Goal: Task Accomplishment & Management: Manage account settings

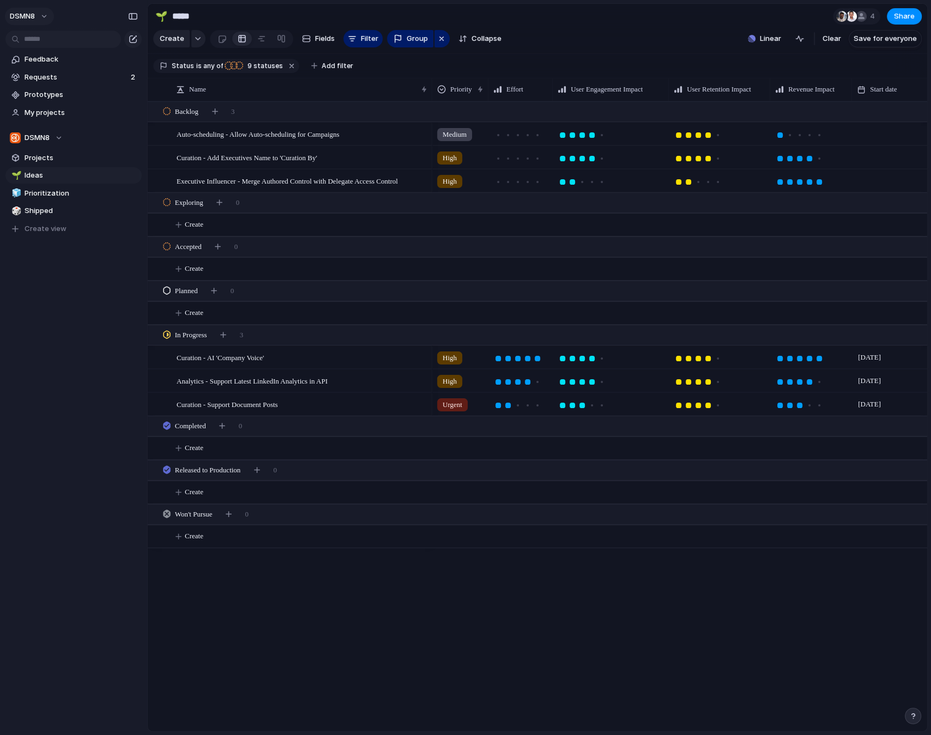
click at [47, 16] on button "DSMN8" at bounding box center [29, 16] width 49 height 17
click at [54, 43] on li "Settings" at bounding box center [53, 40] width 90 height 17
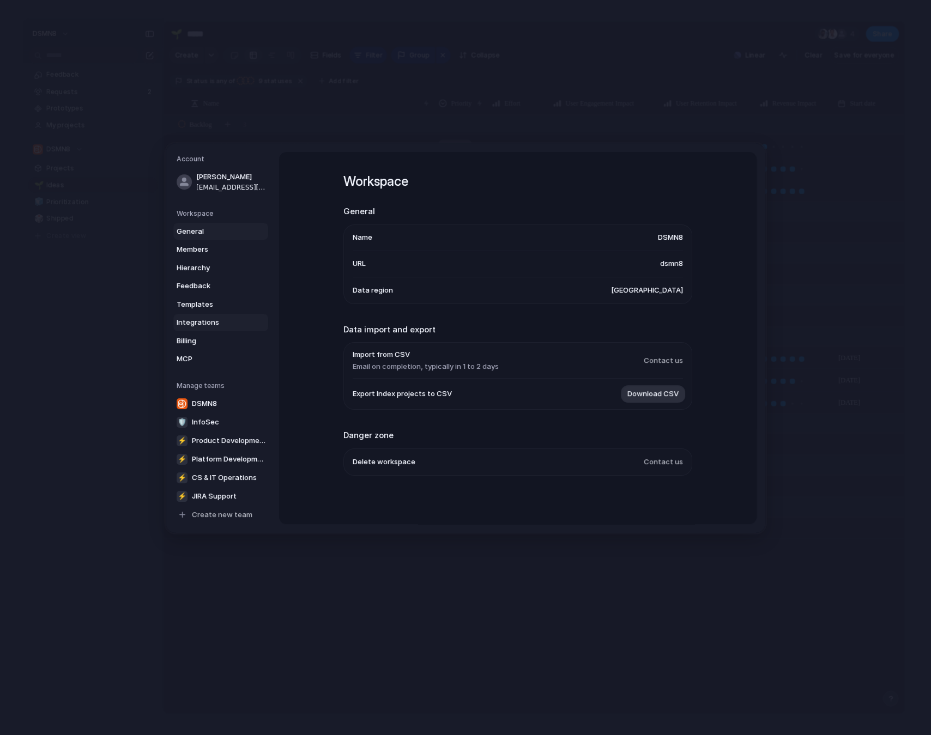
click at [204, 323] on span "Integrations" at bounding box center [212, 322] width 70 height 11
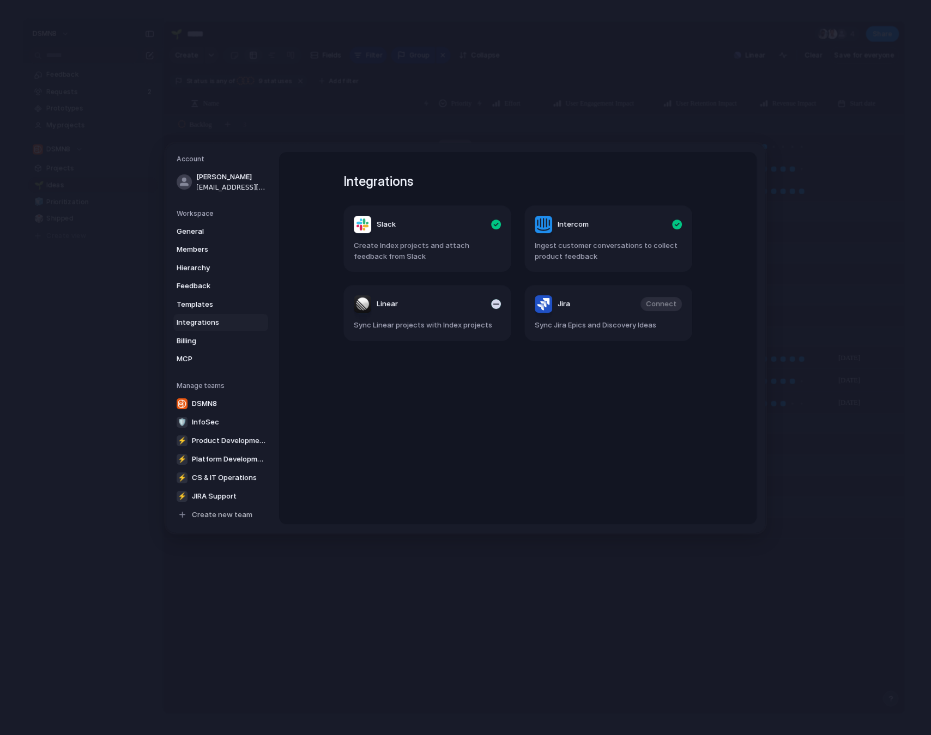
click at [498, 303] on div "button" at bounding box center [496, 304] width 10 height 10
click at [476, 303] on span "Connect" at bounding box center [480, 304] width 31 height 11
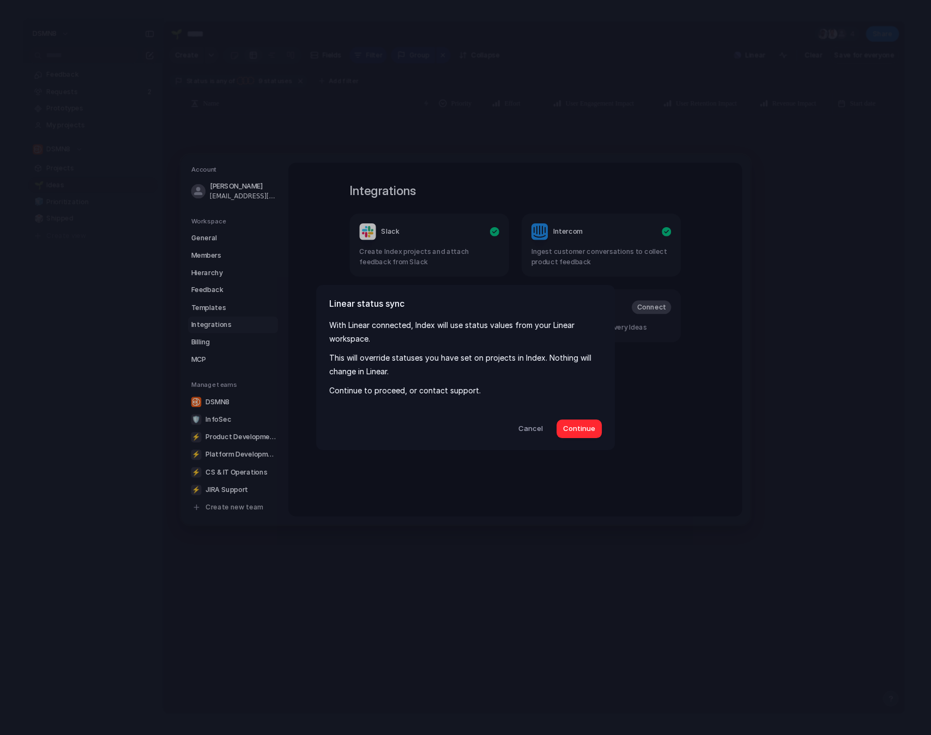
click at [577, 428] on span "Continue" at bounding box center [579, 429] width 32 height 11
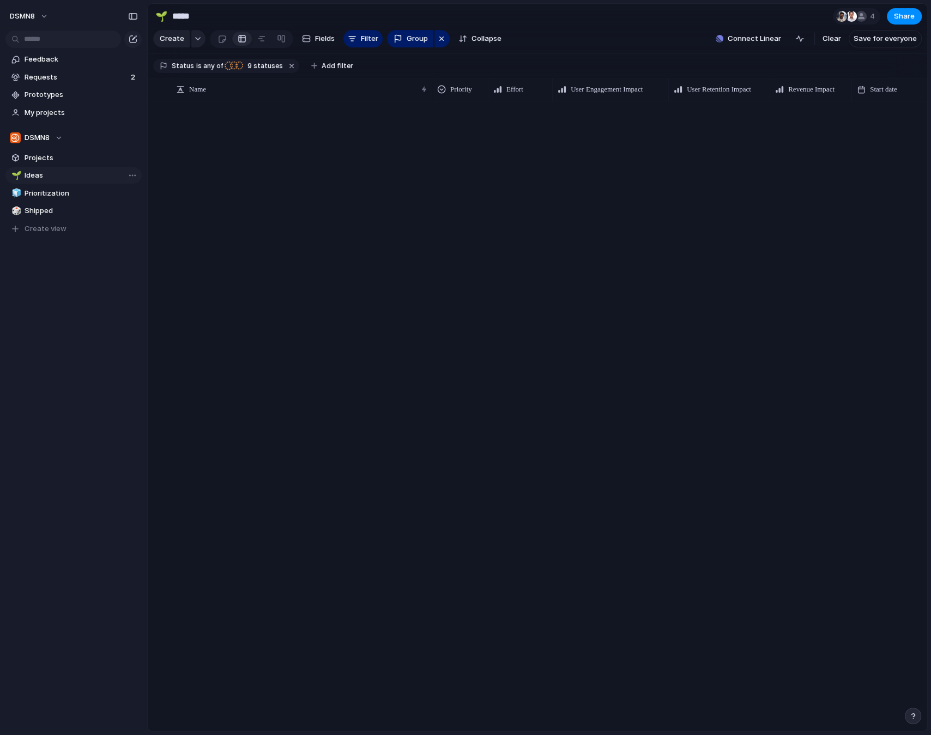
click at [50, 174] on span "Ideas" at bounding box center [81, 175] width 113 height 11
click at [258, 155] on div at bounding box center [538, 416] width 780 height 630
click at [286, 65] on button "button" at bounding box center [292, 66] width 14 height 14
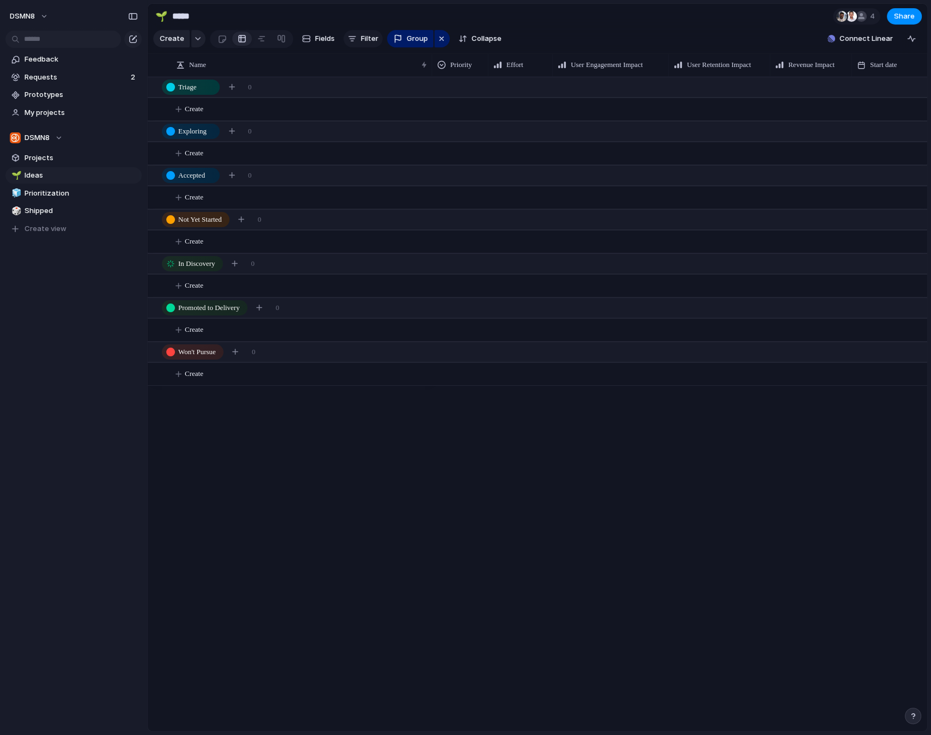
click at [363, 39] on span "Filter" at bounding box center [369, 38] width 17 height 11
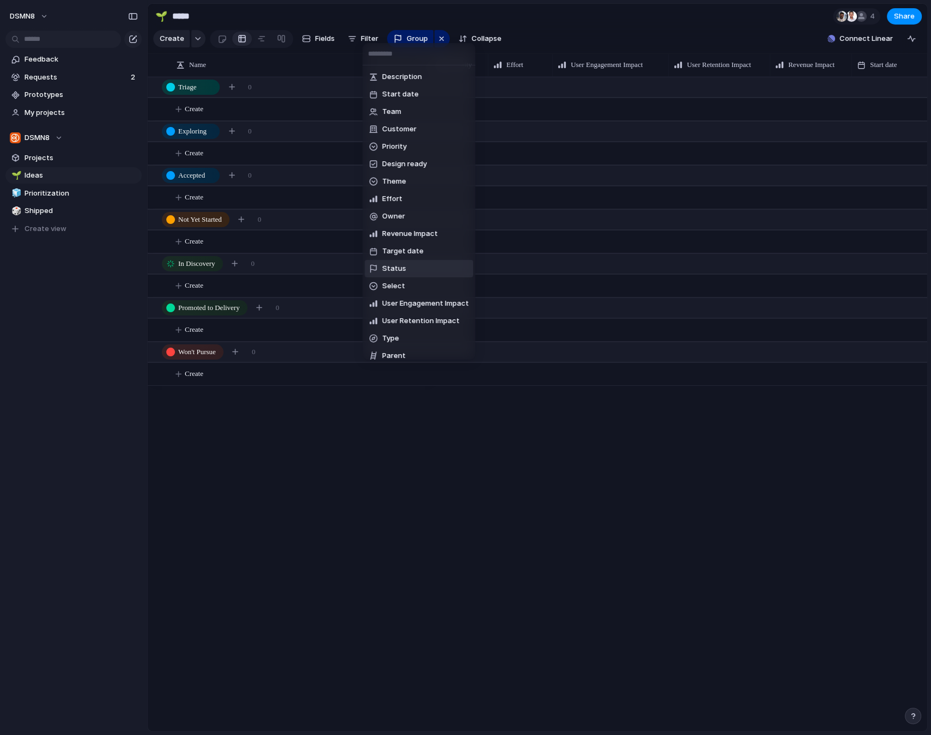
click at [397, 268] on span "Status" at bounding box center [394, 268] width 24 height 11
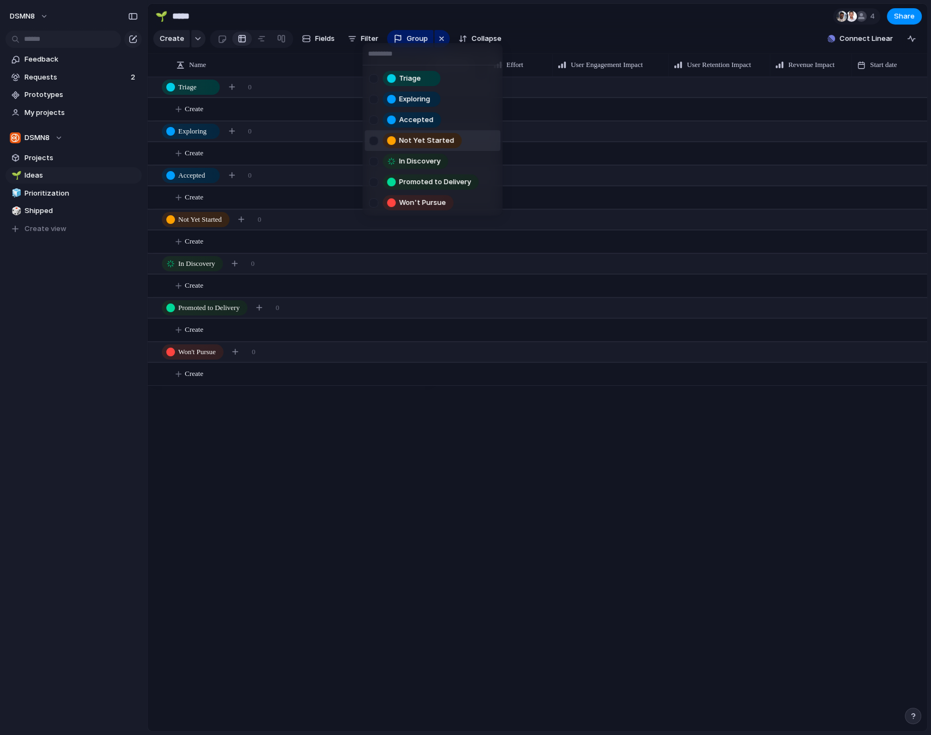
click at [375, 140] on div at bounding box center [373, 140] width 9 height 9
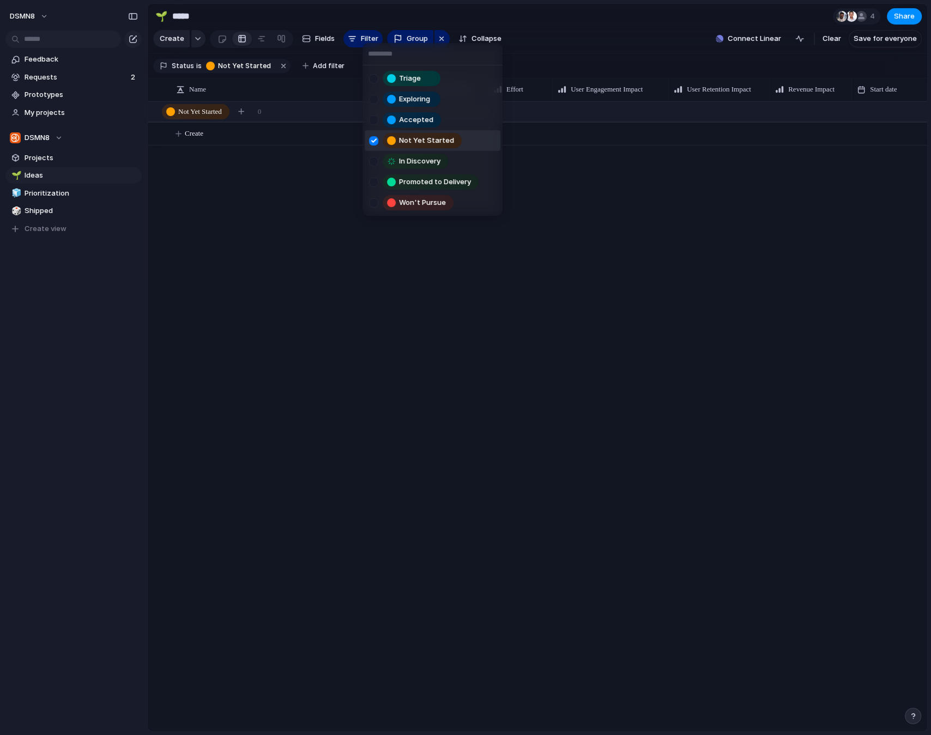
click at [375, 140] on div at bounding box center [373, 140] width 9 height 9
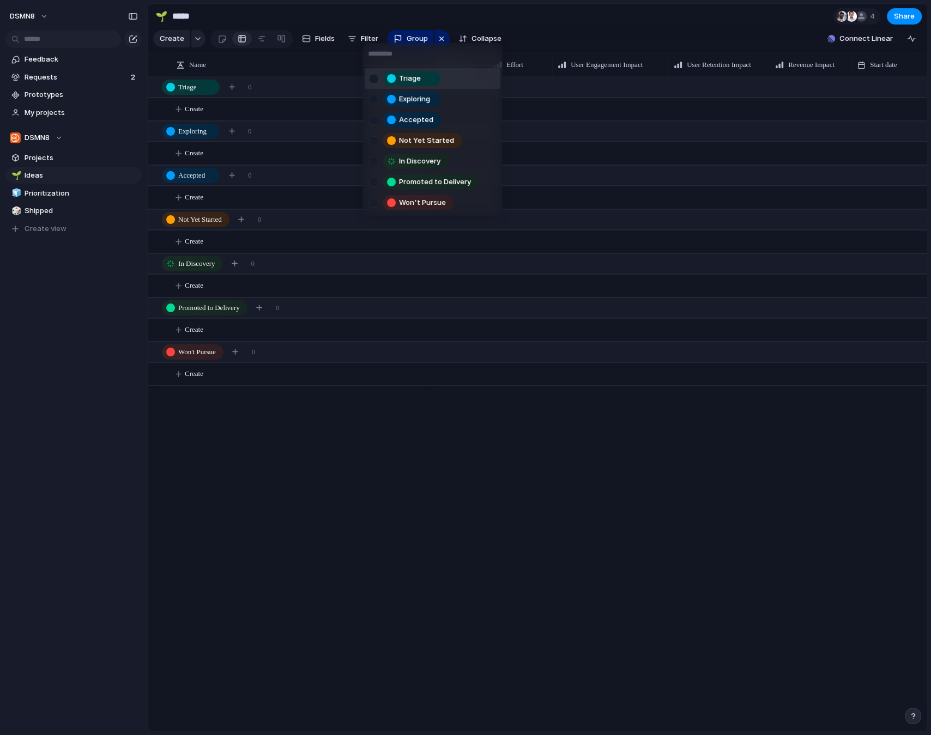
click at [365, 39] on div "Triage Exploring Accepted Not Yet Started In Discovery Promoted to Delivery Won…" at bounding box center [465, 367] width 931 height 735
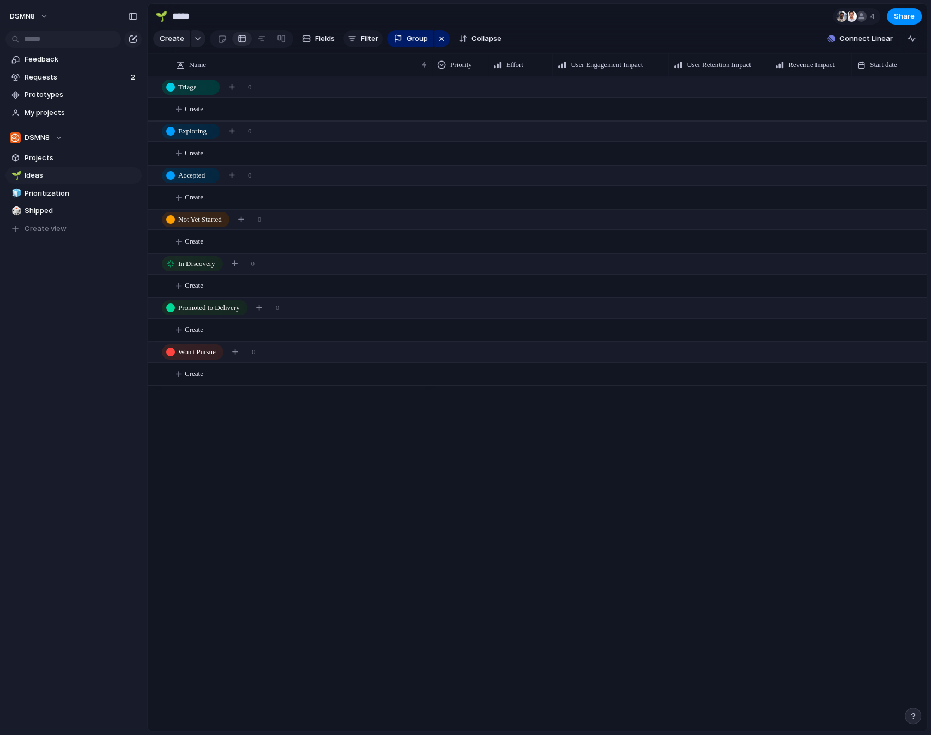
click at [365, 39] on span "Filter" at bounding box center [369, 38] width 17 height 11
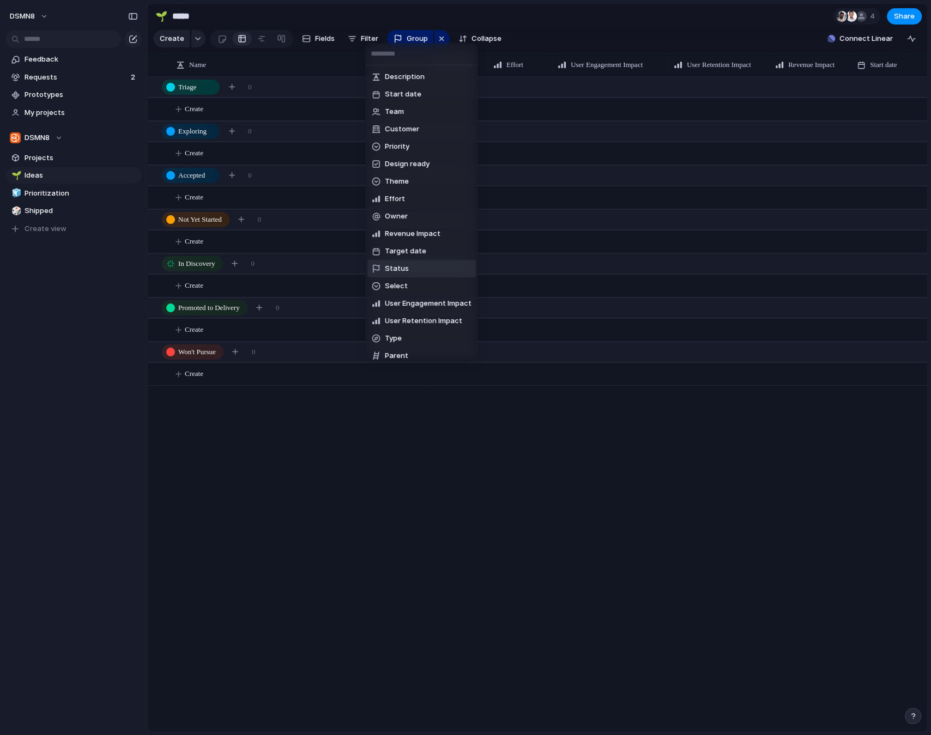
click at [384, 270] on div "Status" at bounding box center [390, 268] width 37 height 11
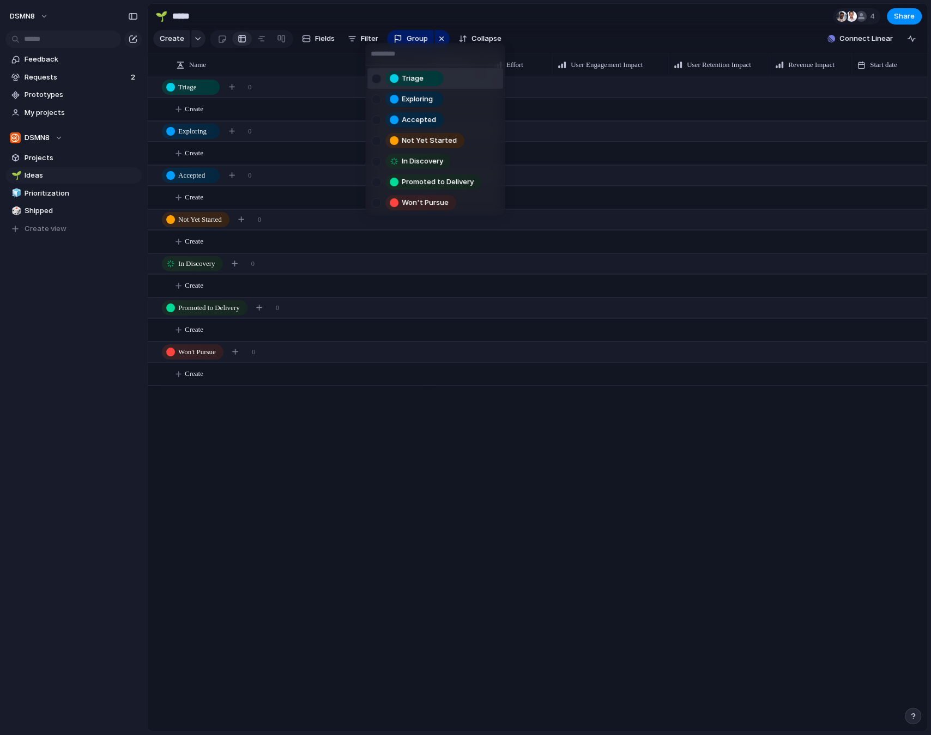
click at [372, 432] on div "Triage Exploring Accepted Not Yet Started In Discovery Promoted to Delivery Won…" at bounding box center [465, 367] width 931 height 735
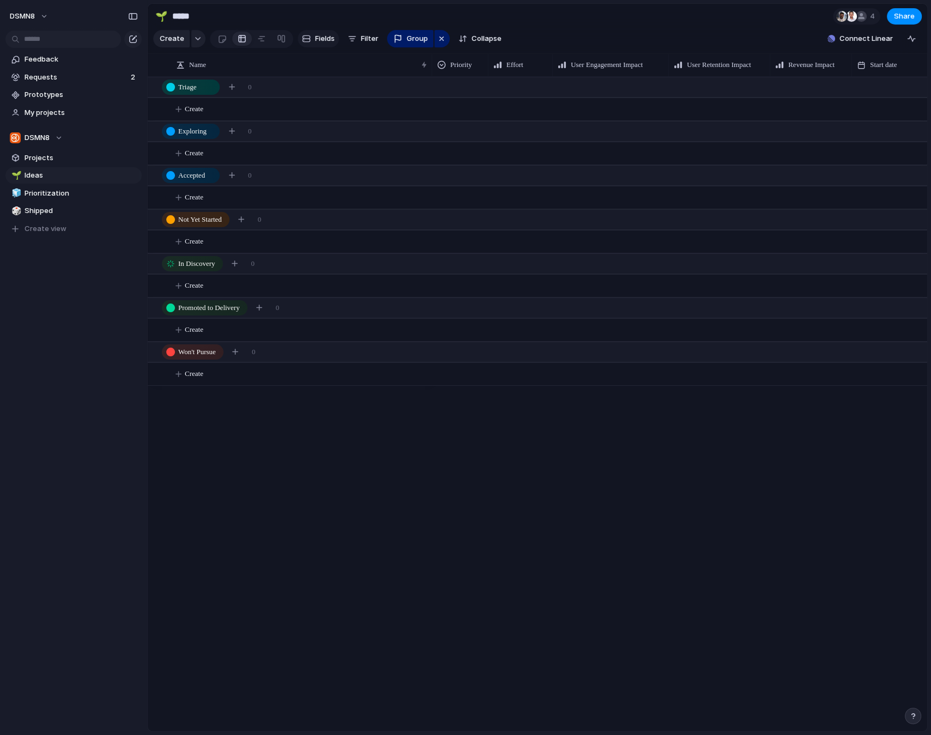
click at [323, 39] on span "Fields" at bounding box center [325, 38] width 20 height 11
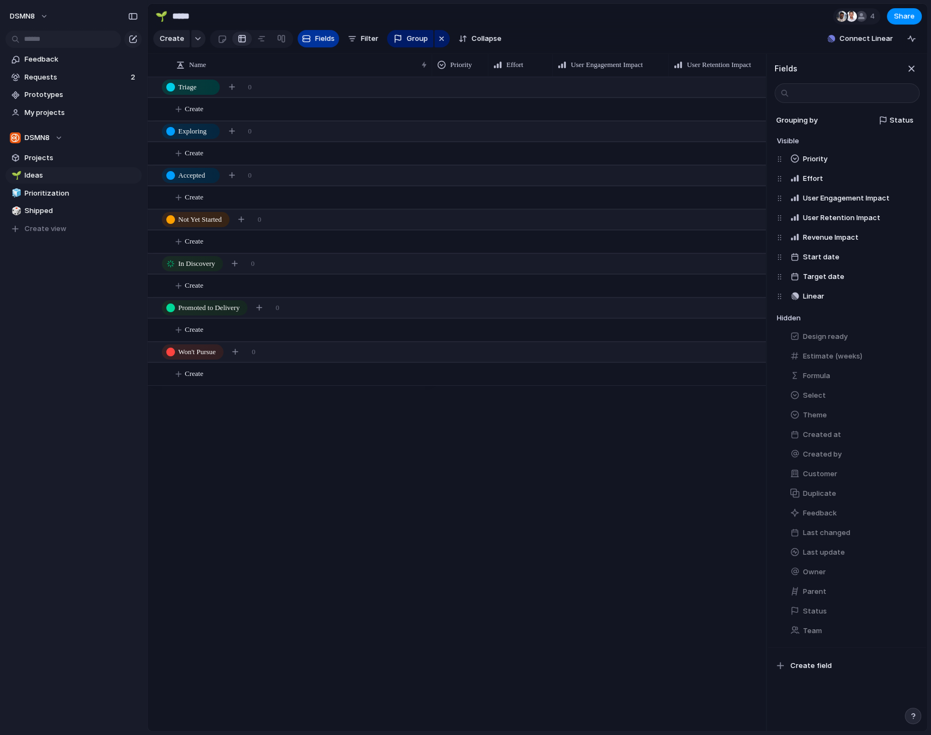
click at [323, 39] on span "Fields" at bounding box center [325, 38] width 20 height 11
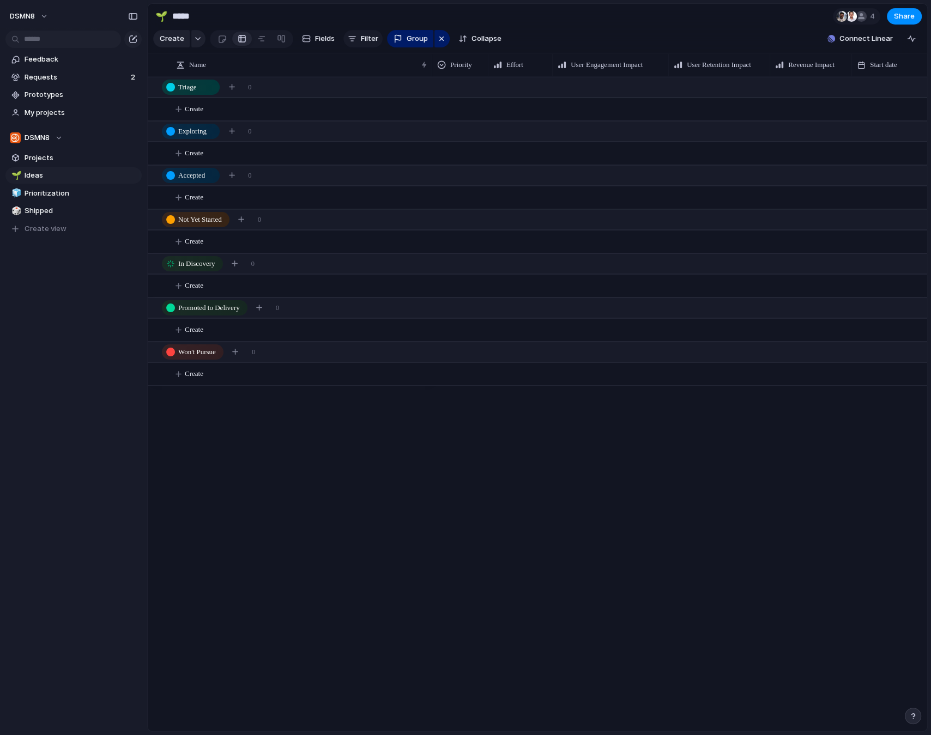
click at [364, 38] on span "Filter" at bounding box center [369, 38] width 17 height 11
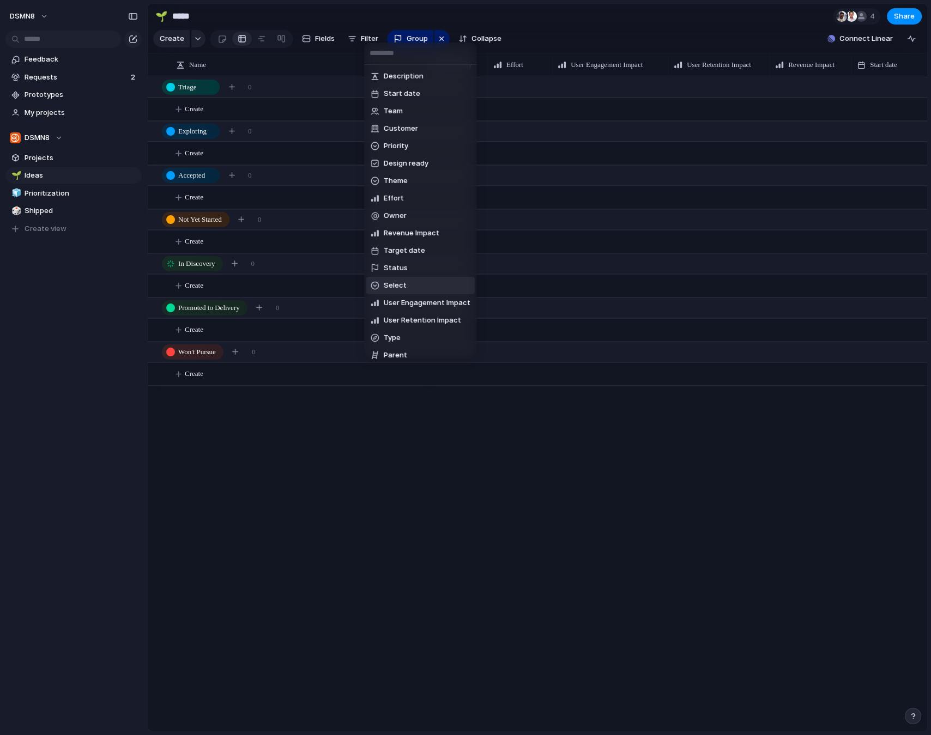
click at [377, 285] on div at bounding box center [375, 285] width 9 height 9
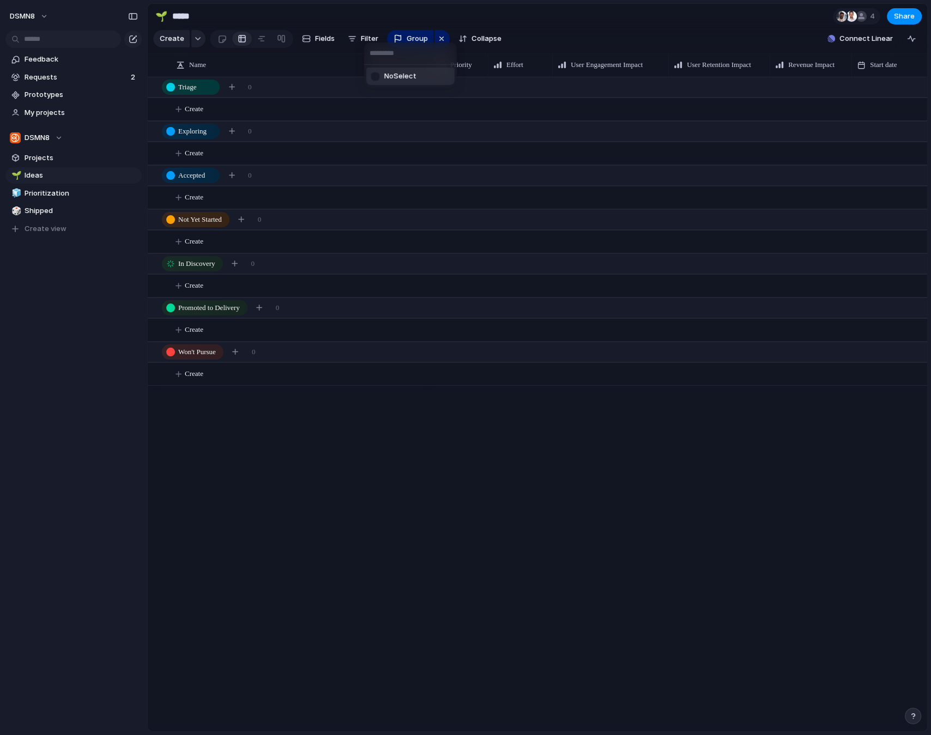
click at [372, 37] on div "No Select" at bounding box center [465, 367] width 931 height 735
click at [367, 37] on span "Filter" at bounding box center [369, 38] width 17 height 11
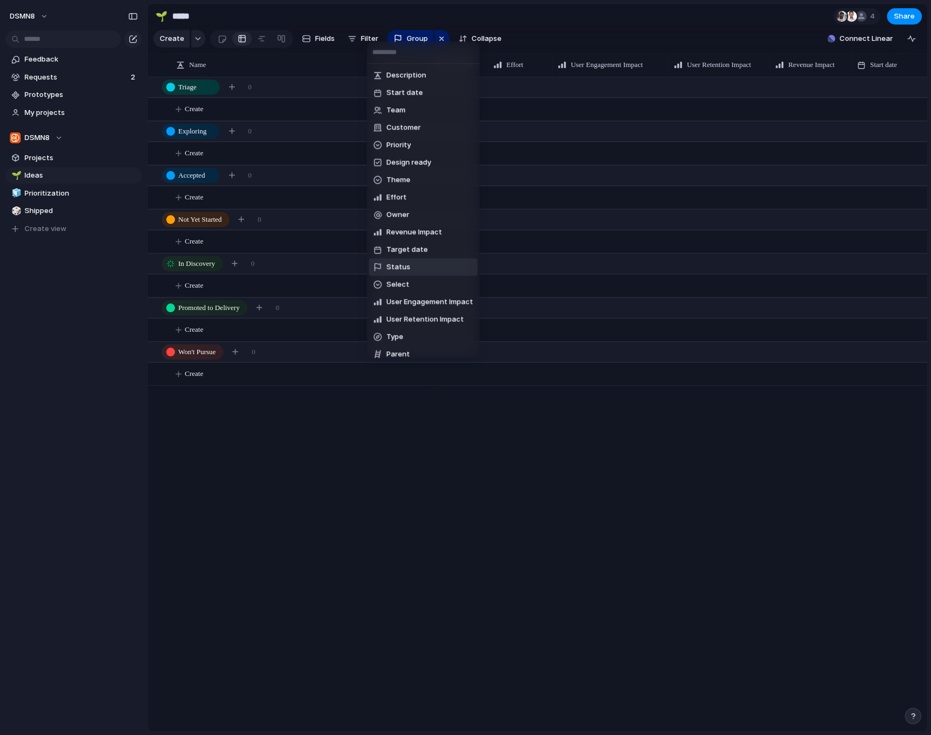
click at [394, 264] on span "Status" at bounding box center [398, 267] width 24 height 11
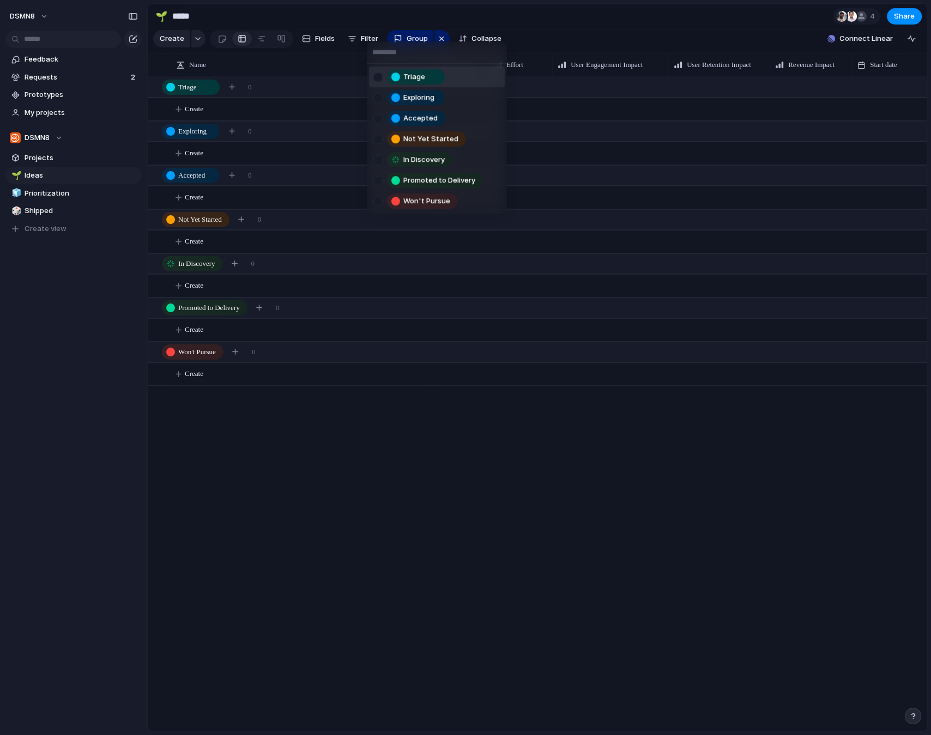
click at [378, 77] on div at bounding box center [377, 77] width 9 height 9
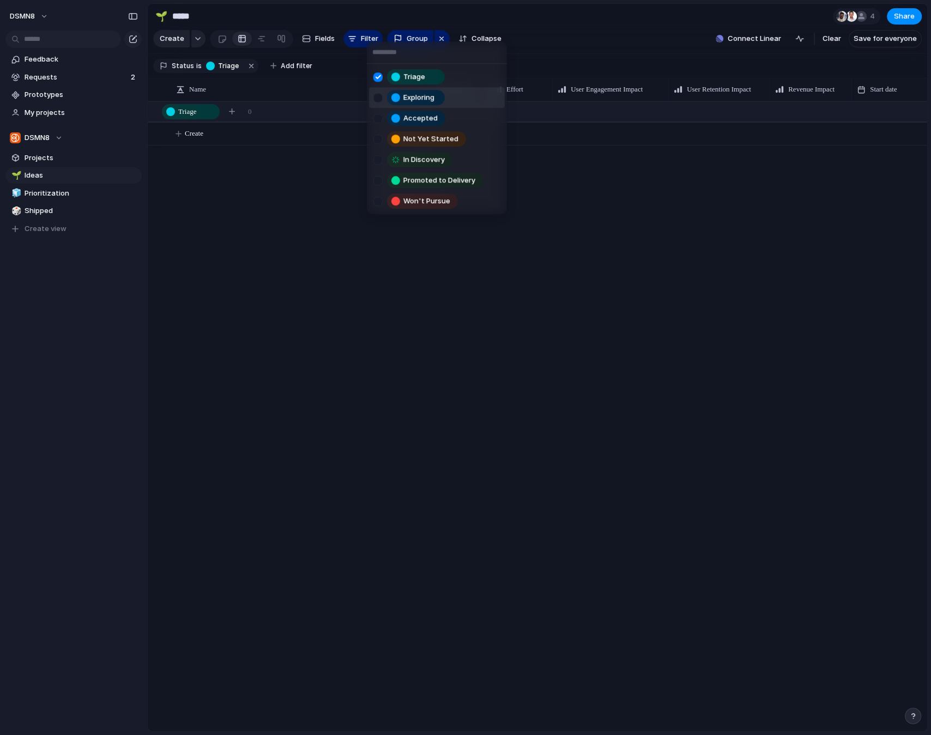
click at [378, 98] on div at bounding box center [377, 97] width 9 height 9
click at [378, 117] on div at bounding box center [377, 118] width 9 height 9
click at [379, 160] on div at bounding box center [377, 159] width 9 height 9
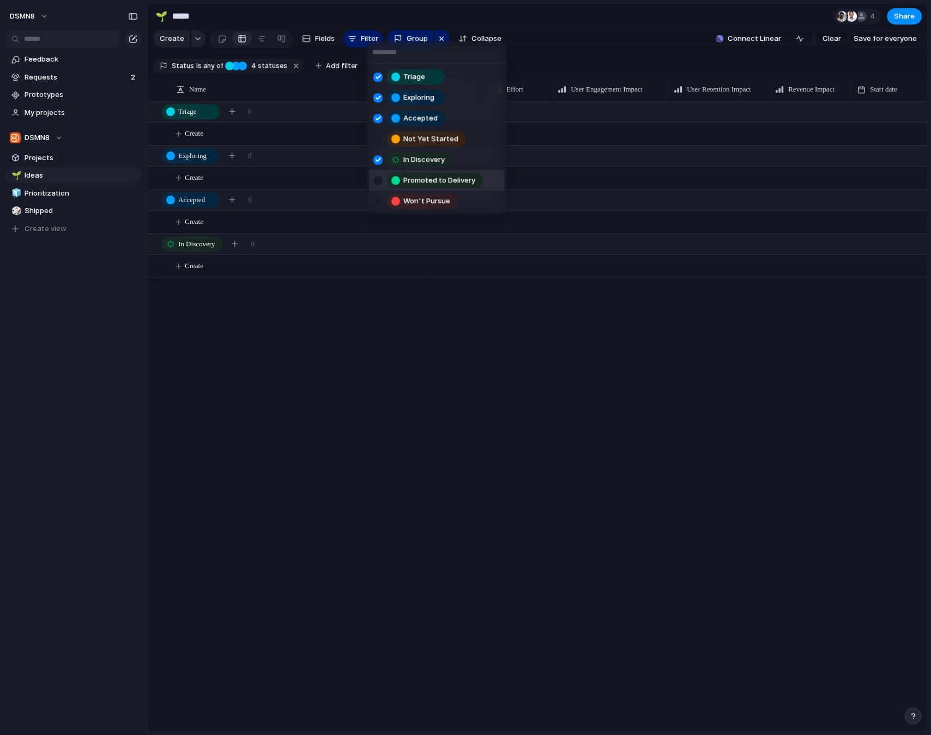
click at [379, 181] on div at bounding box center [377, 180] width 9 height 9
click at [381, 203] on div at bounding box center [377, 201] width 9 height 9
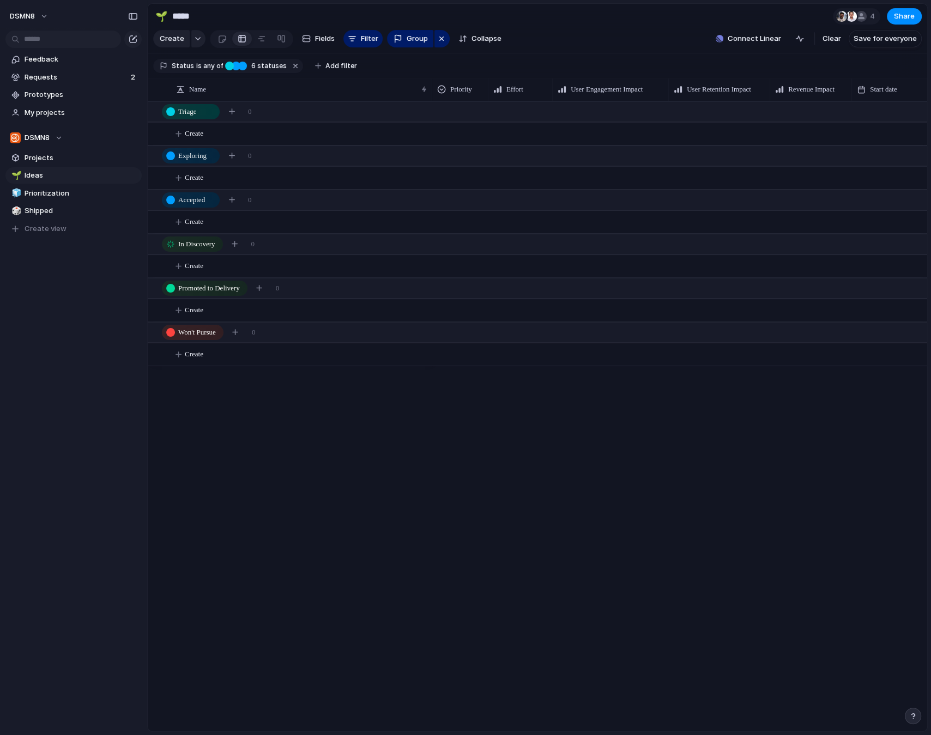
click at [394, 425] on div "Triage Exploring Accepted Not Yet Started In Discovery Promoted to Delivery Won…" at bounding box center [465, 367] width 931 height 735
click at [45, 161] on span "Projects" at bounding box center [81, 158] width 113 height 11
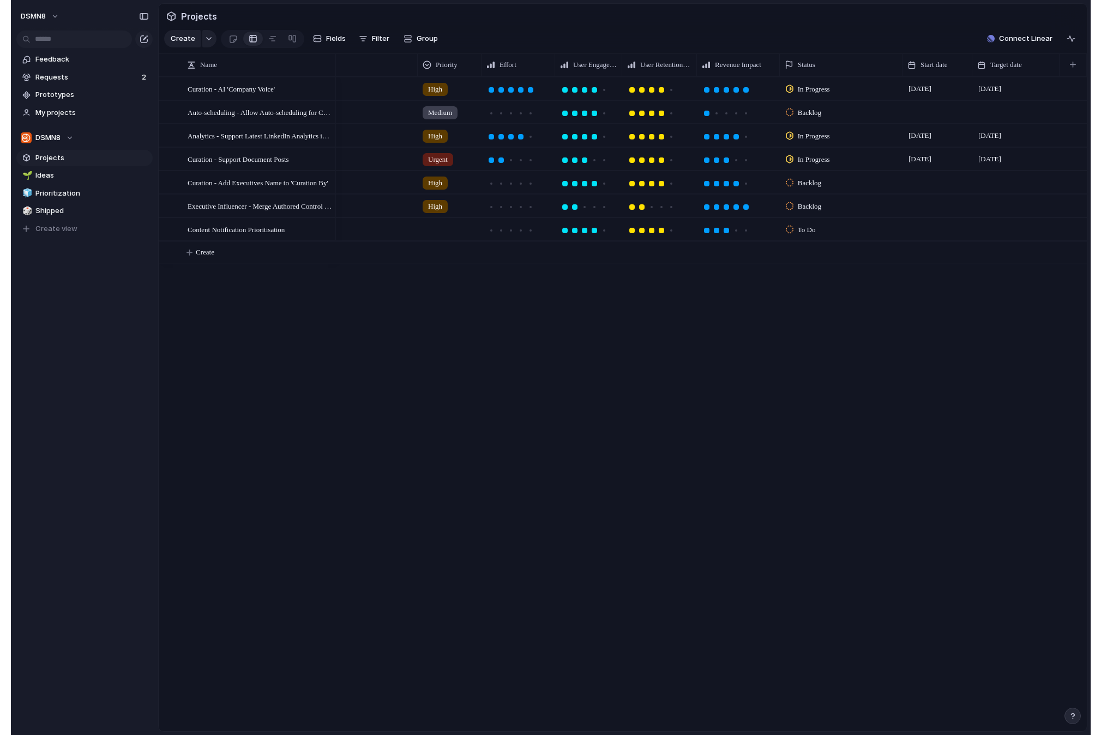
scroll to position [0, 87]
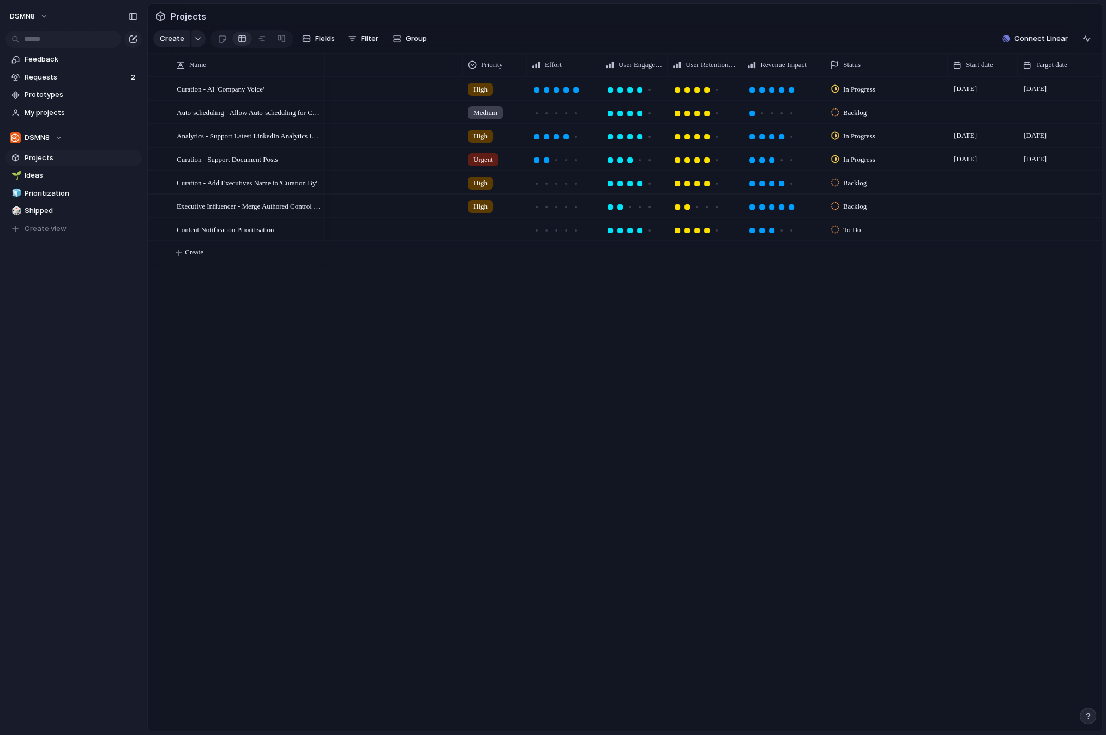
click at [874, 89] on span "In Progress" at bounding box center [859, 89] width 32 height 11
click at [870, 89] on div "Triage Exploring Accepted Not Yet Started In Discovery Promoted to Delivery Won…" at bounding box center [553, 367] width 1106 height 735
click at [870, 89] on span "In Progress" at bounding box center [859, 89] width 32 height 11
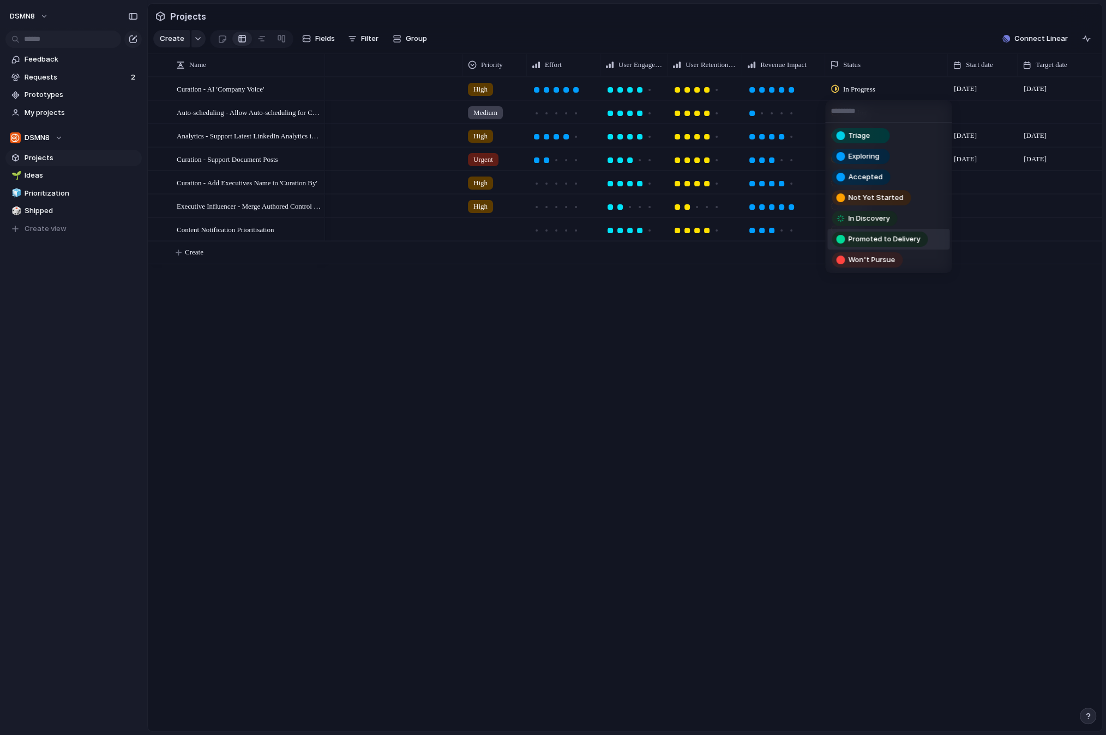
click at [871, 240] on span "Promoted to Delivery" at bounding box center [884, 239] width 72 height 11
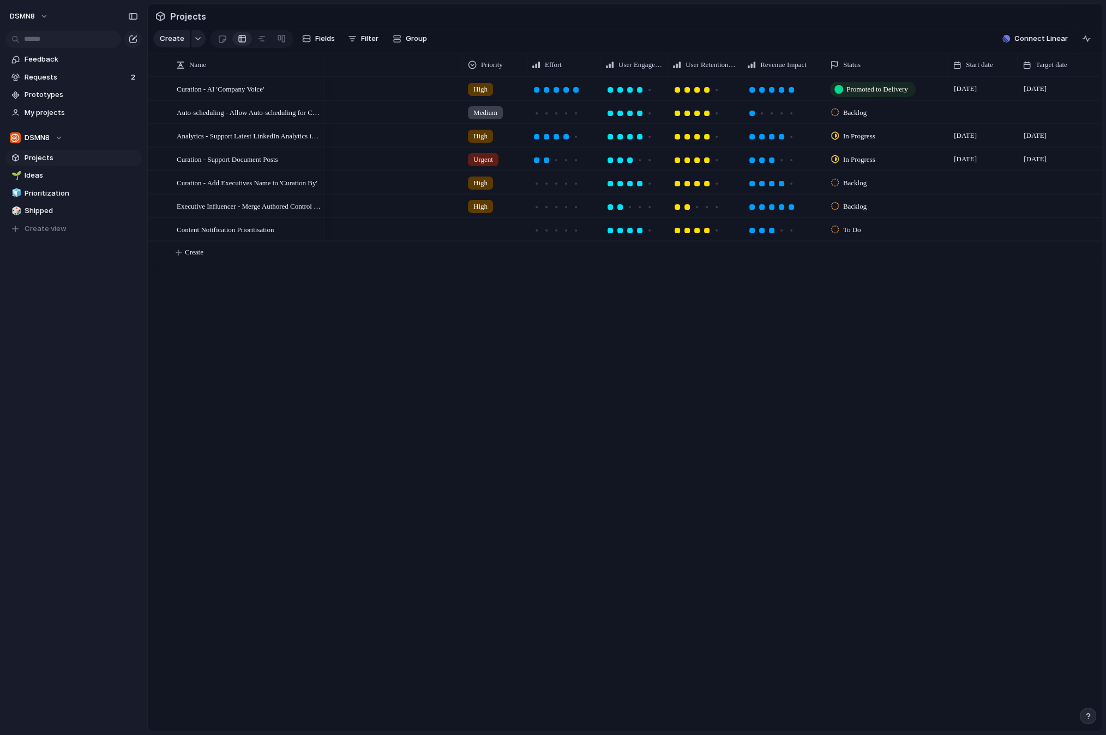
click at [858, 113] on span "Backlog" at bounding box center [854, 112] width 23 height 11
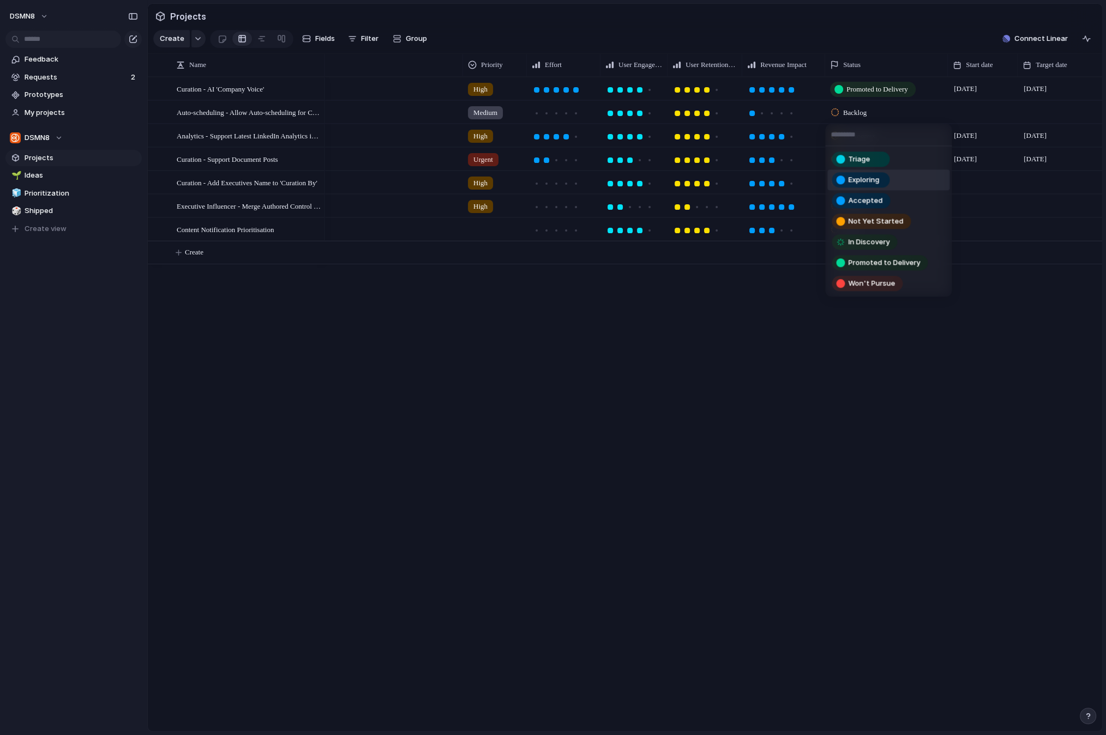
click at [863, 180] on span "Exploring" at bounding box center [863, 180] width 31 height 11
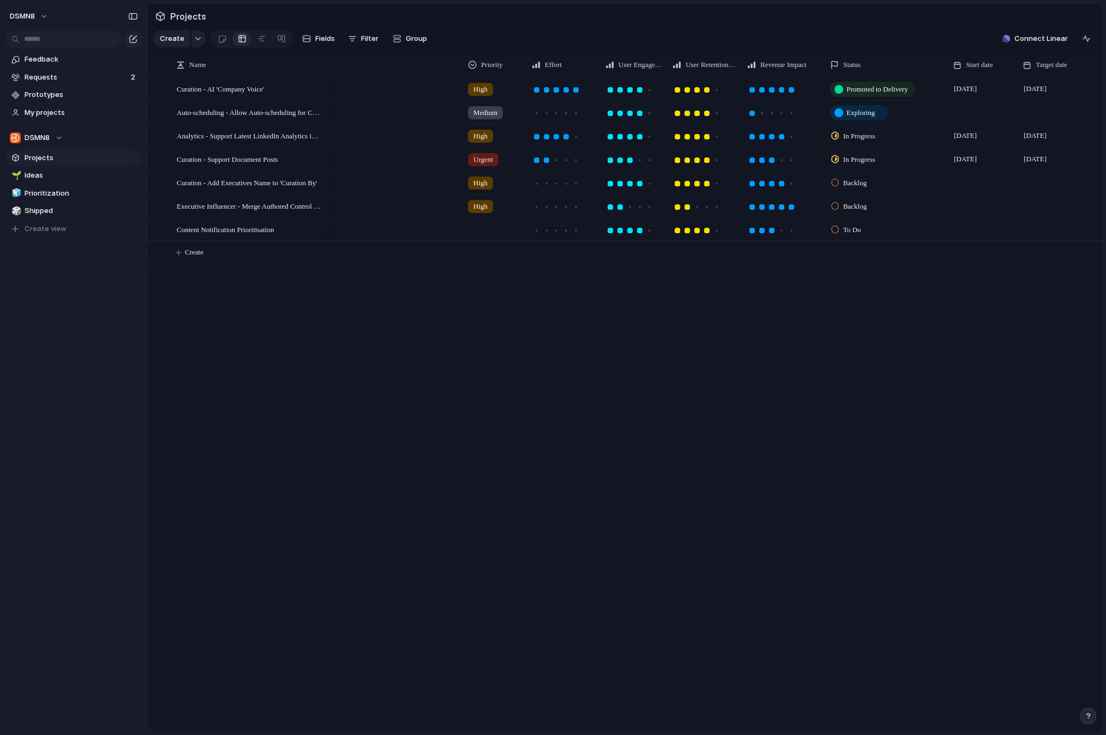
click at [859, 135] on span "In Progress" at bounding box center [859, 136] width 32 height 11
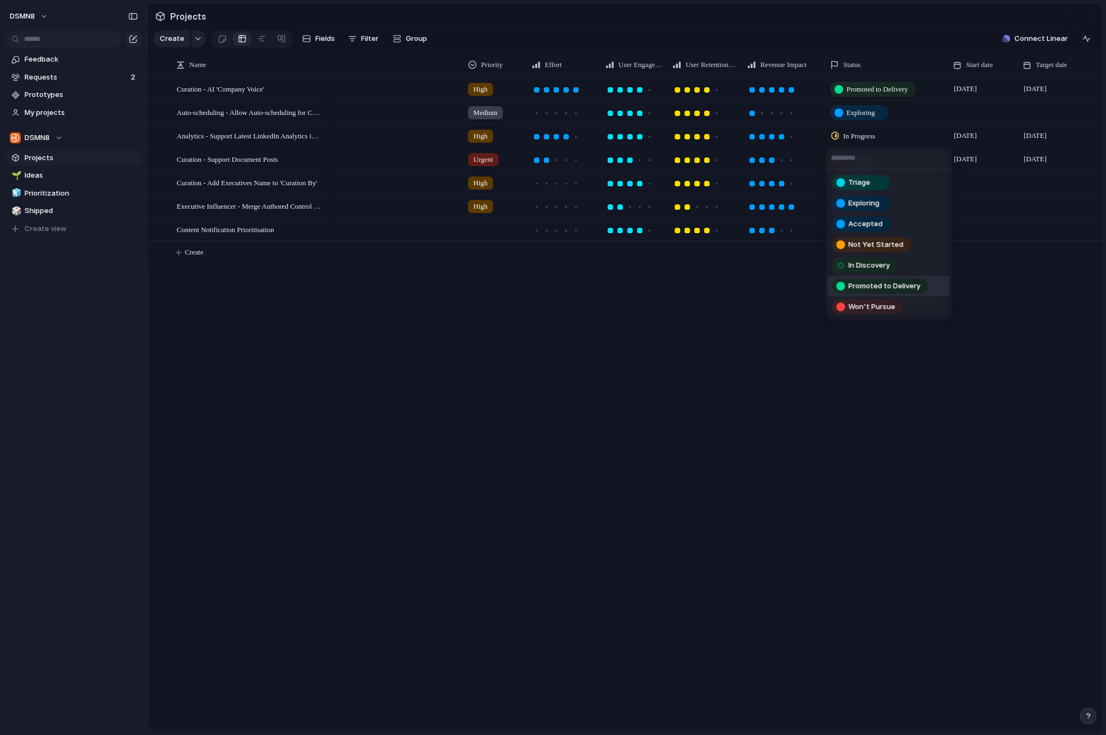
click at [867, 283] on span "Promoted to Delivery" at bounding box center [884, 286] width 72 height 11
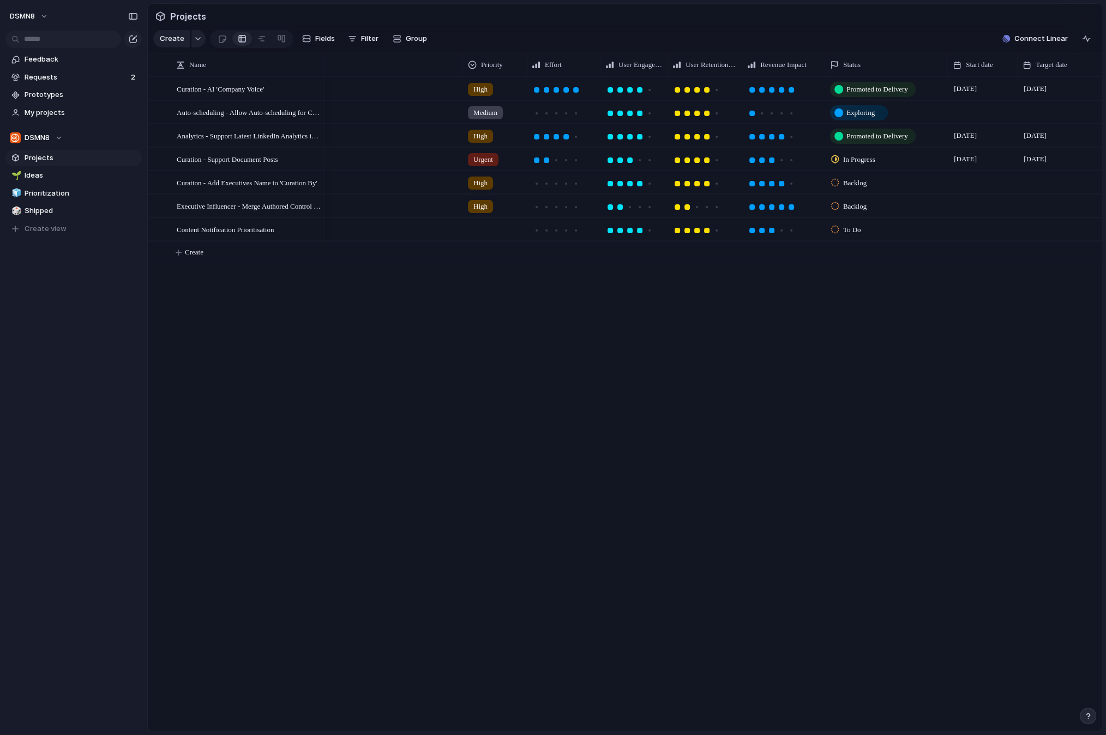
click at [859, 160] on span "In Progress" at bounding box center [859, 159] width 32 height 11
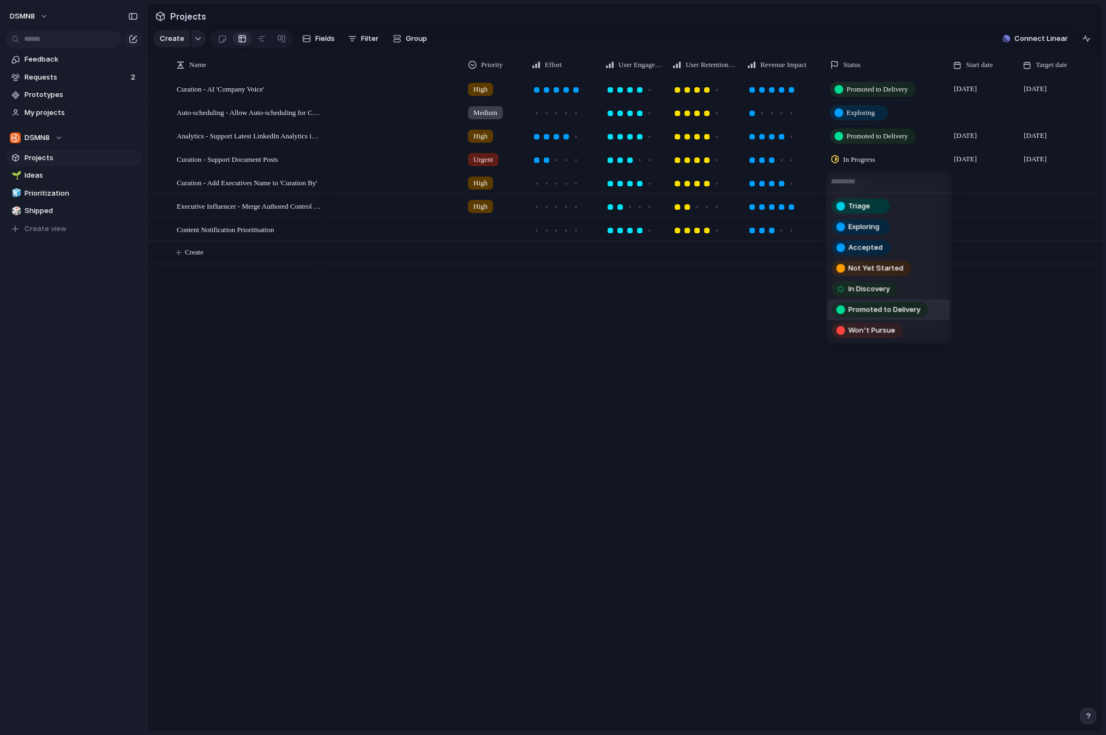
click at [862, 309] on span "Promoted to Delivery" at bounding box center [884, 310] width 72 height 11
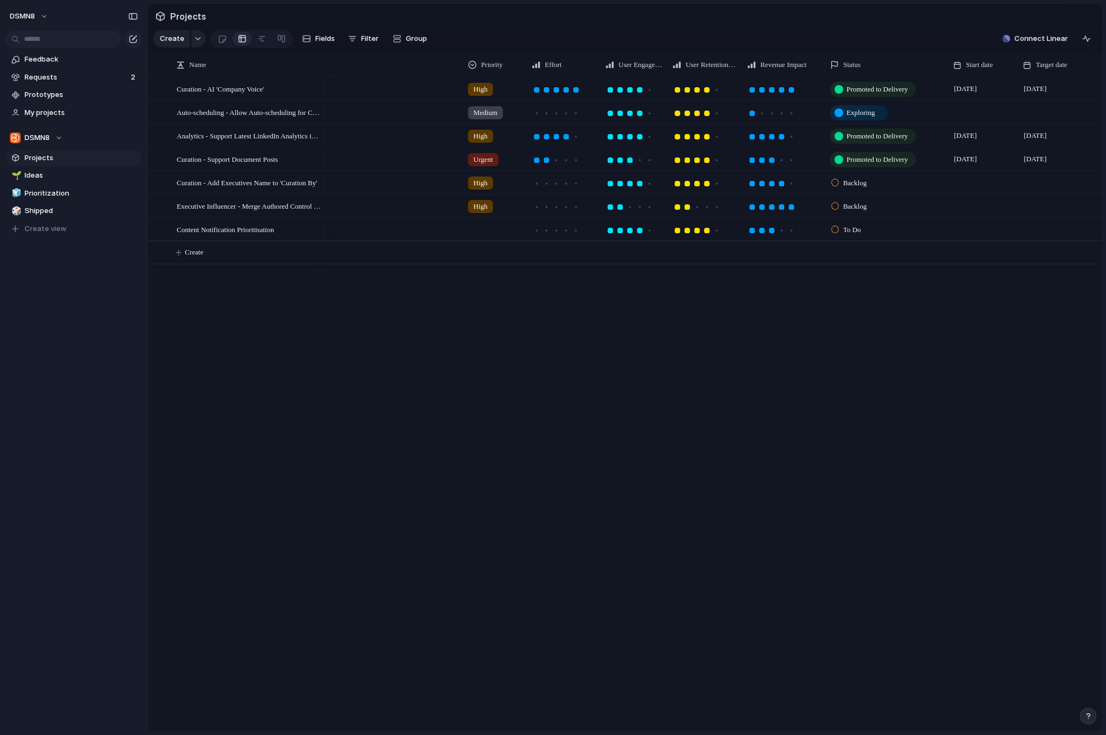
click at [855, 183] on span "Backlog" at bounding box center [854, 183] width 23 height 11
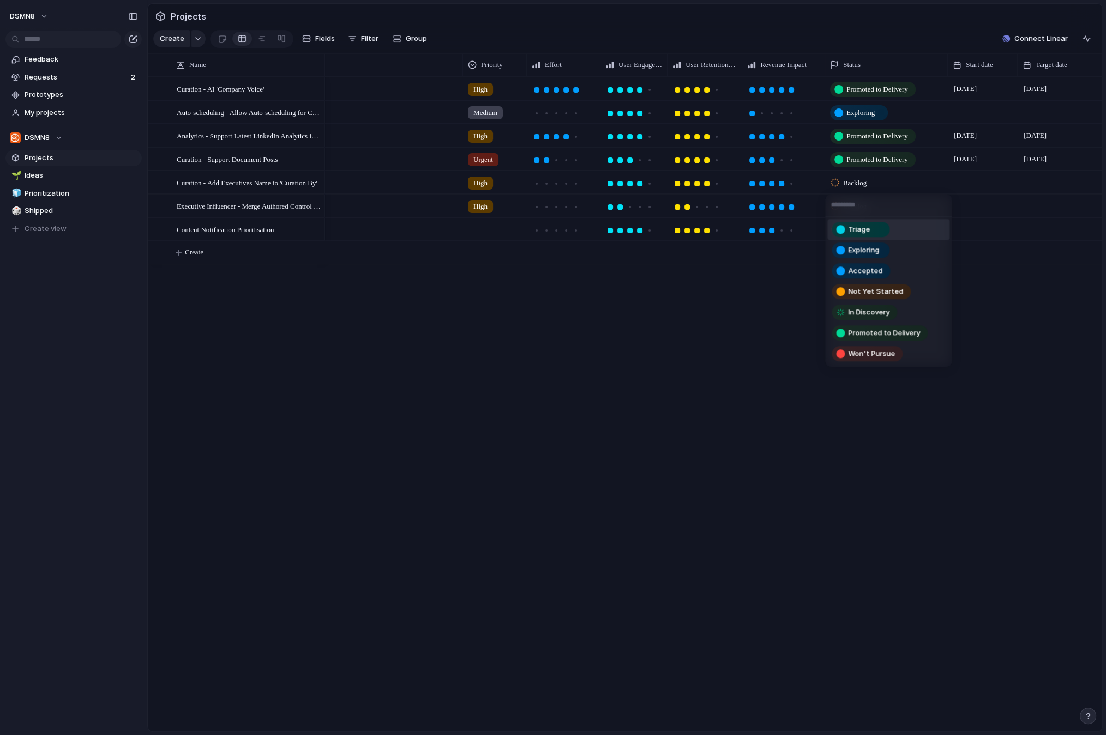
click at [859, 227] on span "Triage" at bounding box center [859, 229] width 22 height 11
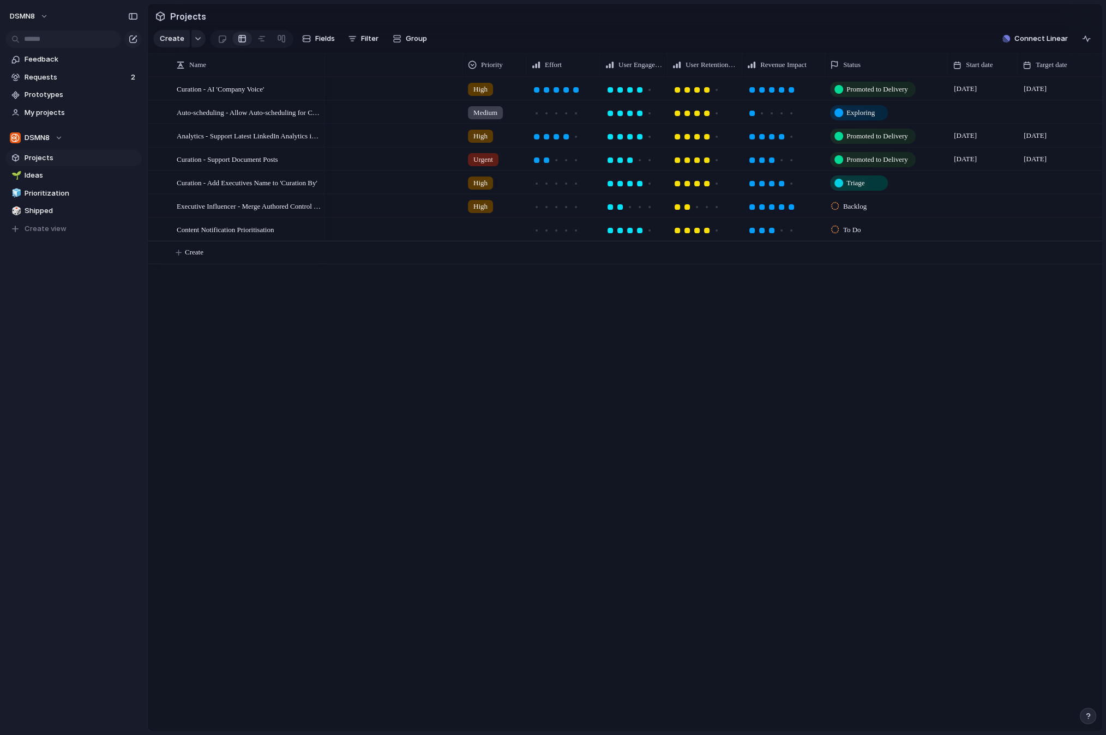
click at [856, 204] on span "Backlog" at bounding box center [854, 206] width 23 height 11
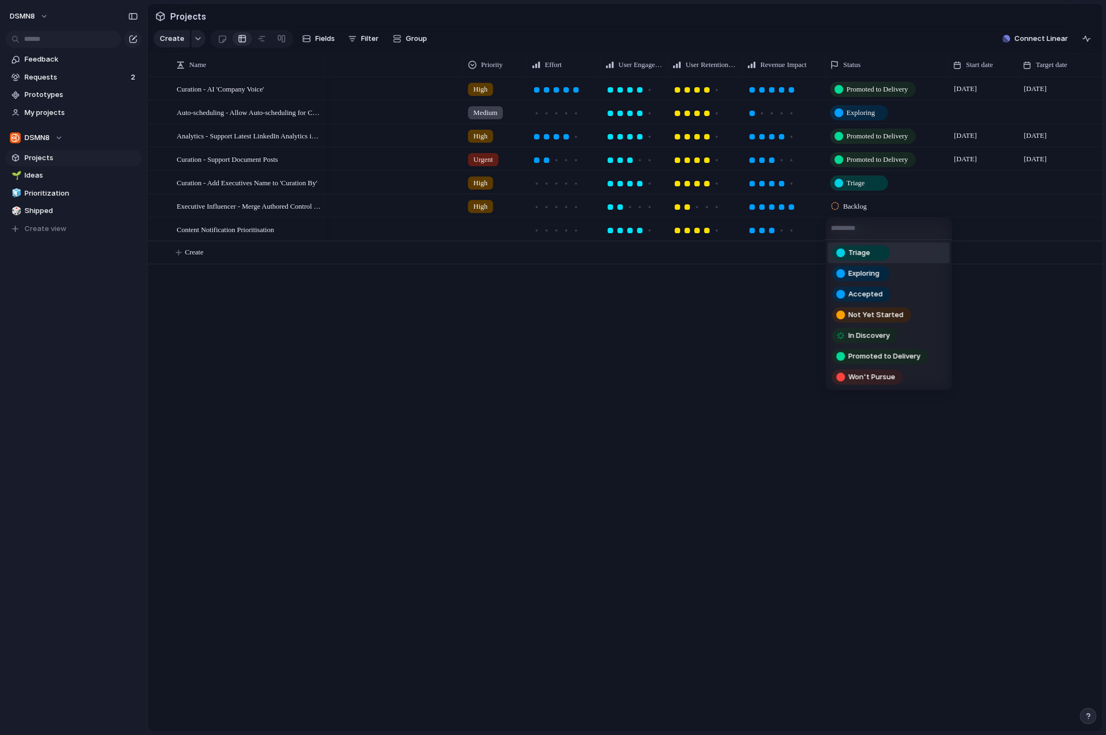
click at [856, 250] on span "Triage" at bounding box center [859, 252] width 22 height 11
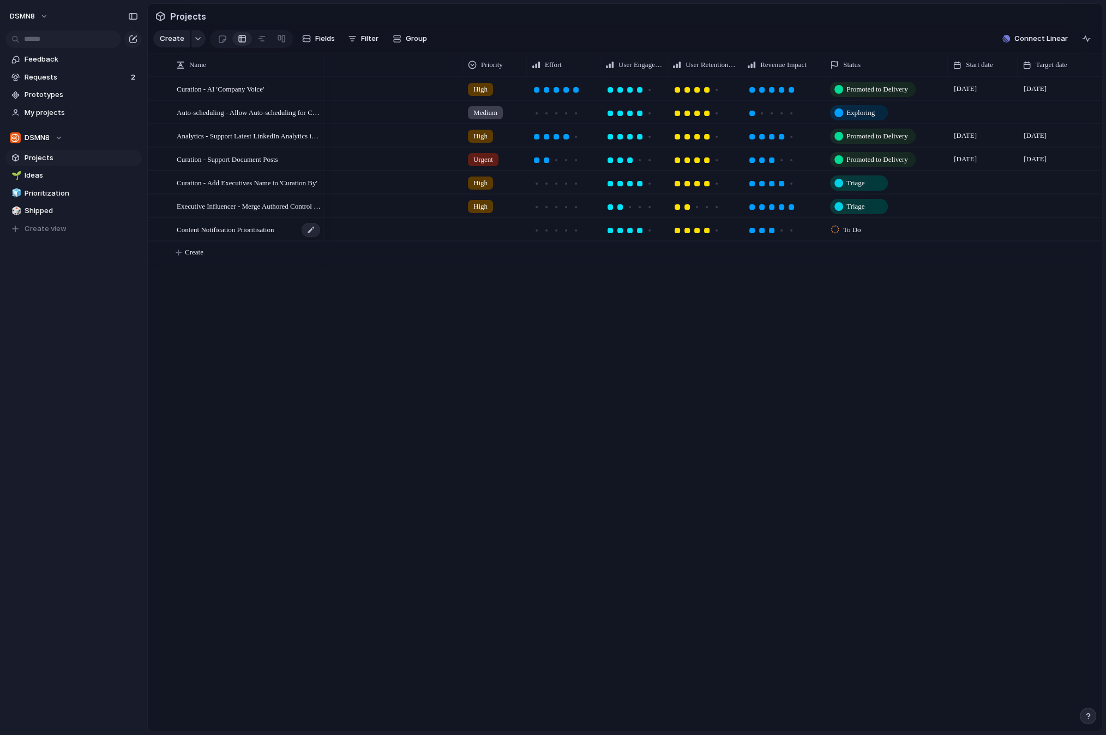
click at [271, 230] on span "Content Notification Prioritisation" at bounding box center [225, 229] width 97 height 13
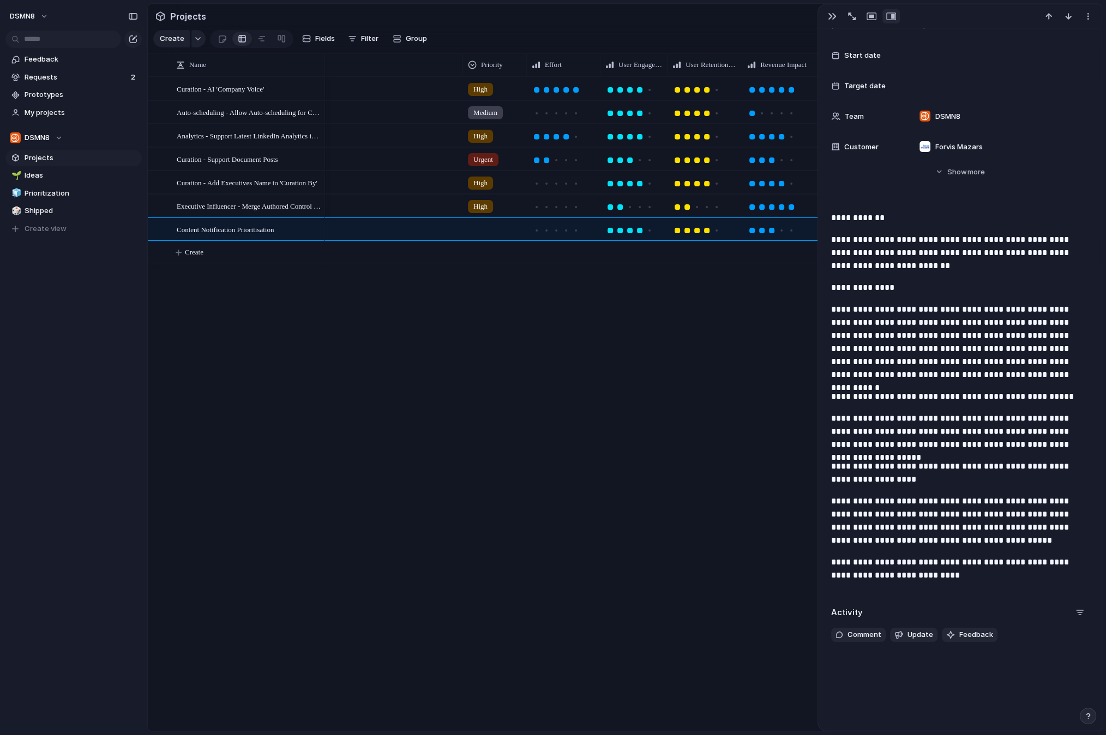
scroll to position [146, 0]
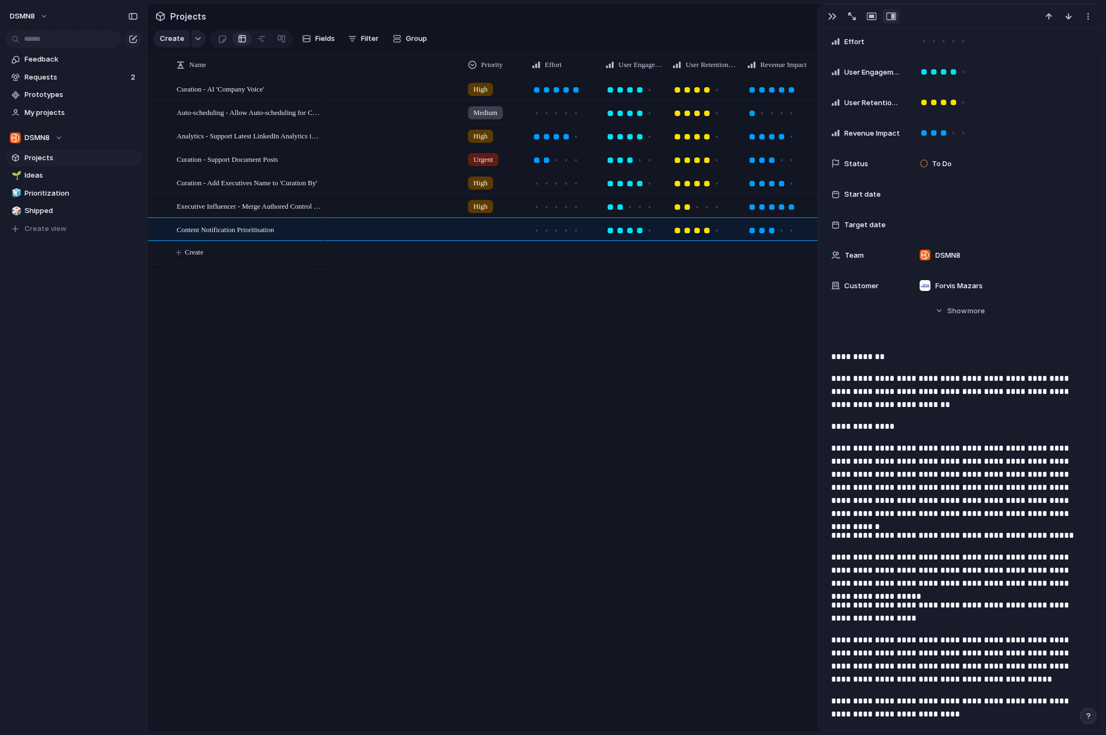
drag, startPoint x: 769, startPoint y: 306, endPoint x: 806, endPoint y: 270, distance: 51.7
click at [771, 306] on div "High Promoted to Delivery [DATE] July Medium Exploring High Promoted to Deliver…" at bounding box center [713, 404] width 777 height 655
click at [799, 234] on div at bounding box center [783, 229] width 82 height 21
click at [780, 293] on div "High Promoted to Delivery [DATE] July Medium Exploring High Promoted to Deliver…" at bounding box center [713, 404] width 777 height 655
drag, startPoint x: 745, startPoint y: 5, endPoint x: 746, endPoint y: 22, distance: 16.4
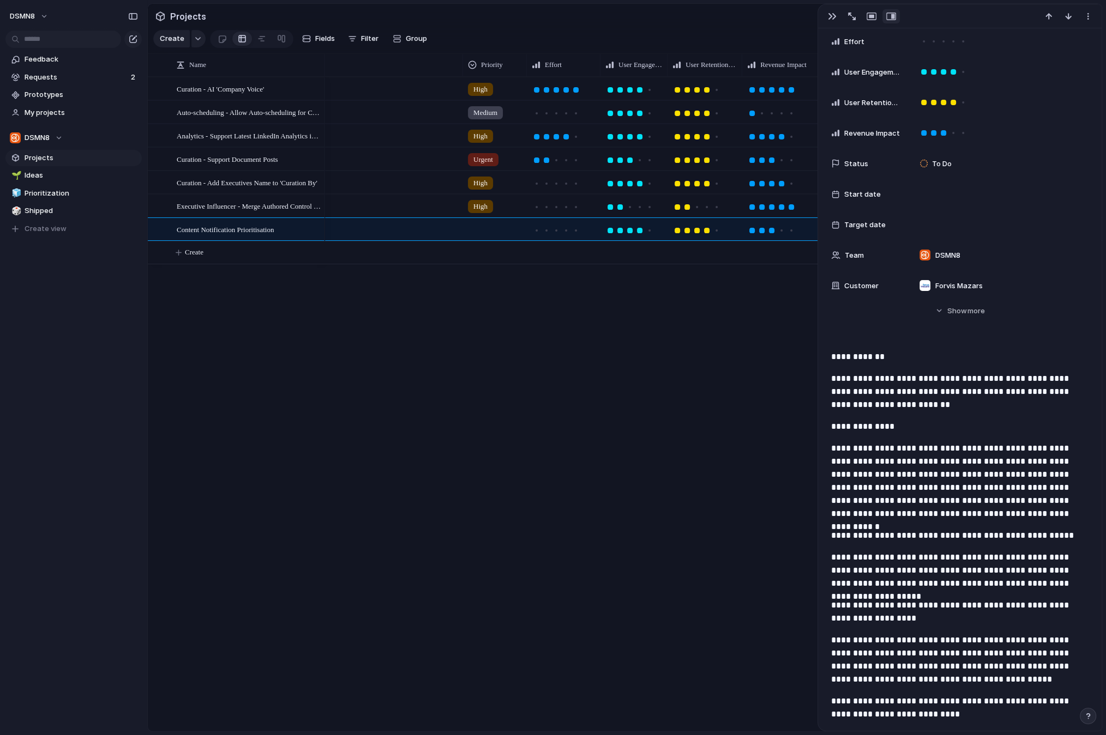
click at [745, 6] on section "Projects" at bounding box center [625, 16] width 954 height 25
click at [746, 23] on section "Projects" at bounding box center [625, 16] width 954 height 25
drag, startPoint x: 833, startPoint y: 16, endPoint x: 893, endPoint y: 190, distance: 184.1
click at [834, 16] on div "button" at bounding box center [832, 16] width 9 height 9
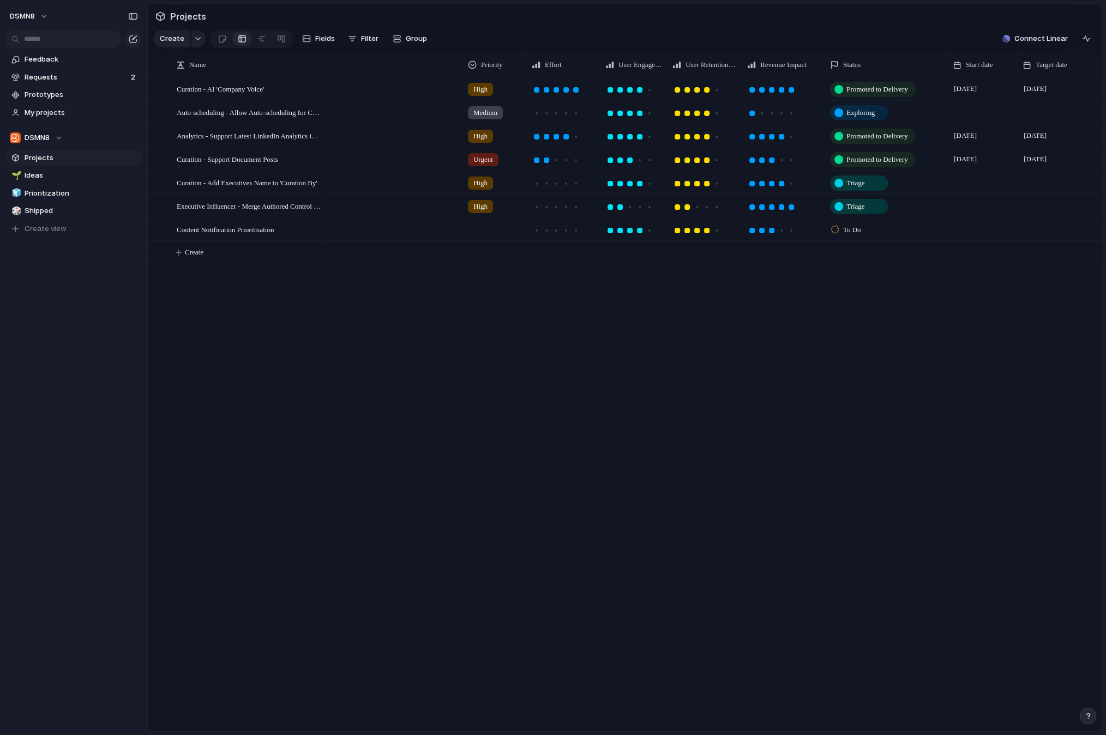
click at [852, 230] on span "To Do" at bounding box center [852, 230] width 18 height 11
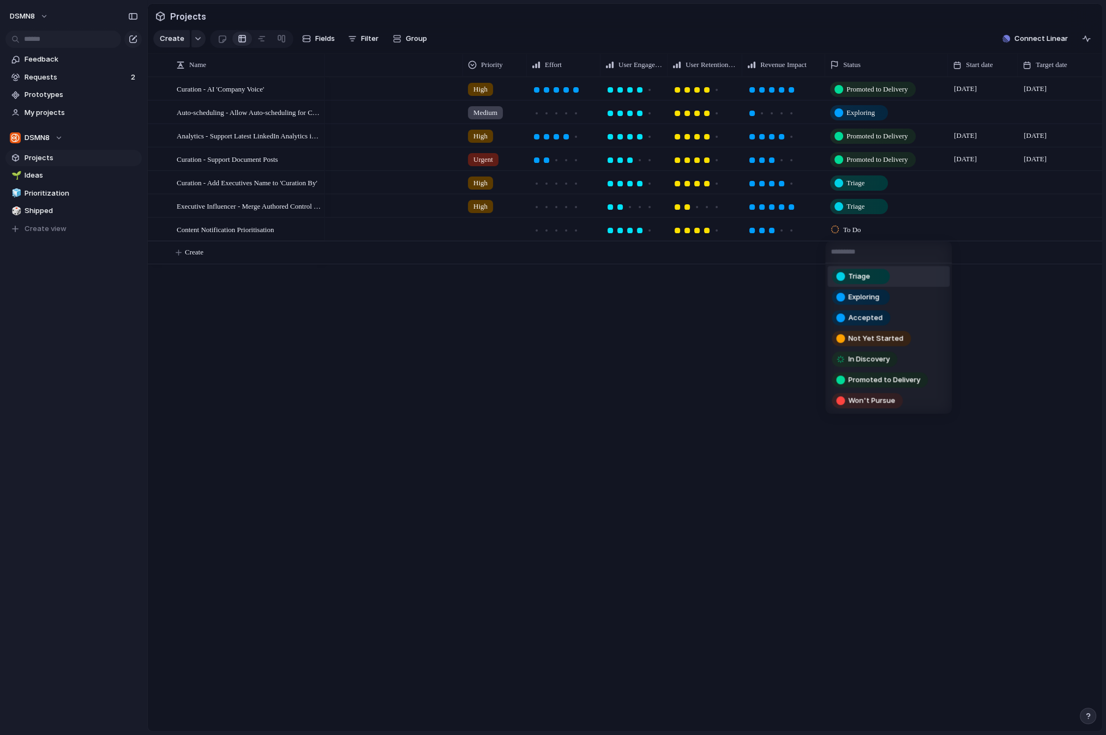
click at [860, 277] on span "Triage" at bounding box center [859, 276] width 22 height 11
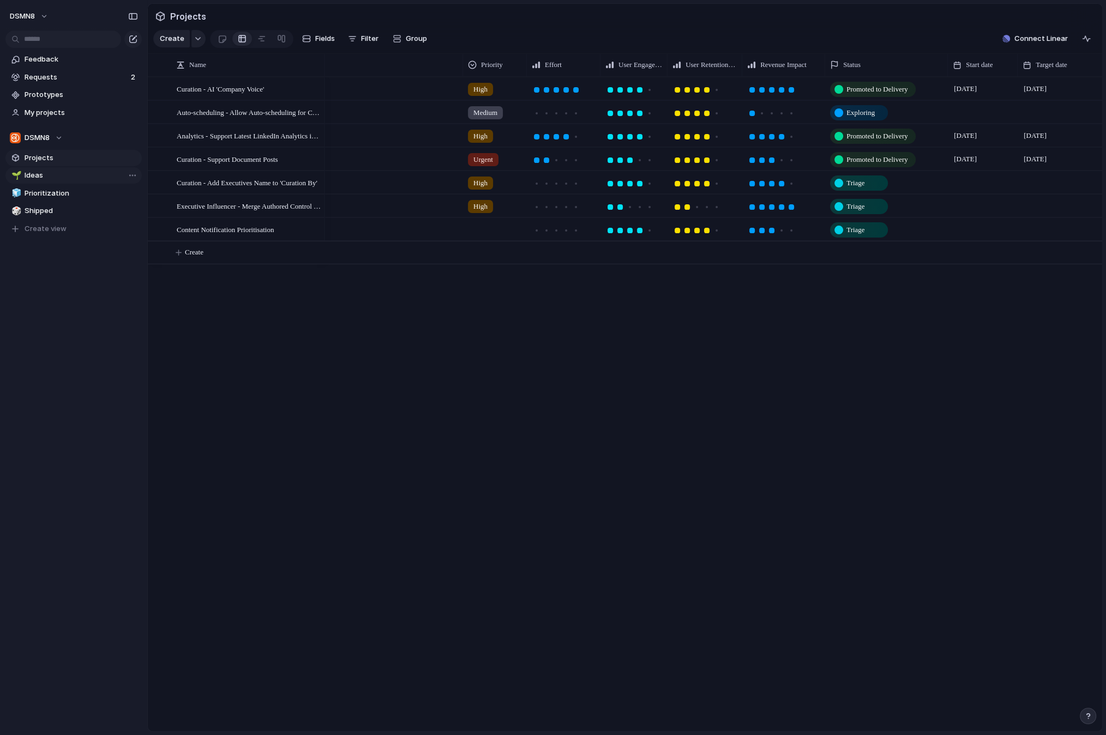
click at [47, 177] on span "Ideas" at bounding box center [81, 175] width 113 height 11
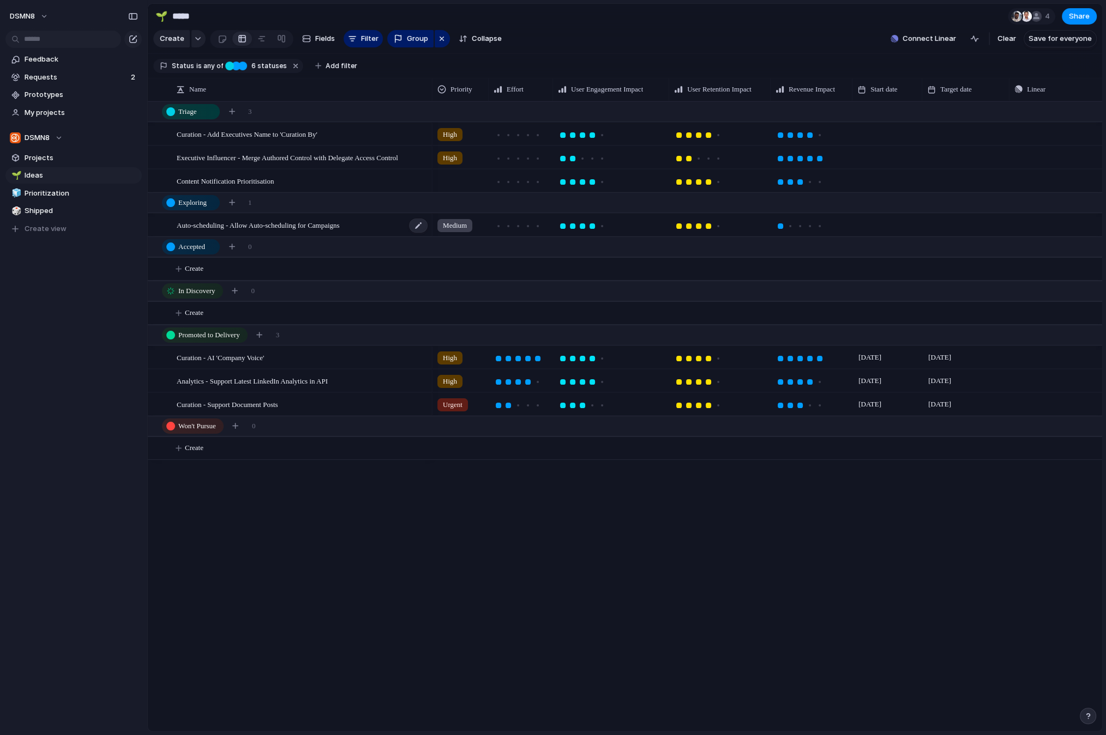
click at [315, 224] on span "Auto-scheduling - Allow Auto-scheduling for Campaigns" at bounding box center [258, 225] width 163 height 13
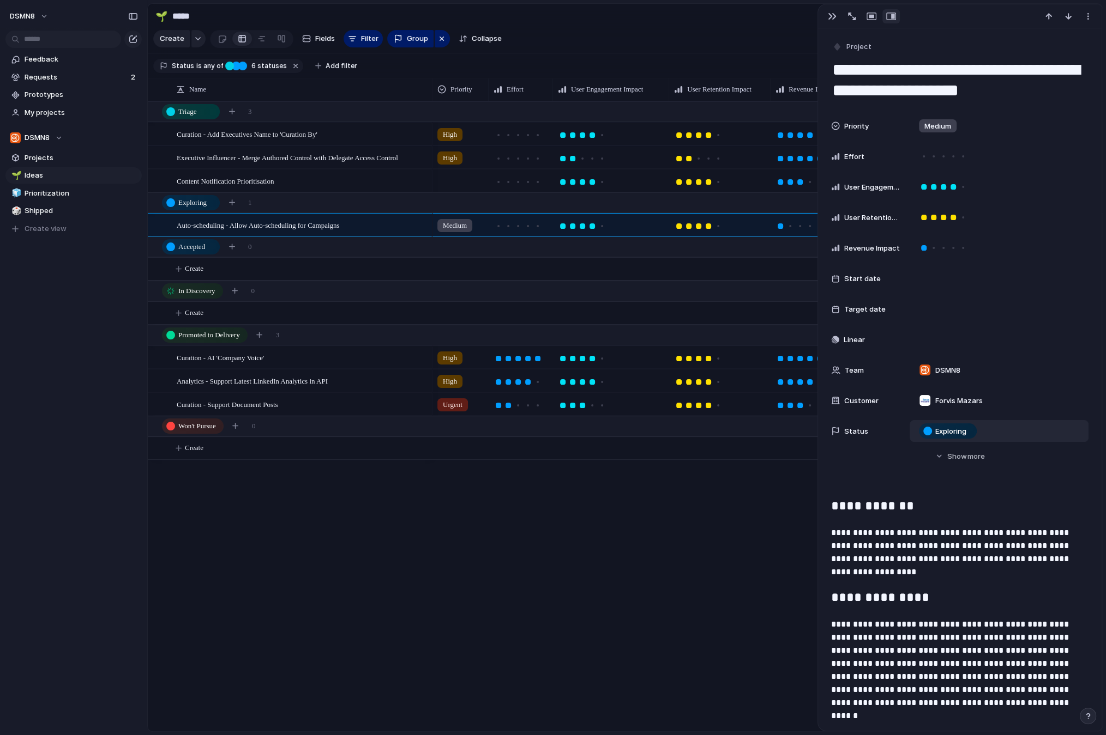
click at [931, 430] on span "Exploring" at bounding box center [950, 431] width 31 height 11
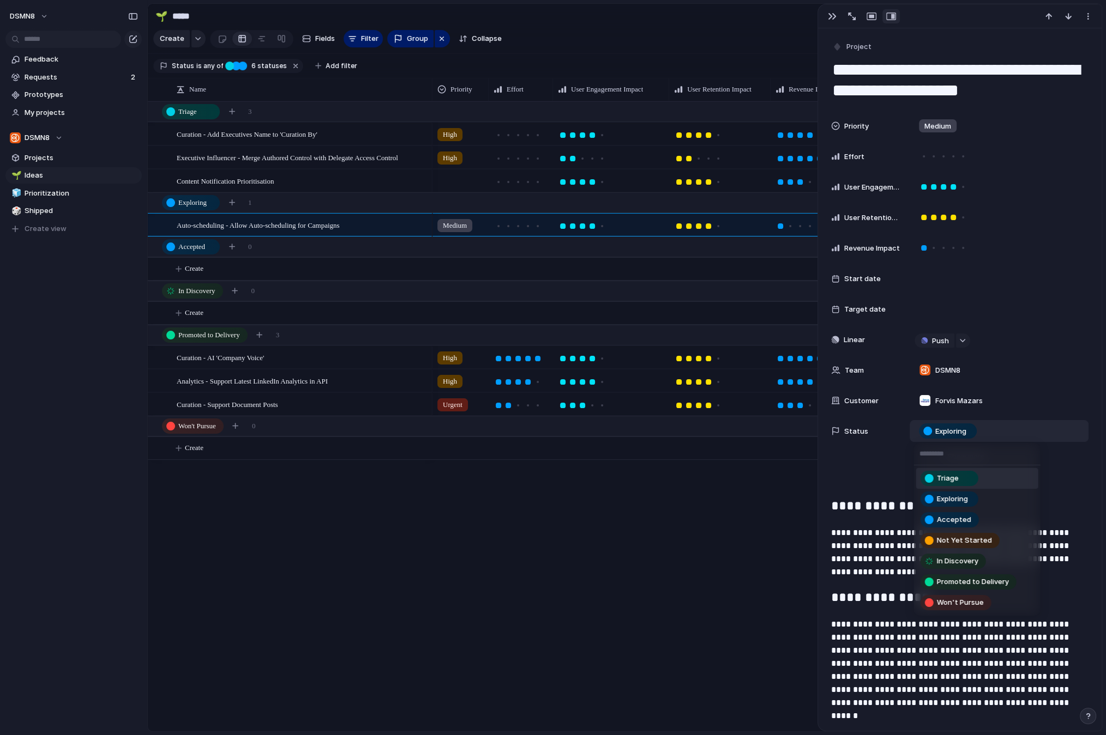
click at [931, 480] on span "Triage" at bounding box center [948, 478] width 22 height 11
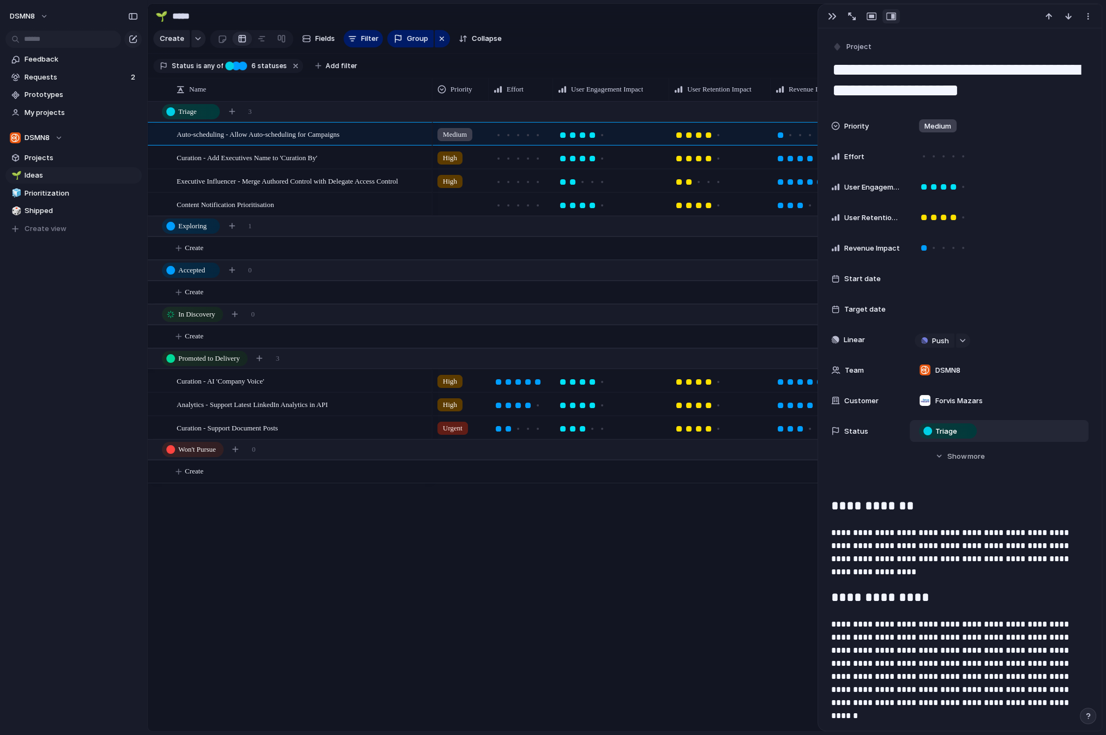
click at [607, 561] on div "High High High [DATE] July Curation - AI 'Company Voice' High [DATE] September …" at bounding box center [766, 416] width 669 height 630
click at [372, 632] on div "Curation - Add Executives Name to 'Curation By' Executive Influencer - Merge Au…" at bounding box center [625, 416] width 954 height 630
click at [834, 15] on div "button" at bounding box center [832, 16] width 9 height 9
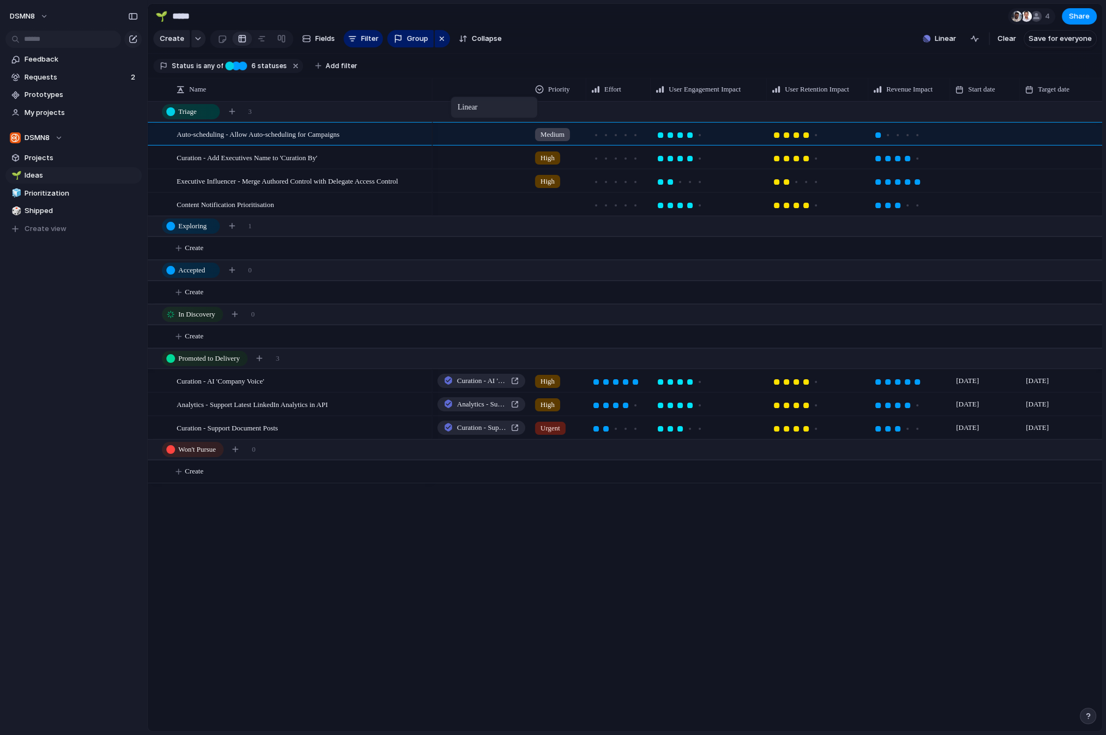
drag, startPoint x: 1055, startPoint y: 93, endPoint x: 456, endPoint y: 98, distance: 599.7
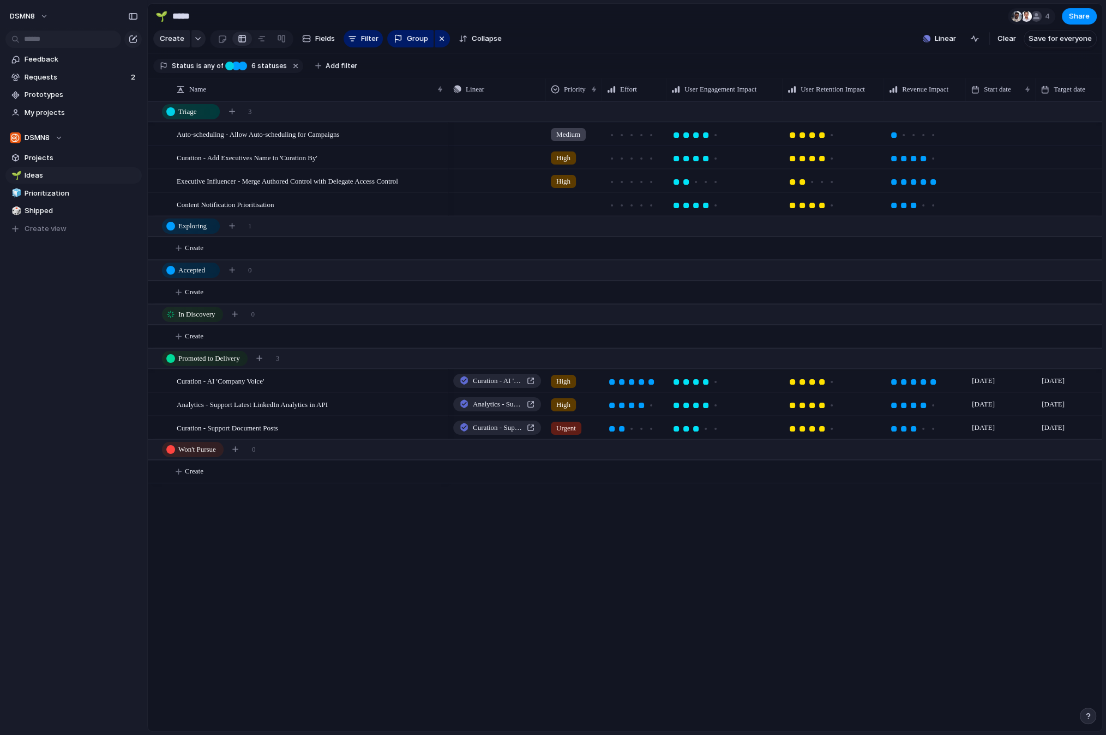
drag, startPoint x: 432, startPoint y: 88, endPoint x: 448, endPoint y: 93, distance: 16.6
click at [448, 93] on div at bounding box center [447, 89] width 5 height 23
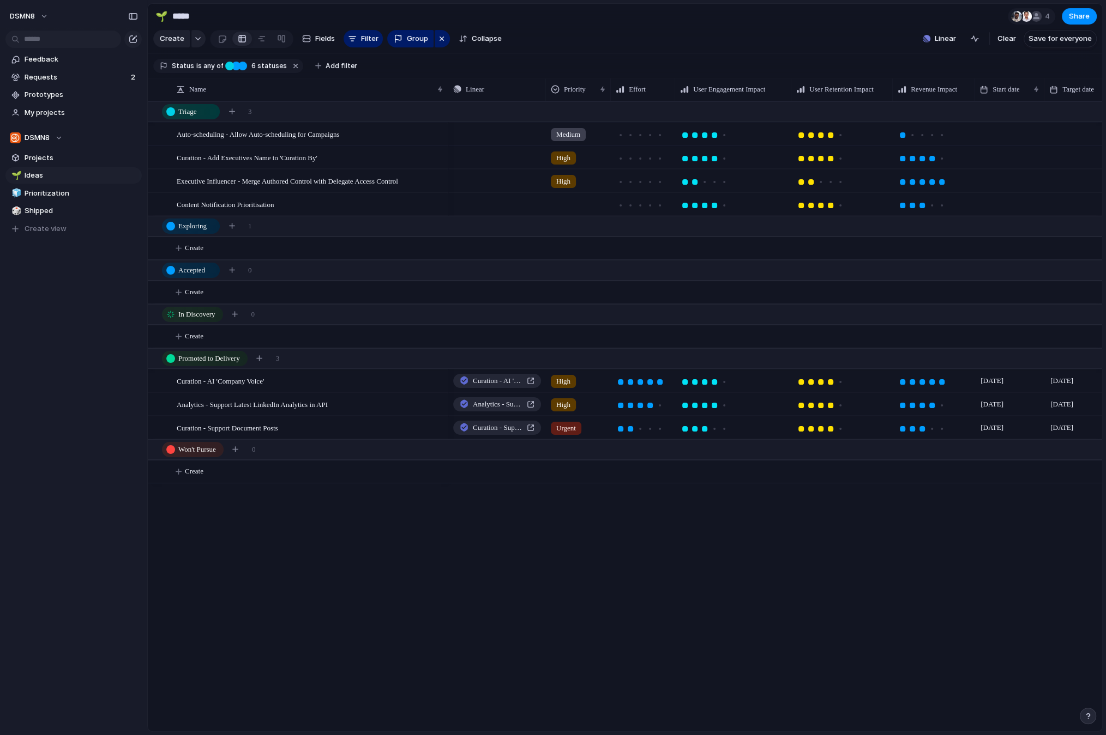
drag, startPoint x: 603, startPoint y: 89, endPoint x: 612, endPoint y: 89, distance: 8.7
click at [612, 89] on div at bounding box center [609, 89] width 5 height 23
click at [56, 195] on span "Prioritization" at bounding box center [81, 193] width 113 height 11
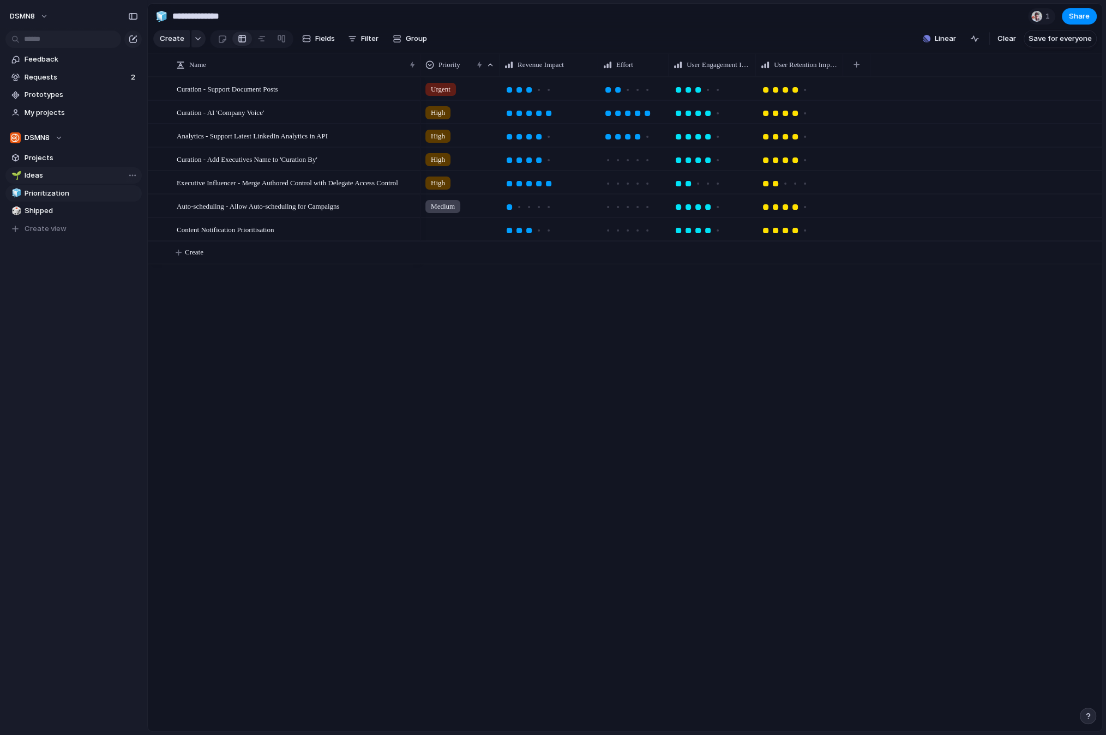
click at [55, 178] on span "Ideas" at bounding box center [81, 175] width 113 height 11
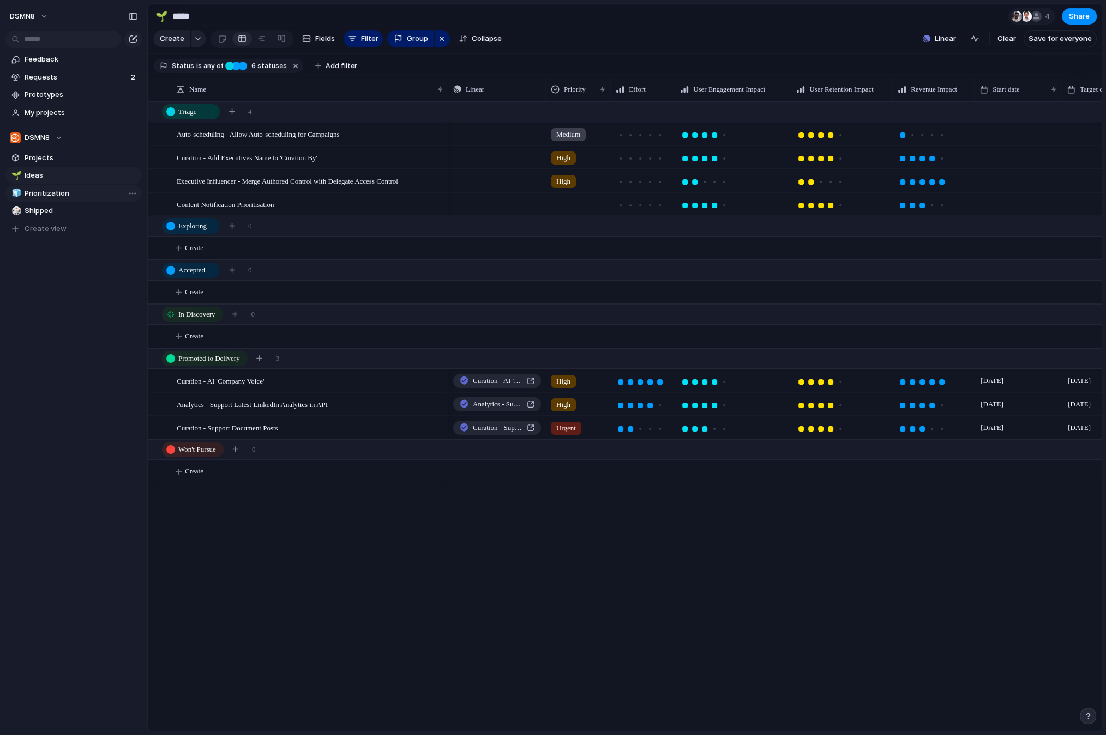
click at [57, 197] on span "Prioritization" at bounding box center [81, 193] width 113 height 11
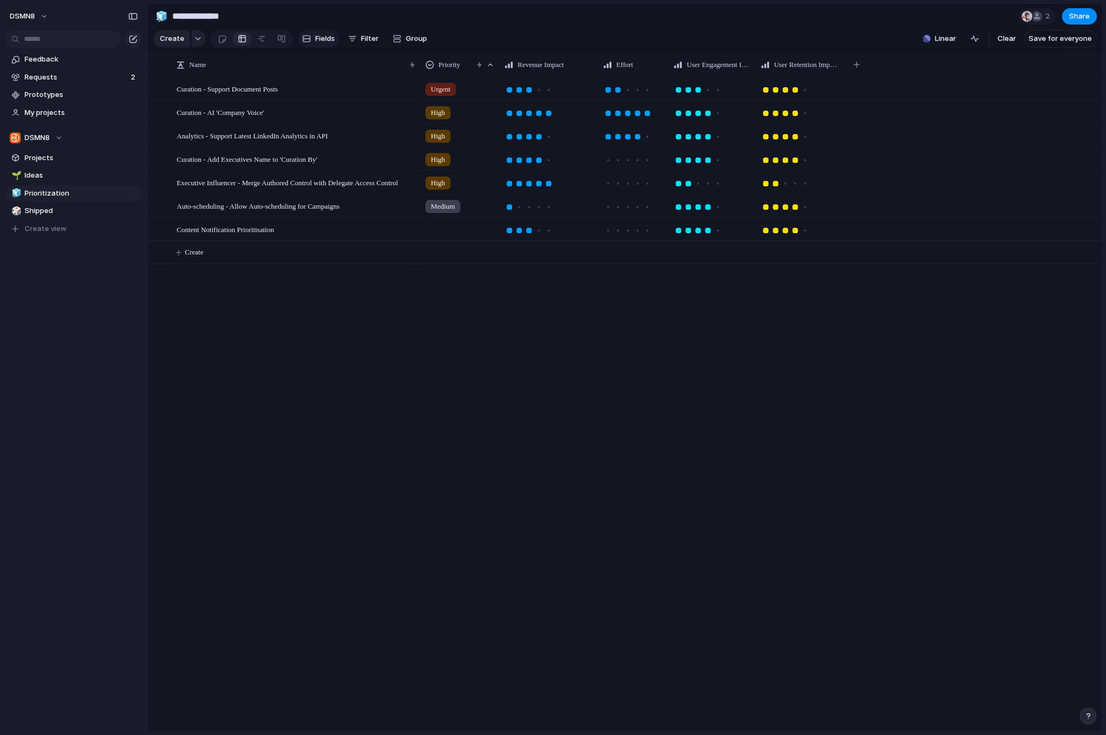
click at [324, 40] on span "Fields" at bounding box center [325, 38] width 20 height 11
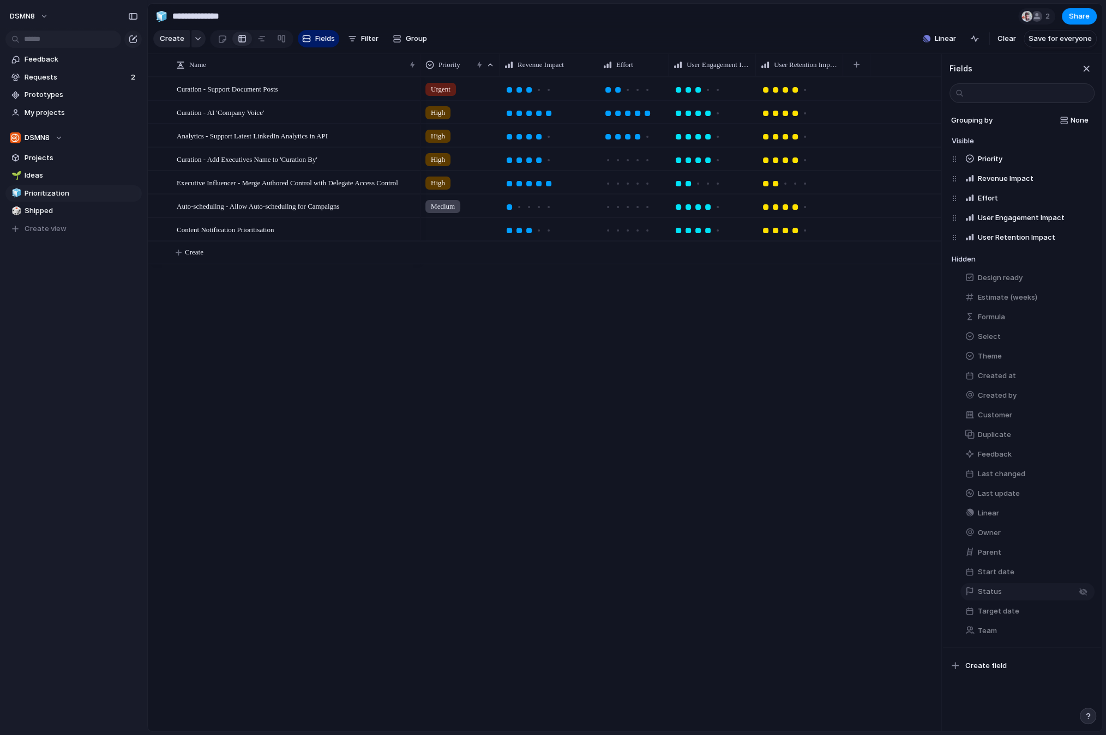
click at [931, 591] on span "Status" at bounding box center [989, 592] width 24 height 11
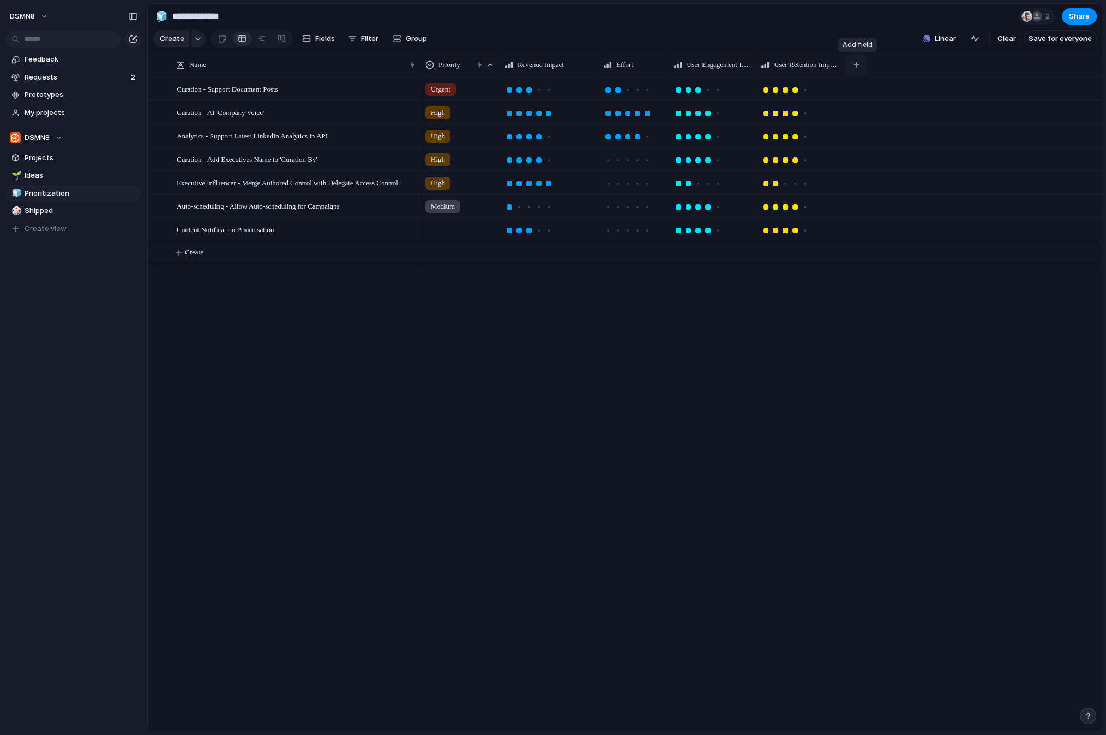
click at [858, 63] on div "button" at bounding box center [856, 65] width 6 height 6
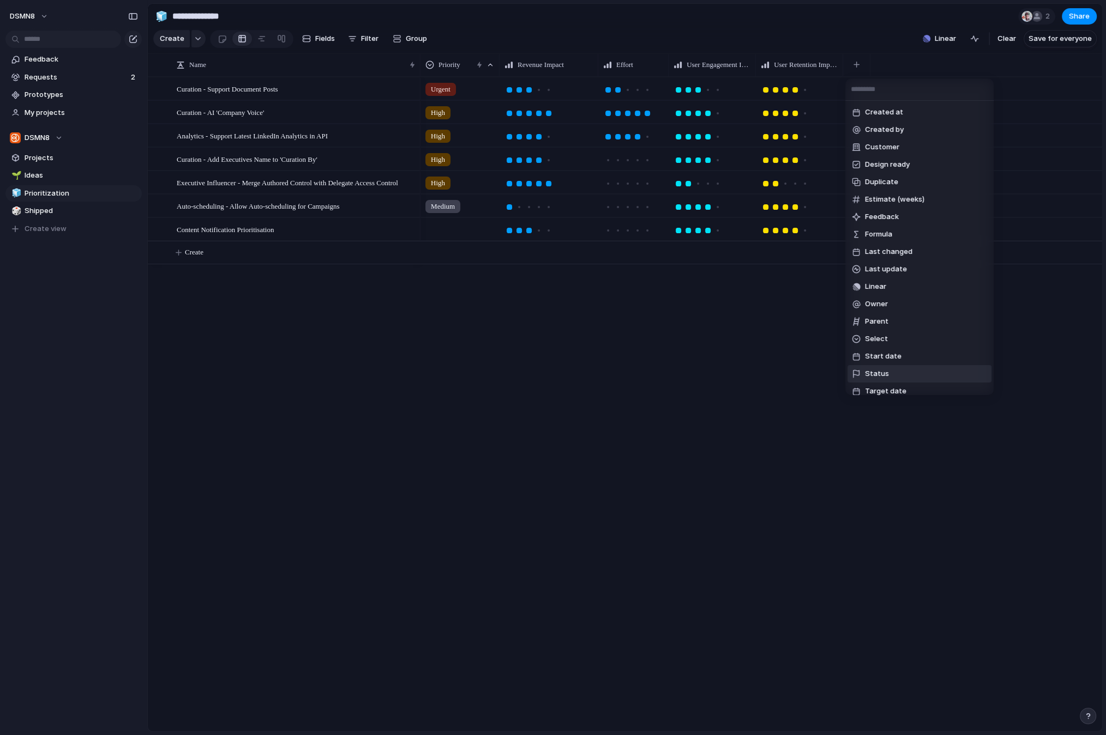
click at [883, 371] on span "Status" at bounding box center [877, 374] width 24 height 11
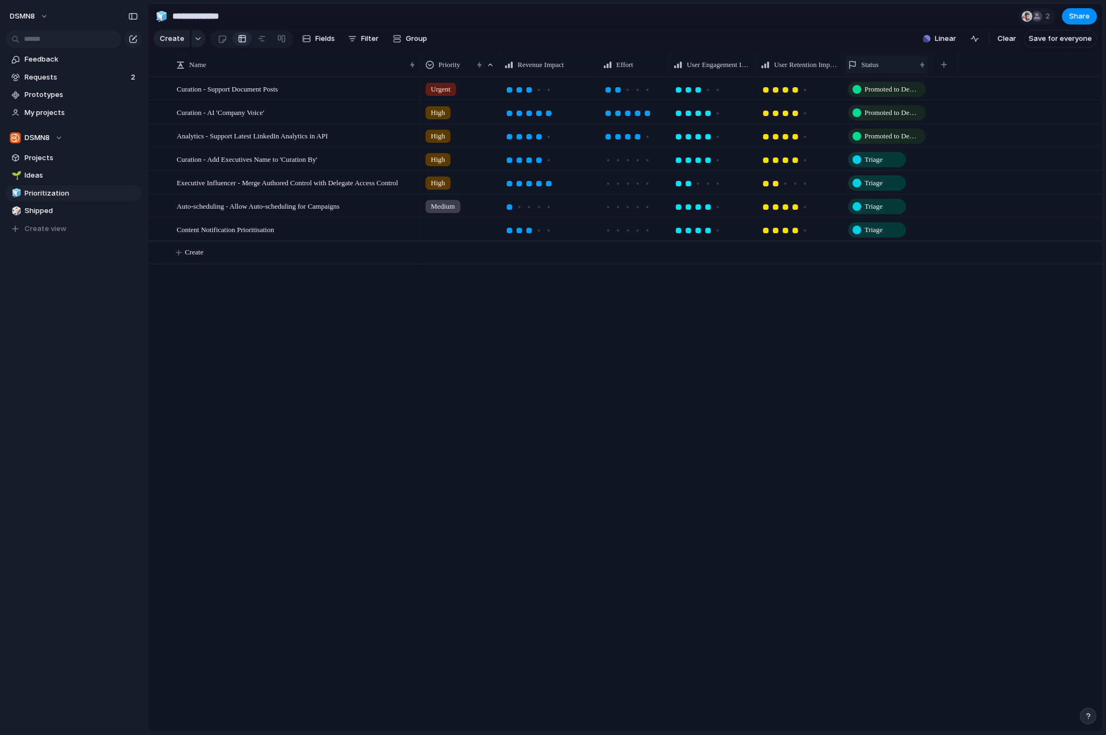
click at [877, 62] on span "Status" at bounding box center [869, 64] width 17 height 11
click at [873, 91] on span "Modify" at bounding box center [877, 89] width 23 height 11
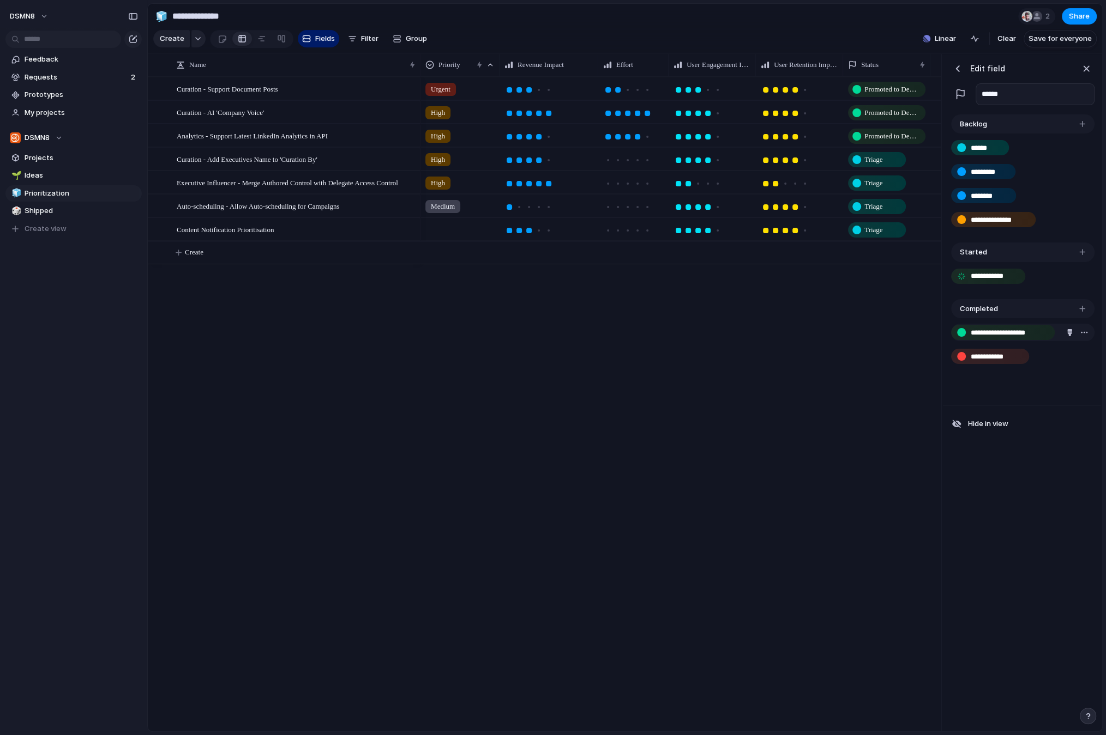
click at [931, 333] on div "button" at bounding box center [1069, 332] width 7 height 7
click at [931, 333] on div at bounding box center [553, 367] width 1106 height 735
click at [931, 333] on div "button" at bounding box center [1083, 332] width 9 height 9
click at [931, 354] on span "Delete" at bounding box center [1051, 354] width 23 height 11
click at [931, 356] on div "**********" at bounding box center [1022, 247] width 158 height 270
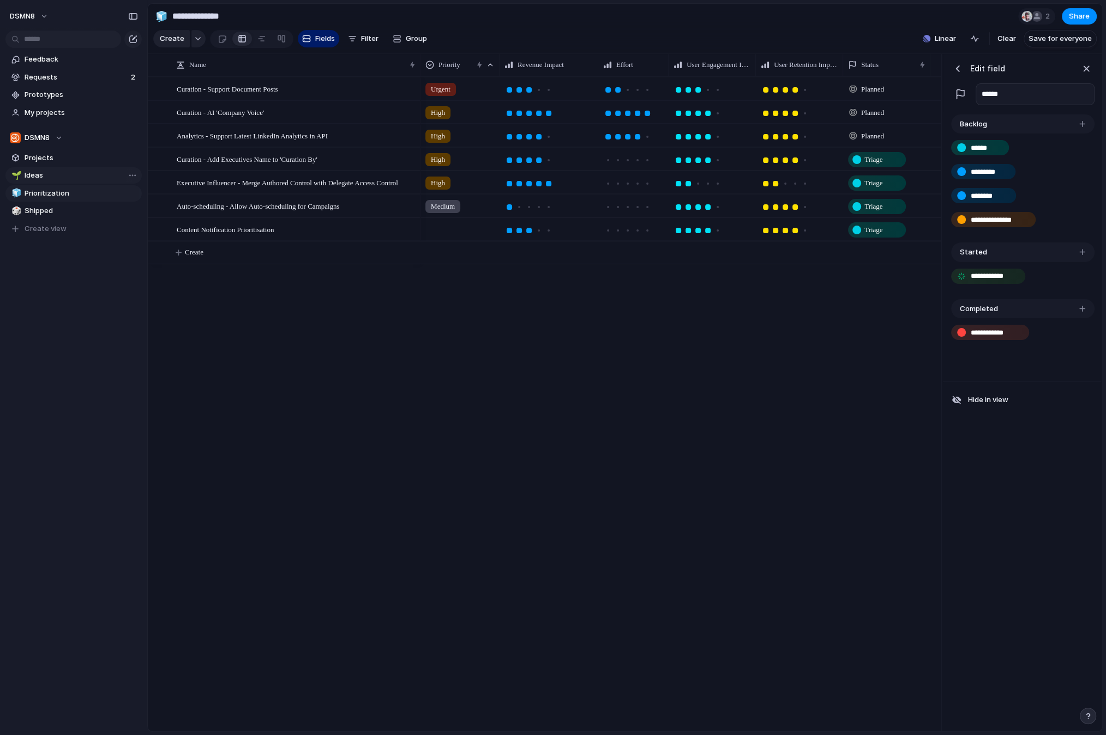
click at [39, 182] on link "🌱 Ideas" at bounding box center [73, 175] width 136 height 16
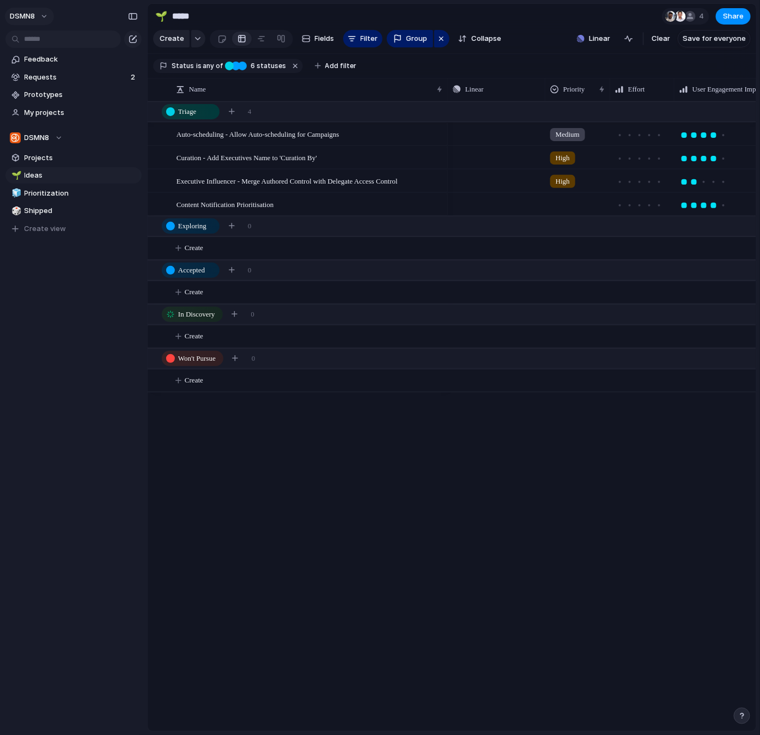
click at [46, 16] on button "DSMN8" at bounding box center [29, 16] width 49 height 17
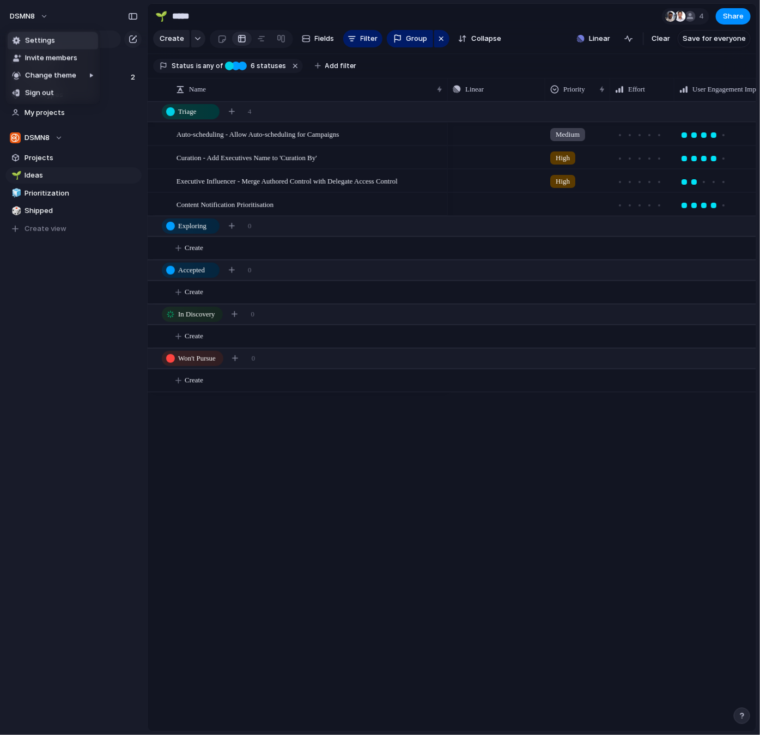
click at [66, 43] on li "Settings" at bounding box center [53, 40] width 90 height 17
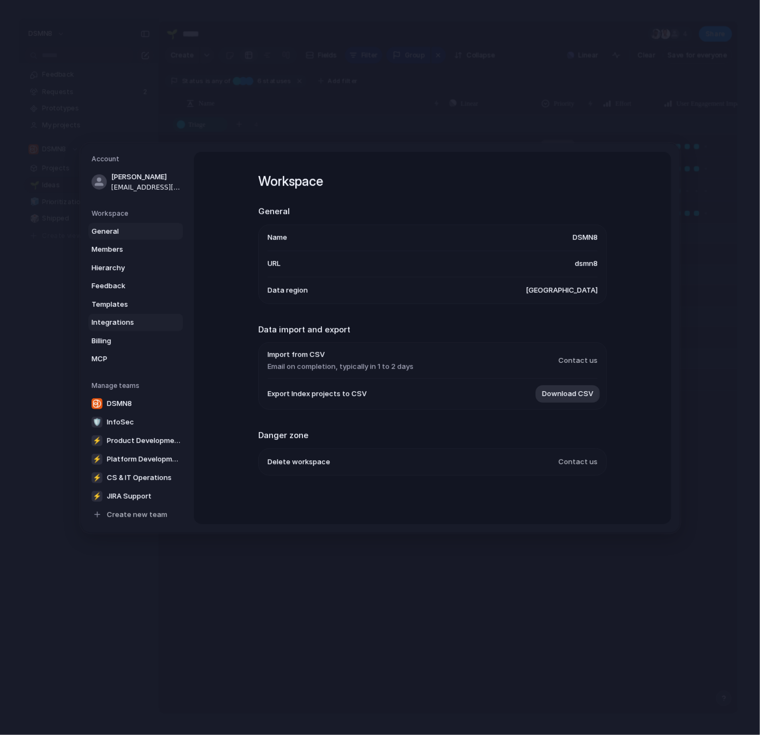
click at [137, 324] on span "Integrations" at bounding box center [127, 322] width 70 height 11
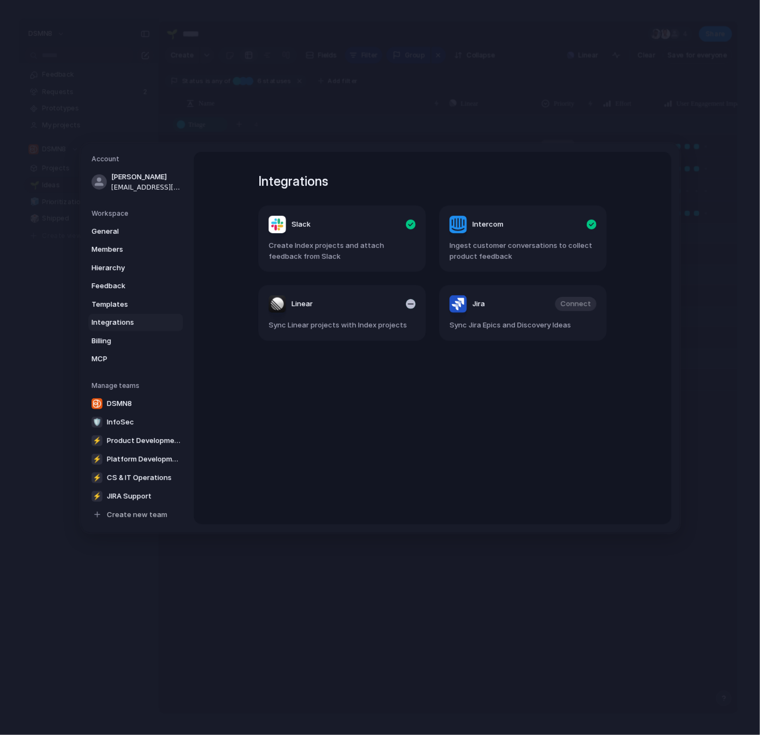
click at [415, 306] on article "Linear Sync Linear projects with Index projects" at bounding box center [342, 313] width 168 height 56
click at [410, 301] on div "button" at bounding box center [411, 304] width 10 height 10
click at [401, 309] on span "Connect" at bounding box center [395, 304] width 31 height 11
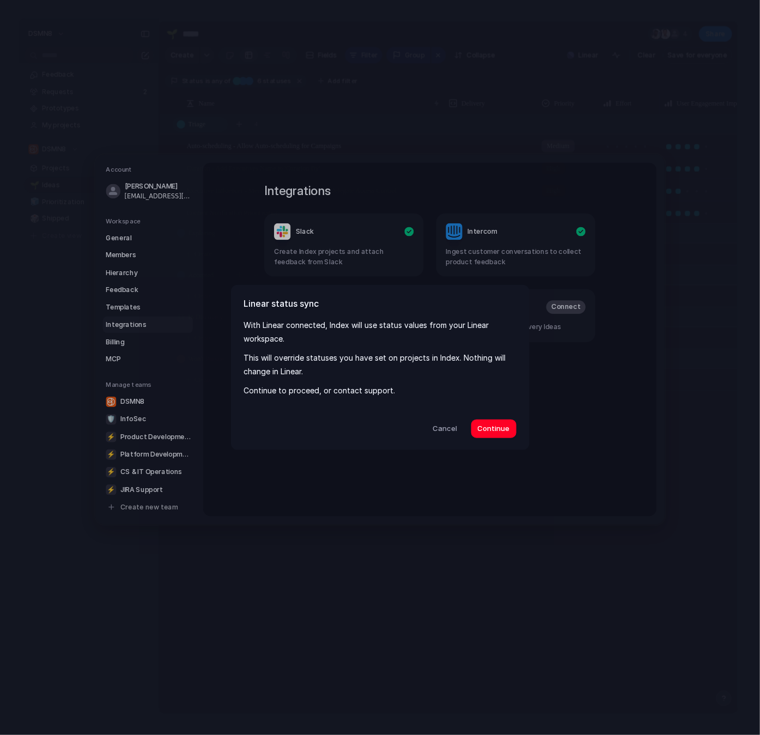
click at [506, 432] on span "Continue" at bounding box center [494, 429] width 32 height 11
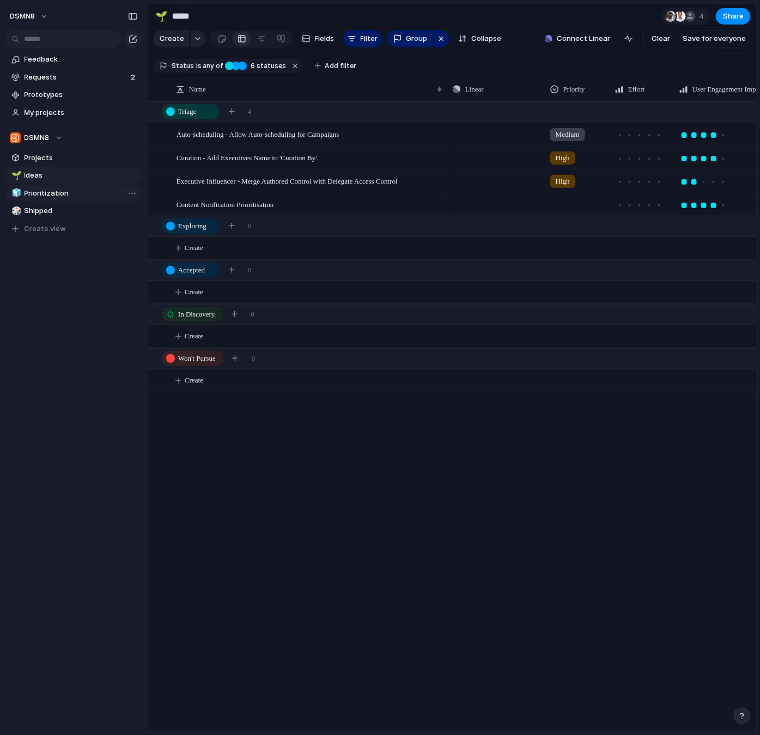
click at [76, 197] on span "Prioritization" at bounding box center [81, 193] width 113 height 11
type input "**********"
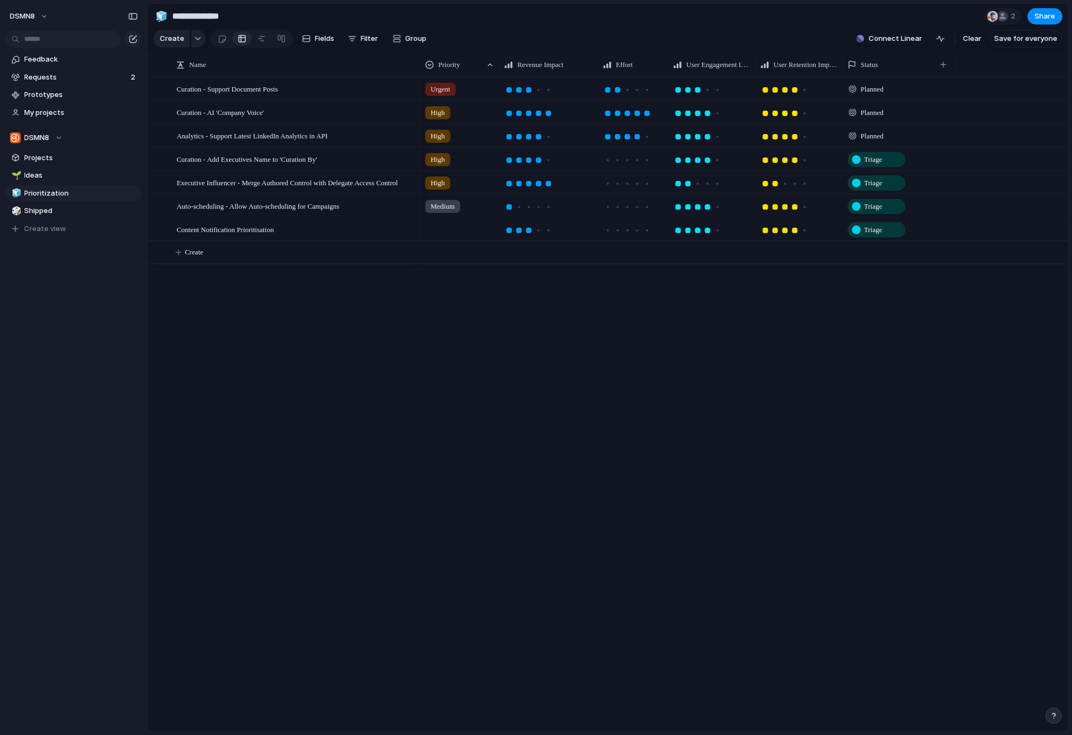
click at [866, 90] on span "Planned" at bounding box center [872, 89] width 23 height 11
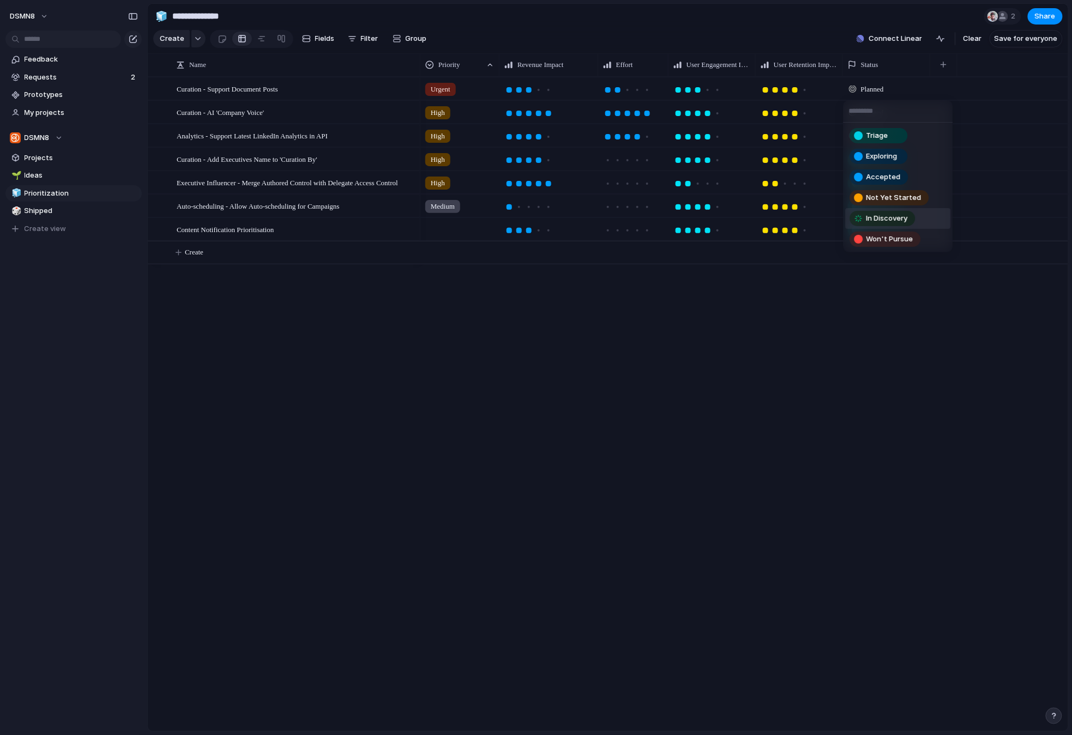
drag, startPoint x: 852, startPoint y: 376, endPoint x: 751, endPoint y: 384, distance: 101.2
click at [852, 376] on div "Triage Exploring Accepted Not Yet Started In Discovery Won't Pursue" at bounding box center [536, 367] width 1072 height 735
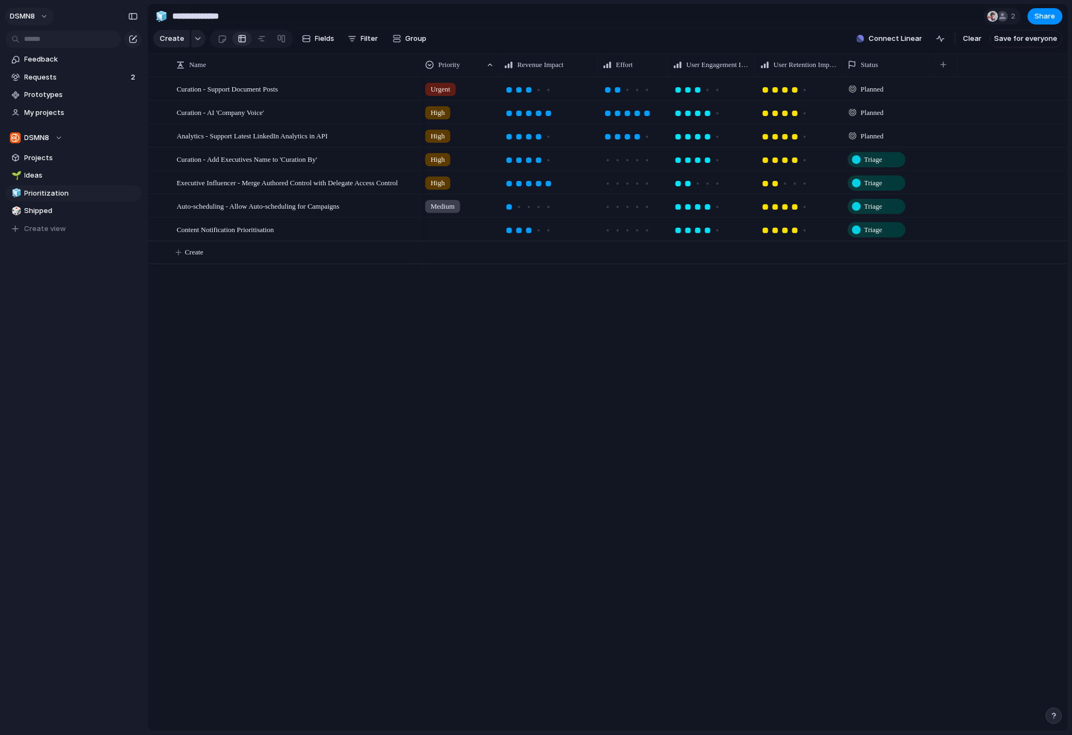
click at [39, 12] on button "DSMN8" at bounding box center [29, 16] width 49 height 17
click at [55, 40] on li "Settings" at bounding box center [53, 40] width 90 height 17
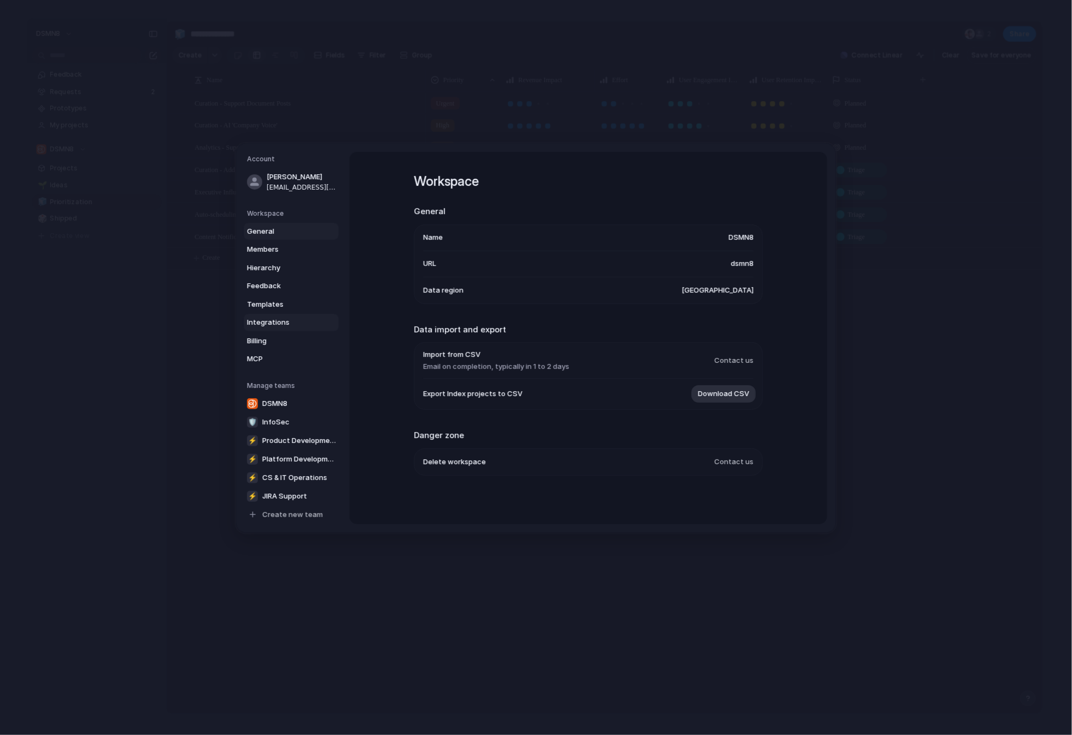
click at [274, 327] on span "Integrations" at bounding box center [282, 322] width 70 height 11
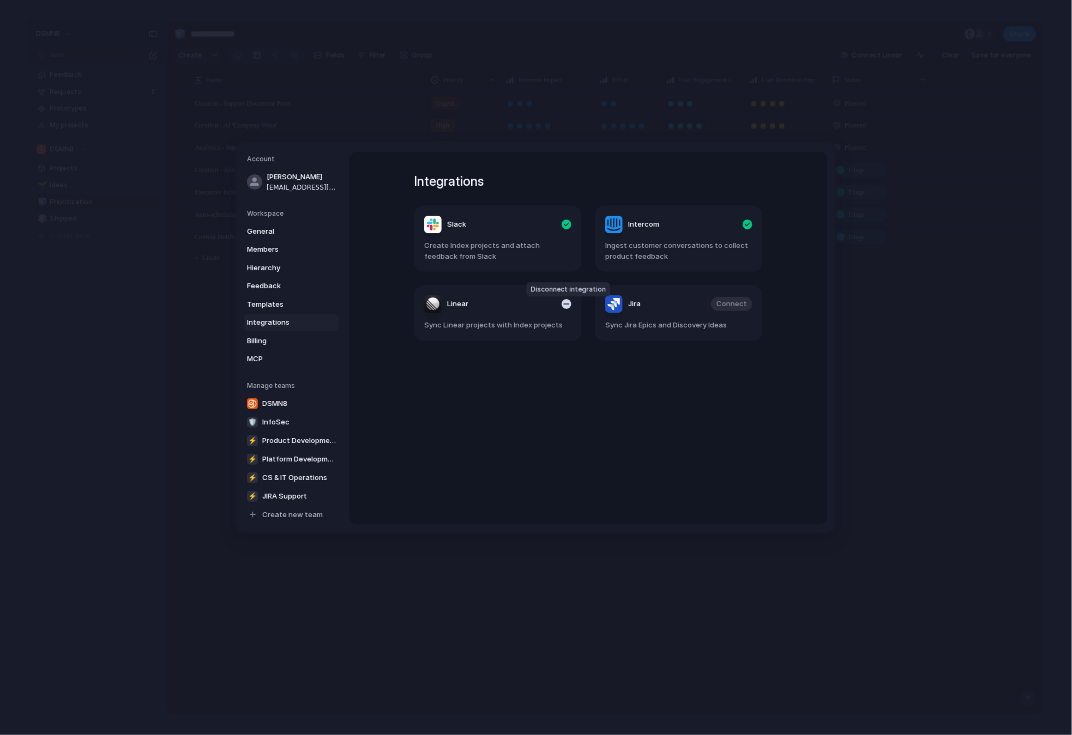
click at [570, 305] on div "button" at bounding box center [566, 304] width 10 height 10
click at [554, 304] on span "Connect" at bounding box center [550, 304] width 31 height 11
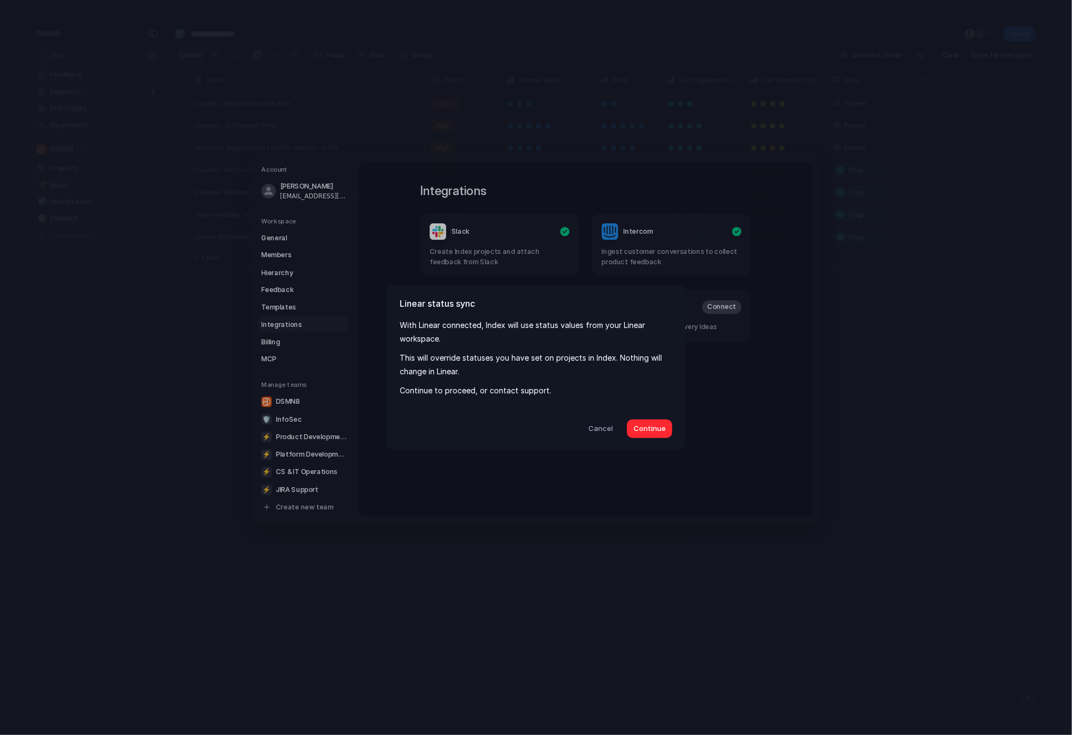
click at [652, 429] on span "Continue" at bounding box center [649, 429] width 32 height 11
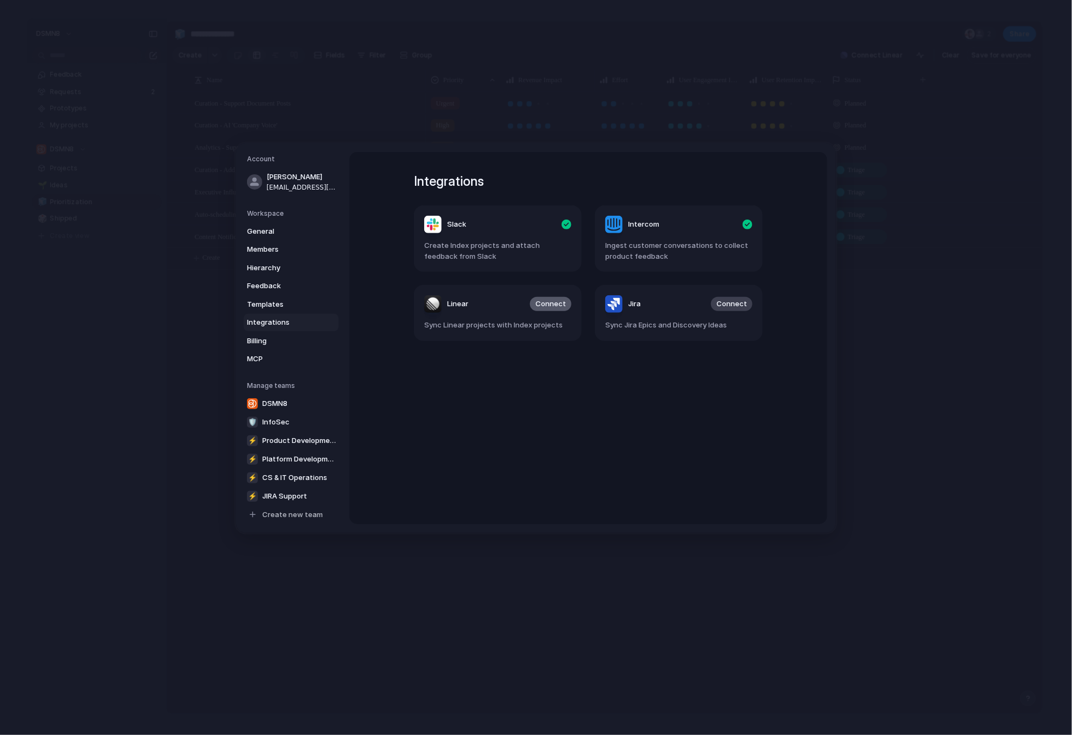
click at [554, 303] on span "Connect" at bounding box center [550, 304] width 31 height 11
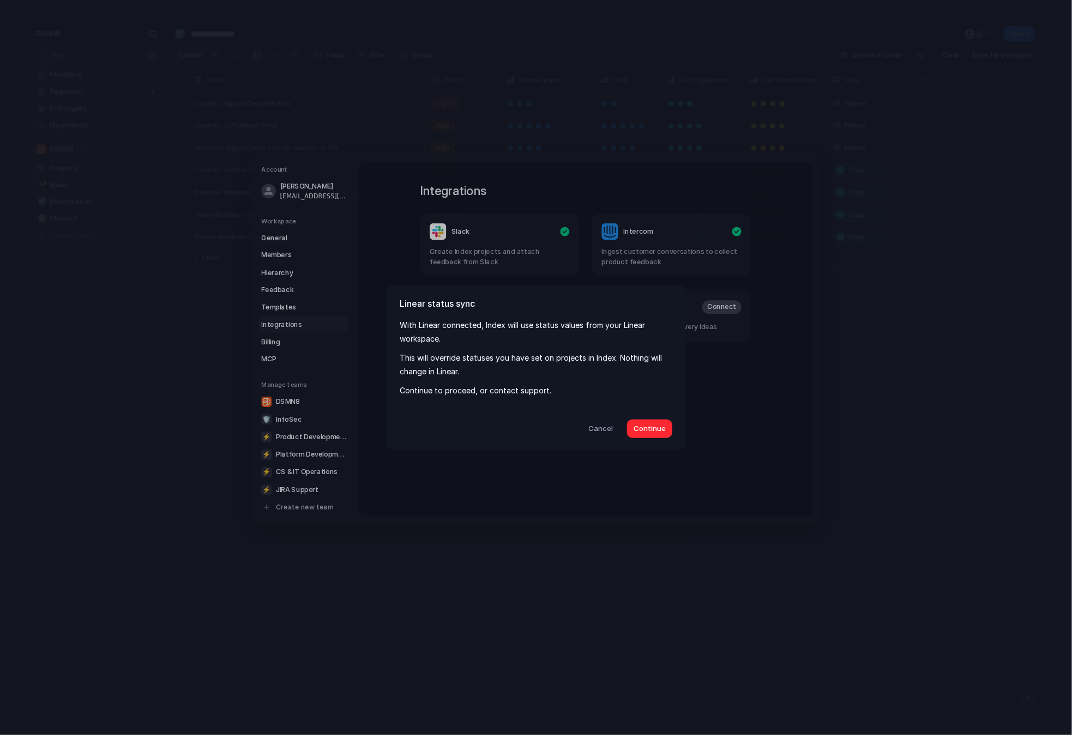
click at [647, 431] on span "Continue" at bounding box center [649, 429] width 32 height 11
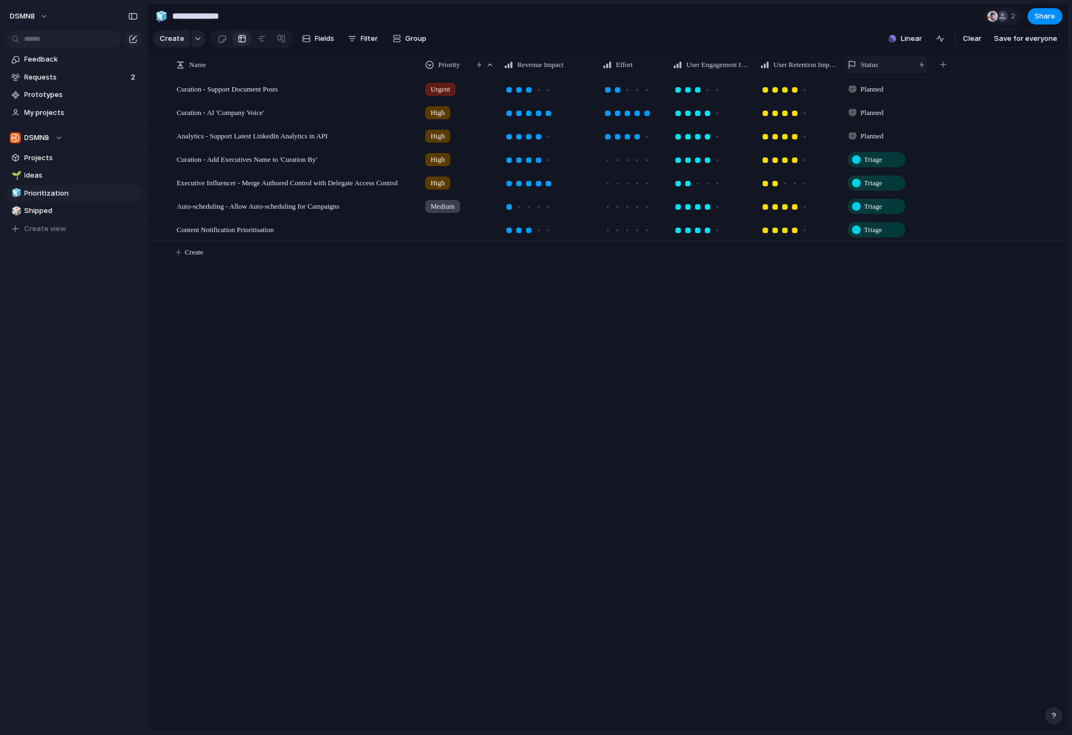
click at [887, 64] on div "Status" at bounding box center [881, 64] width 67 height 11
click at [884, 106] on li "Hide" at bounding box center [887, 106] width 80 height 17
click at [859, 63] on button "button" at bounding box center [856, 65] width 22 height 20
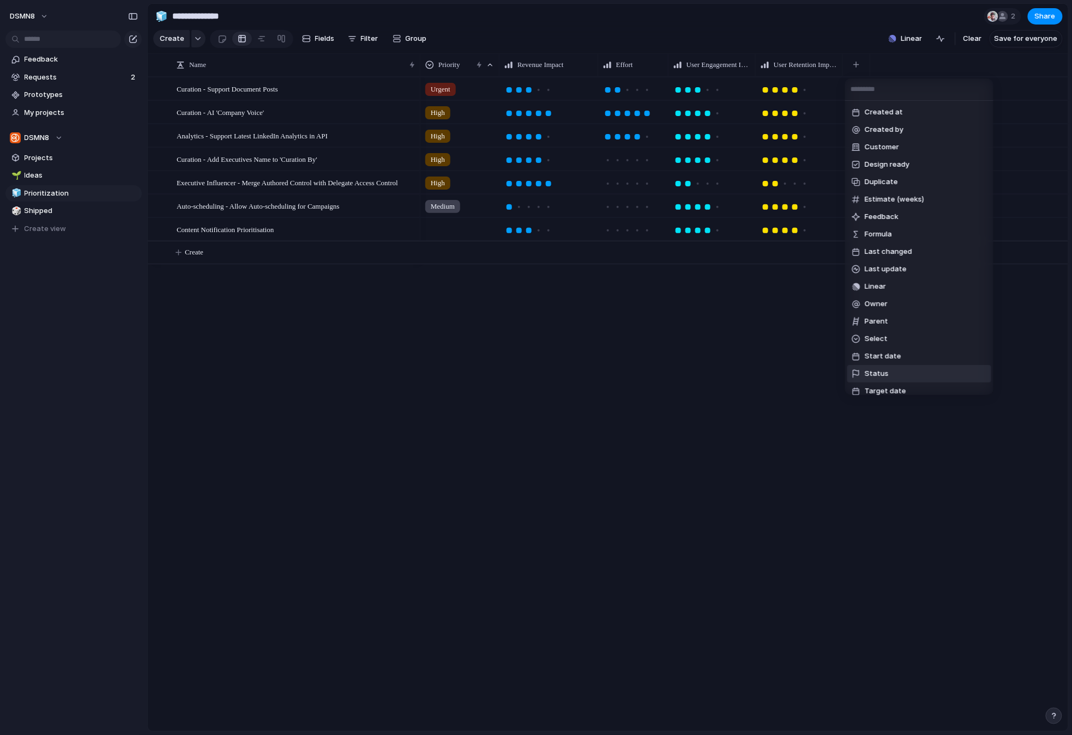
click at [896, 371] on li "Status" at bounding box center [919, 373] width 144 height 17
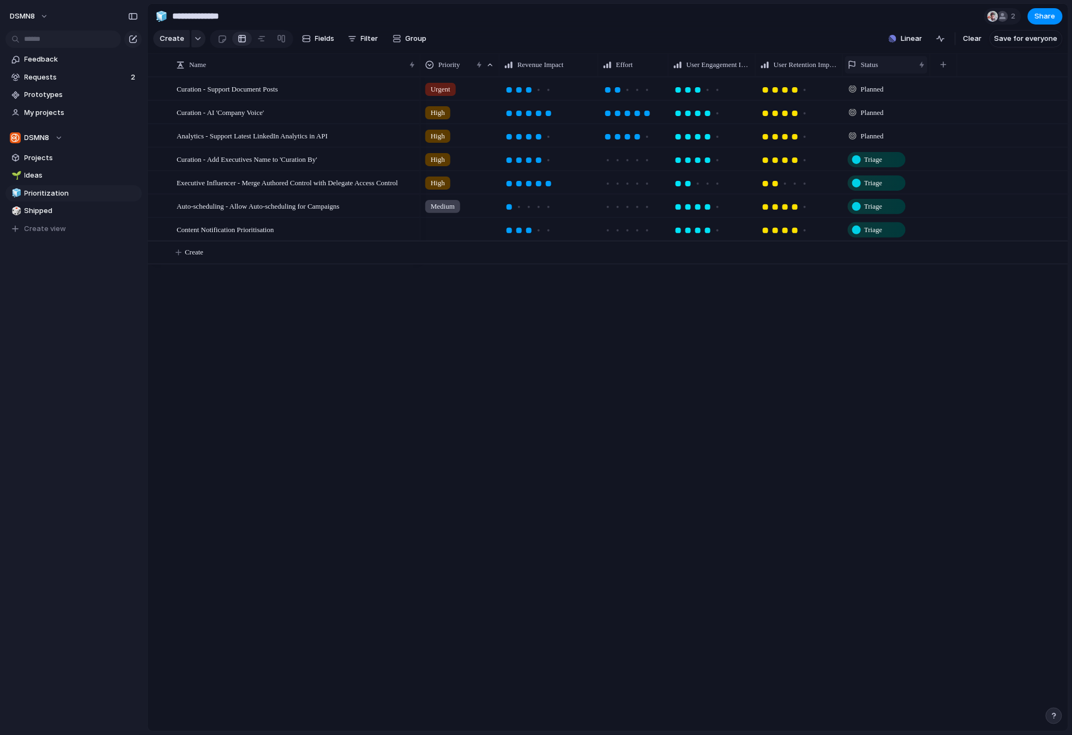
click at [860, 60] on div "Status" at bounding box center [881, 64] width 67 height 11
click at [878, 107] on span "Hide" at bounding box center [873, 106] width 15 height 11
drag, startPoint x: 648, startPoint y: 423, endPoint x: 589, endPoint y: 417, distance: 59.7
click at [645, 423] on div "Urgent High High High High Medium" at bounding box center [744, 404] width 648 height 655
click at [56, 172] on span "Ideas" at bounding box center [81, 175] width 113 height 11
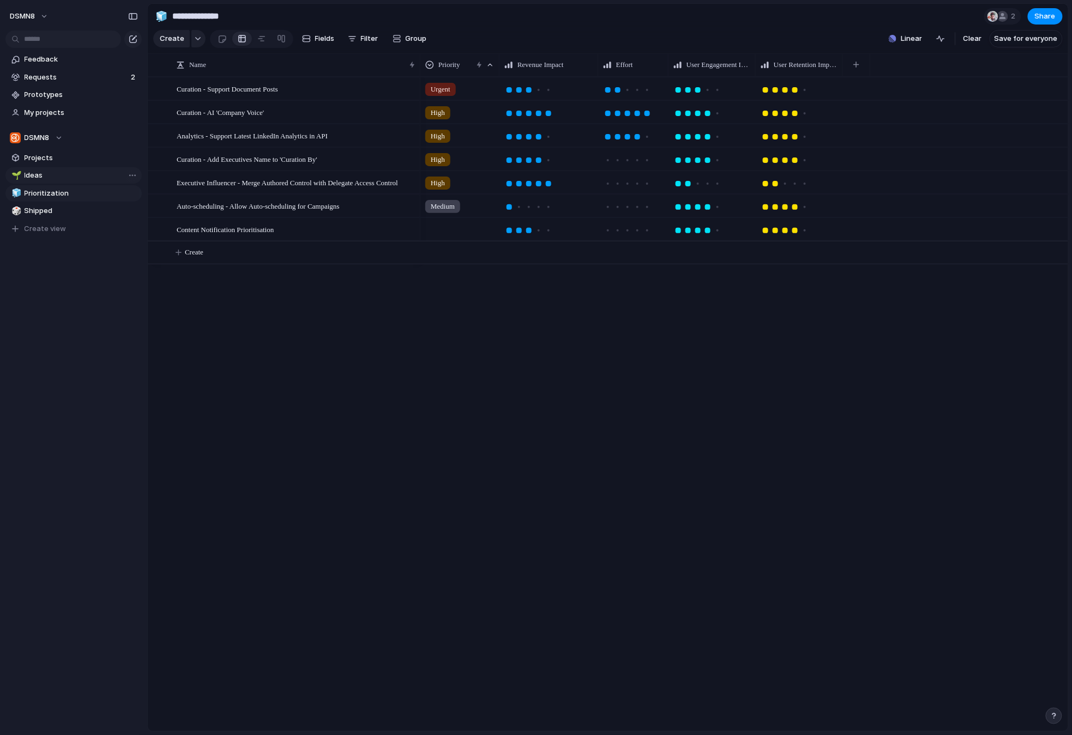
type input "*****"
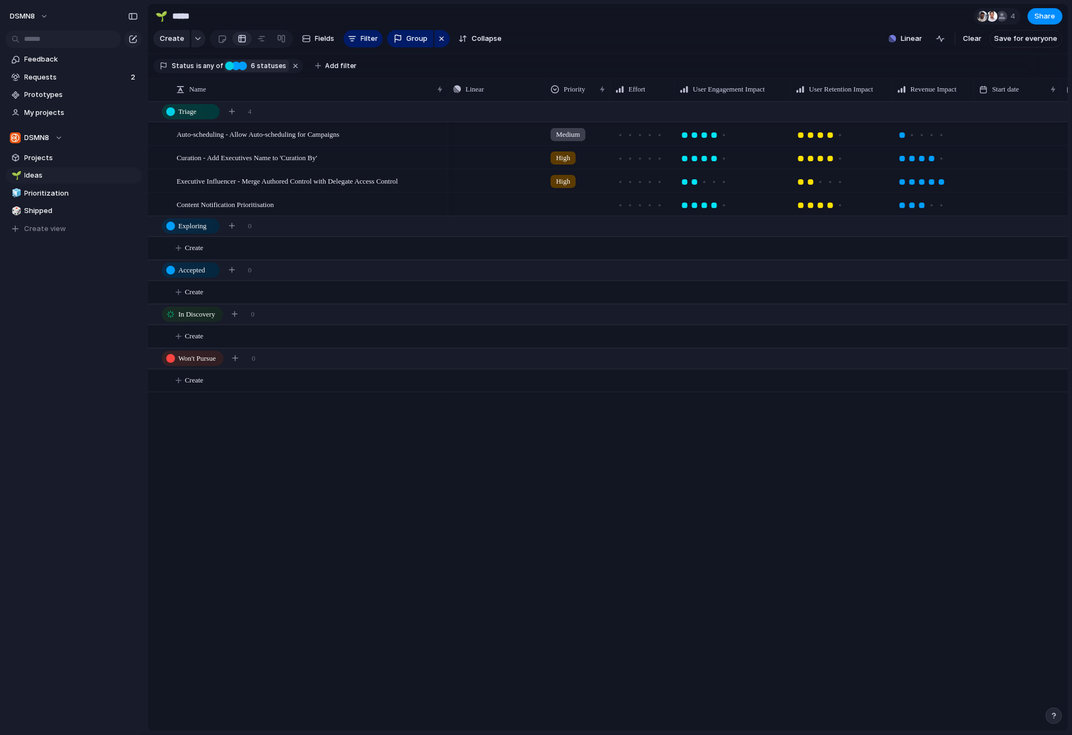
click at [258, 64] on span "6 statuses" at bounding box center [267, 66] width 39 height 10
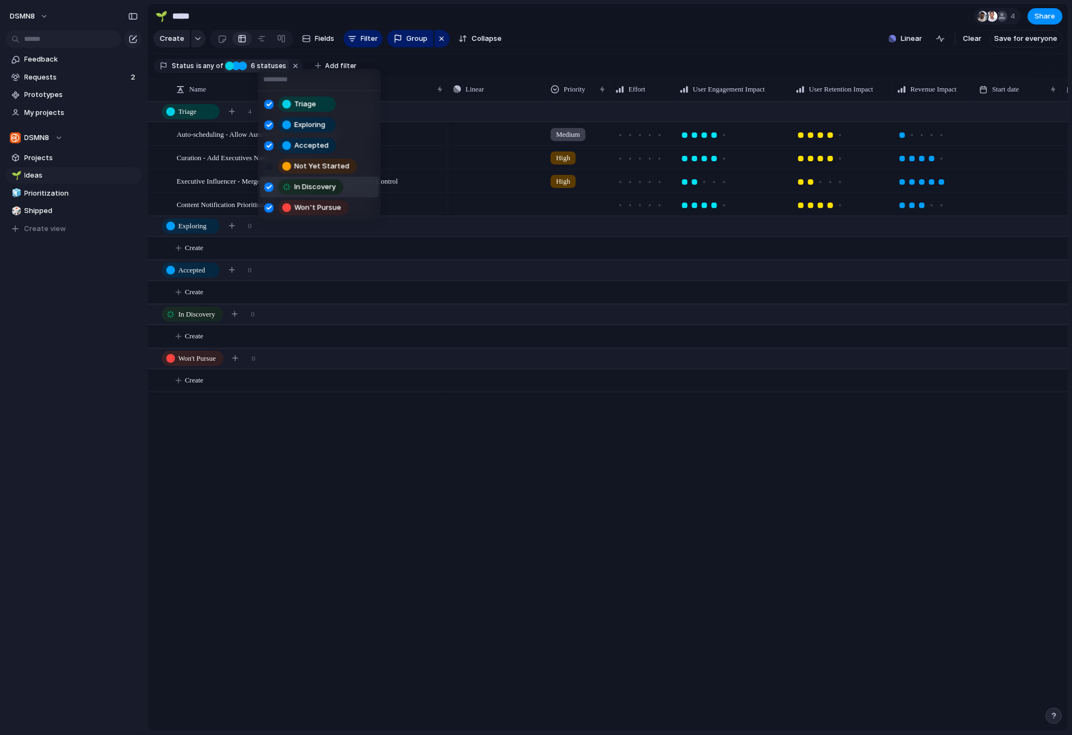
click at [339, 477] on div "Triage Exploring Accepted Not Yet Started In Discovery Won't Pursue" at bounding box center [536, 367] width 1072 height 735
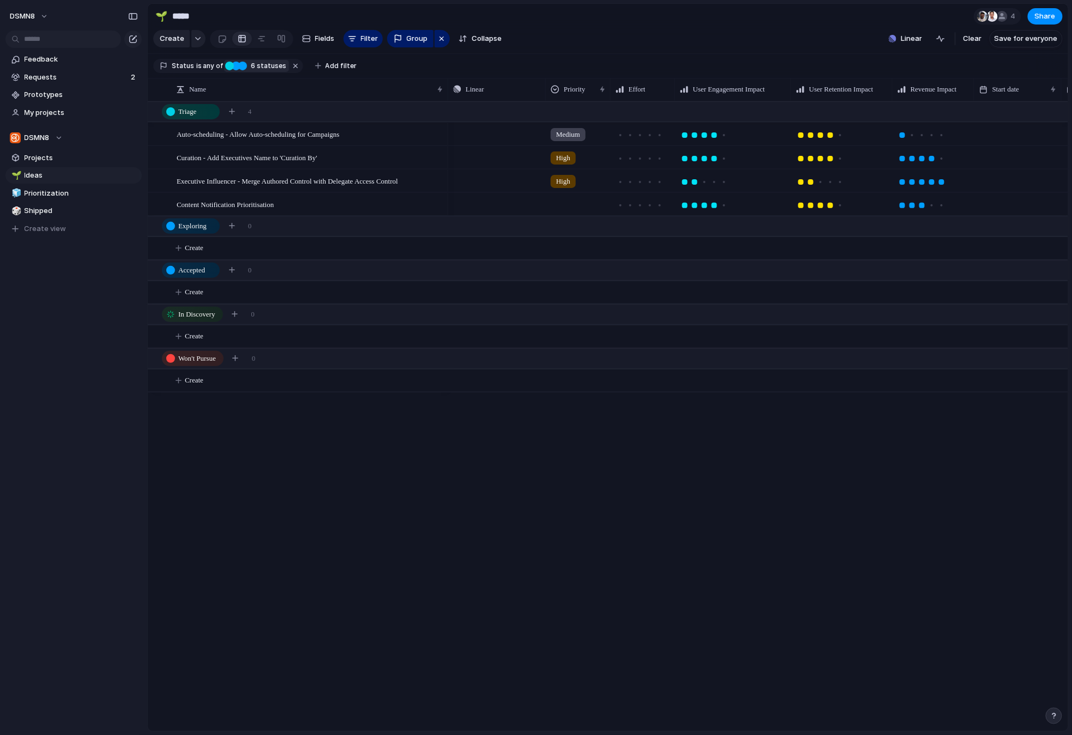
click at [271, 65] on span "6 statuses" at bounding box center [267, 66] width 39 height 10
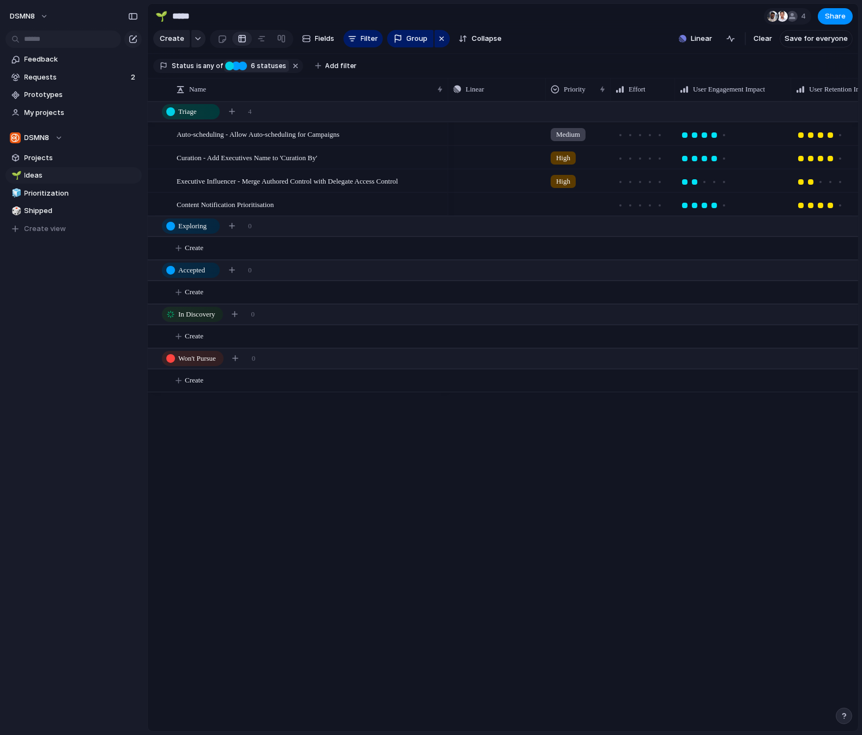
click at [516, 488] on div "Triage Exploring Accepted Not Yet Started In Discovery Won't Pursue" at bounding box center [431, 367] width 862 height 735
click at [439, 40] on div "button" at bounding box center [441, 38] width 9 height 13
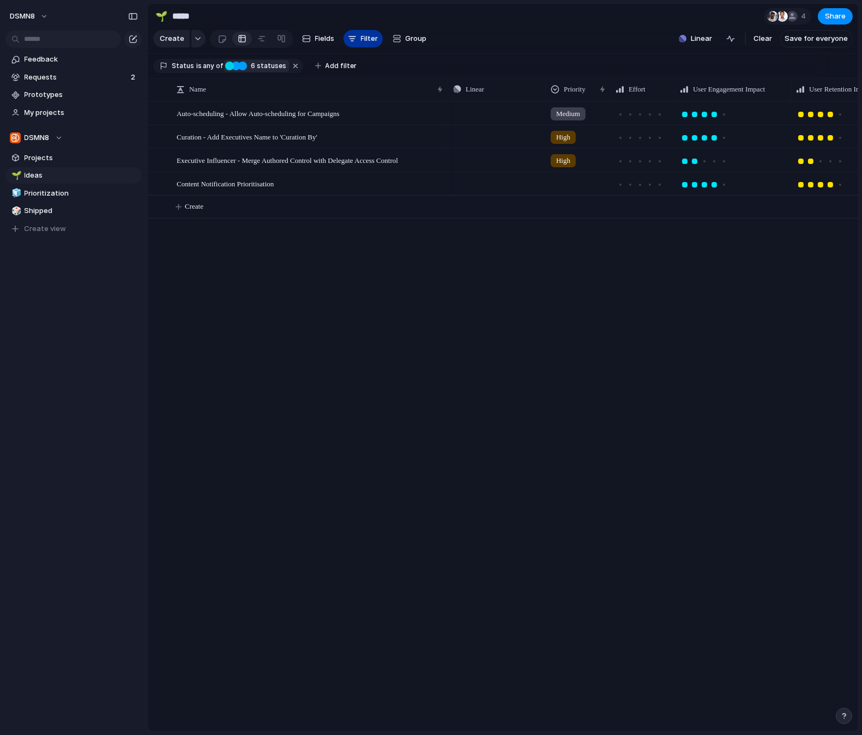
click at [372, 39] on span "Filter" at bounding box center [369, 38] width 17 height 11
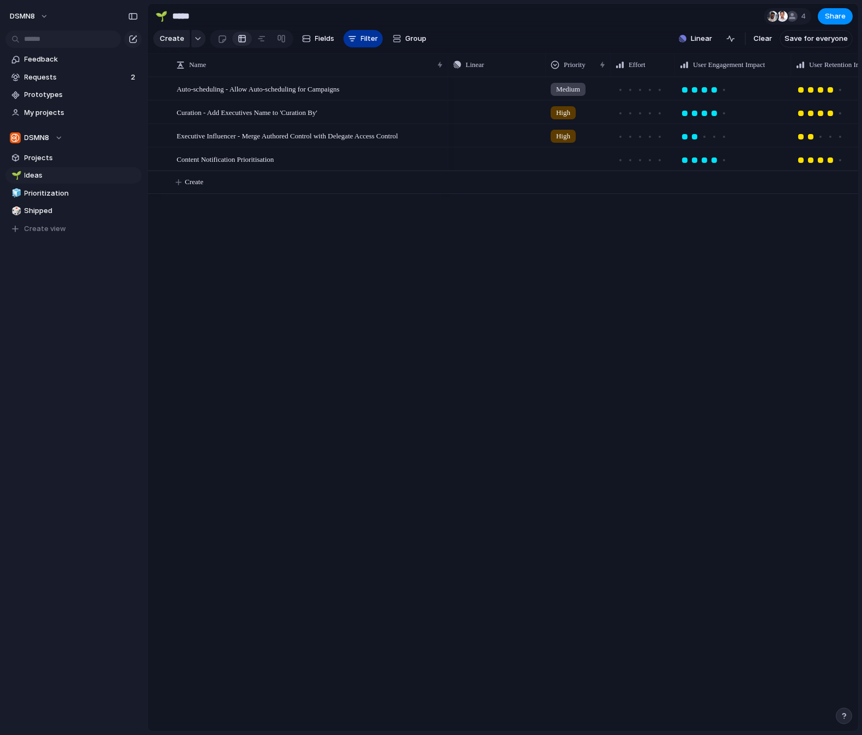
click at [363, 38] on span "Filter" at bounding box center [369, 38] width 17 height 11
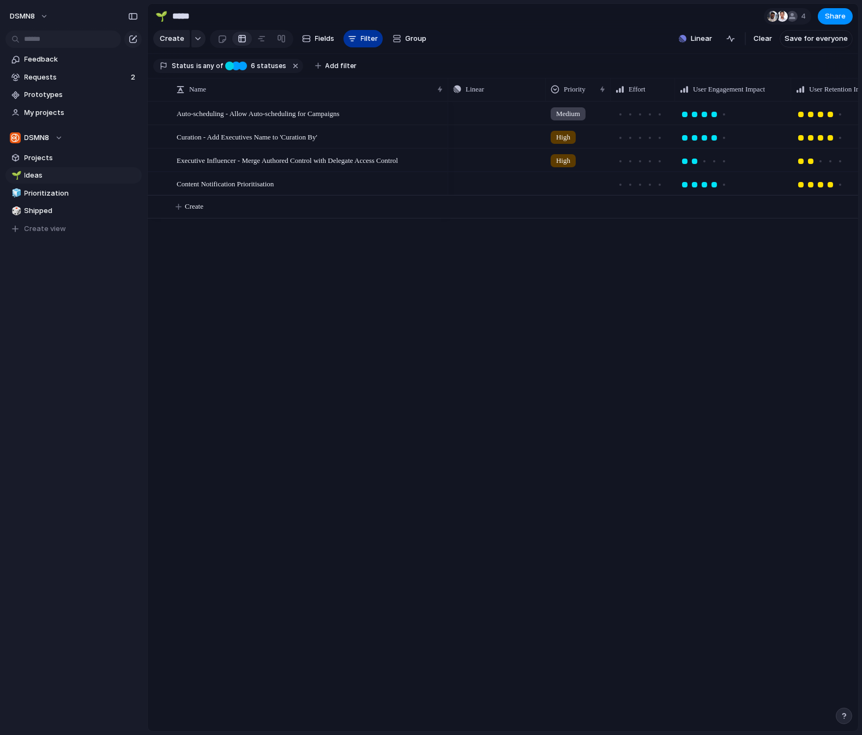
click at [363, 38] on span "Filter" at bounding box center [369, 38] width 17 height 11
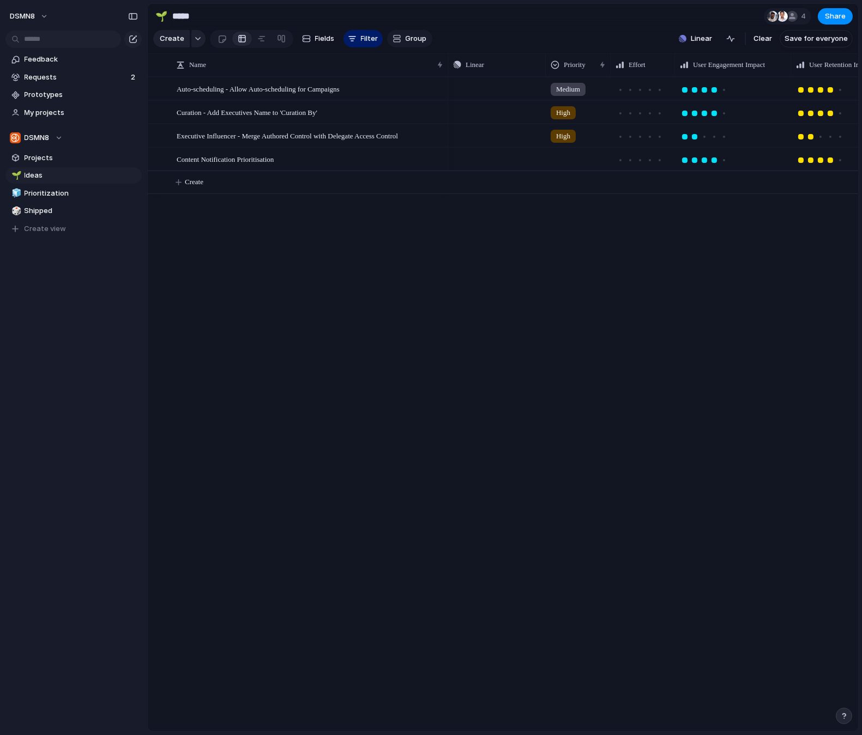
click at [399, 36] on button "Group" at bounding box center [409, 38] width 45 height 17
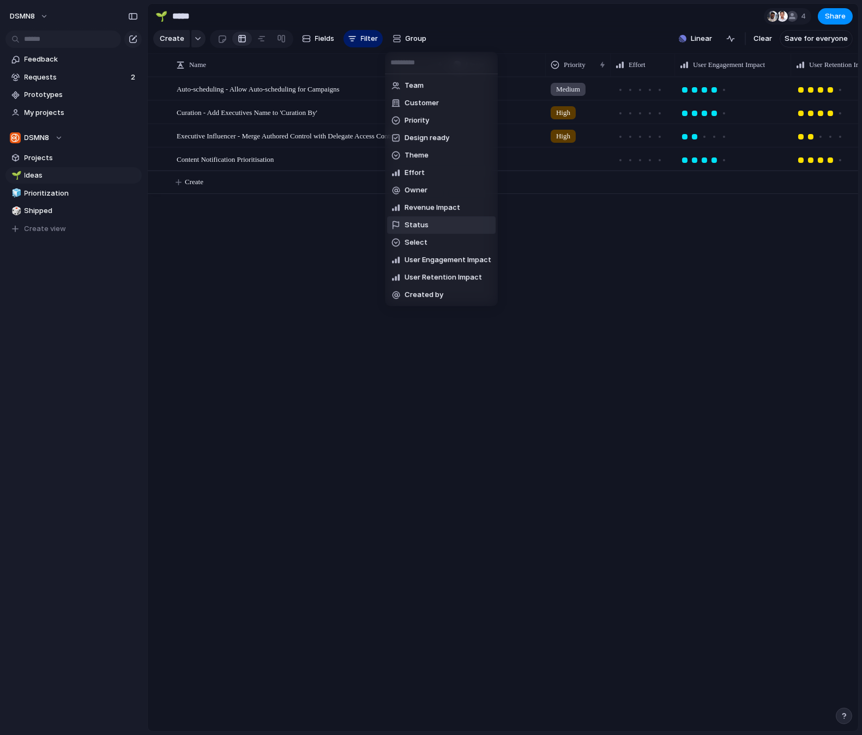
click at [419, 224] on span "Status" at bounding box center [416, 225] width 24 height 11
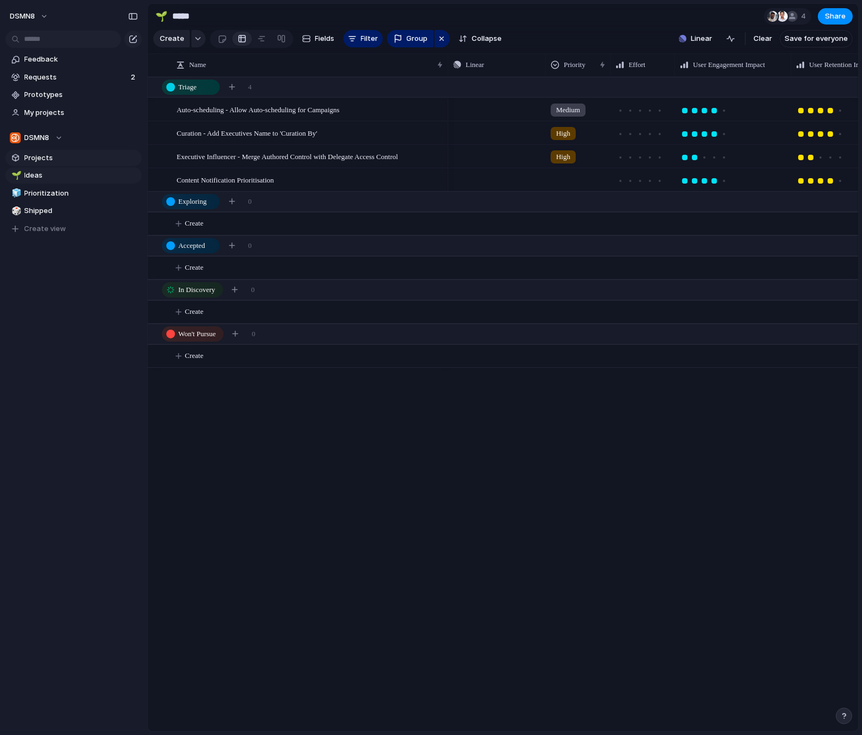
click at [56, 158] on span "Projects" at bounding box center [81, 158] width 113 height 11
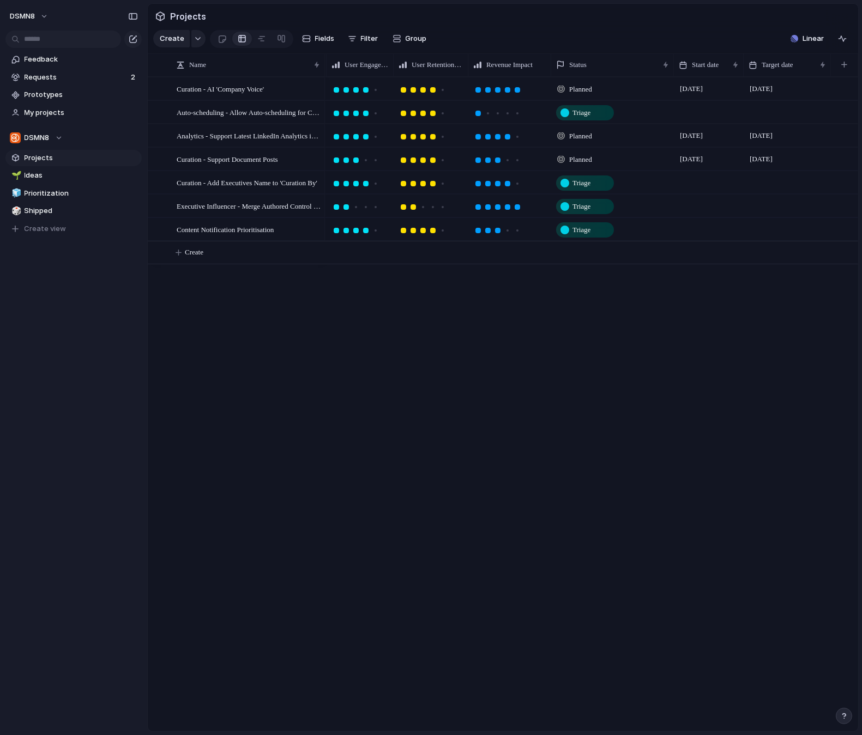
click at [585, 132] on span "Planned" at bounding box center [580, 136] width 23 height 11
type input "*"
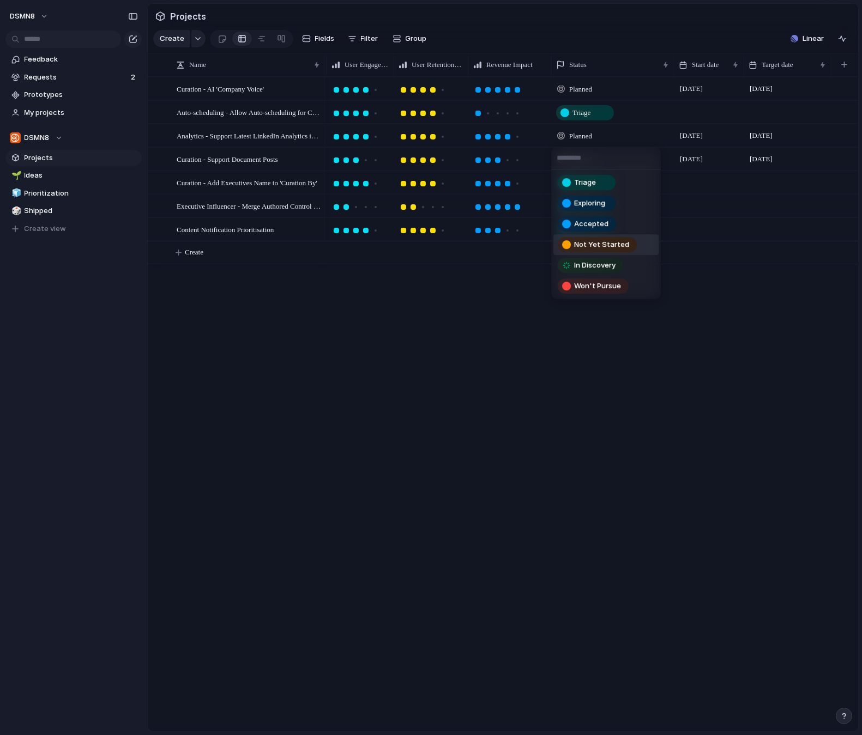
click at [589, 379] on div "Triage Exploring Accepted Not Yet Started In Discovery Won't Pursue" at bounding box center [431, 367] width 862 height 735
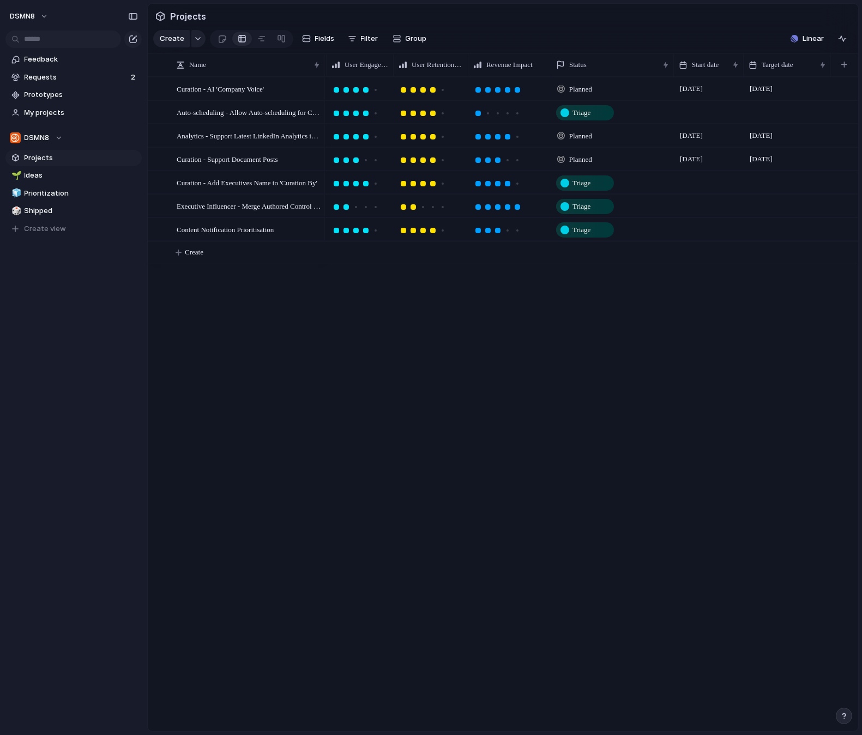
click at [566, 136] on div "Planned" at bounding box center [576, 136] width 38 height 13
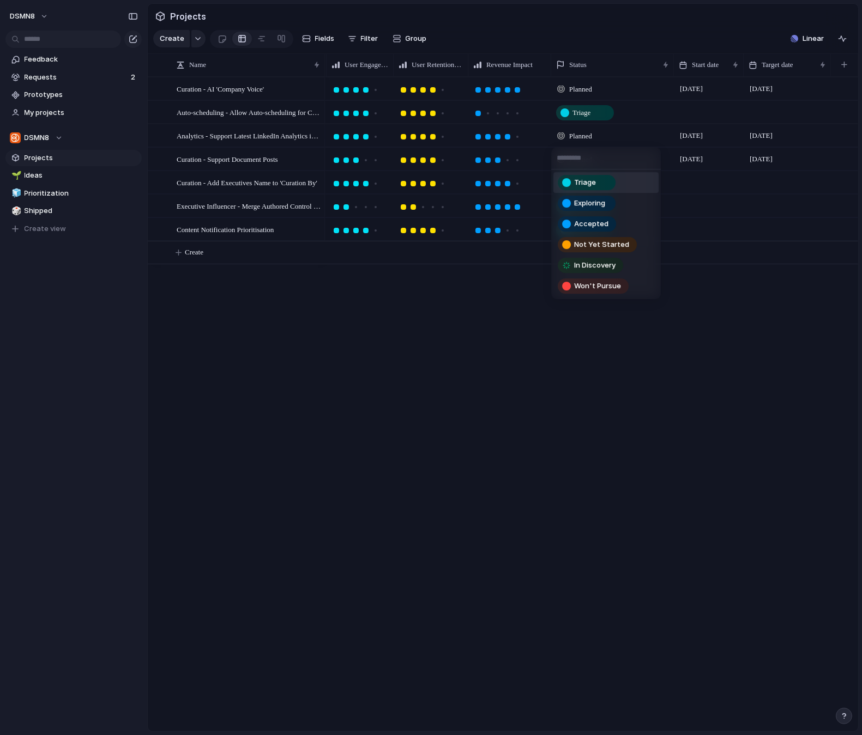
click at [573, 62] on div "Triage Exploring Accepted Not Yet Started In Discovery Won't Pursue" at bounding box center [431, 367] width 862 height 735
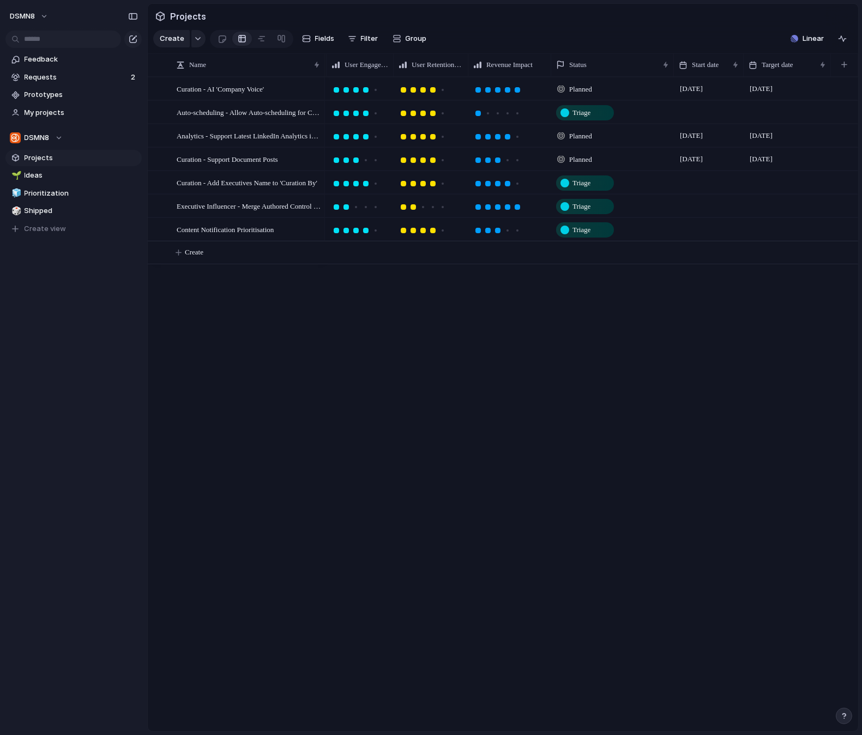
click at [573, 62] on span "Status" at bounding box center [577, 64] width 17 height 11
click at [574, 90] on span "Modify" at bounding box center [585, 89] width 23 height 11
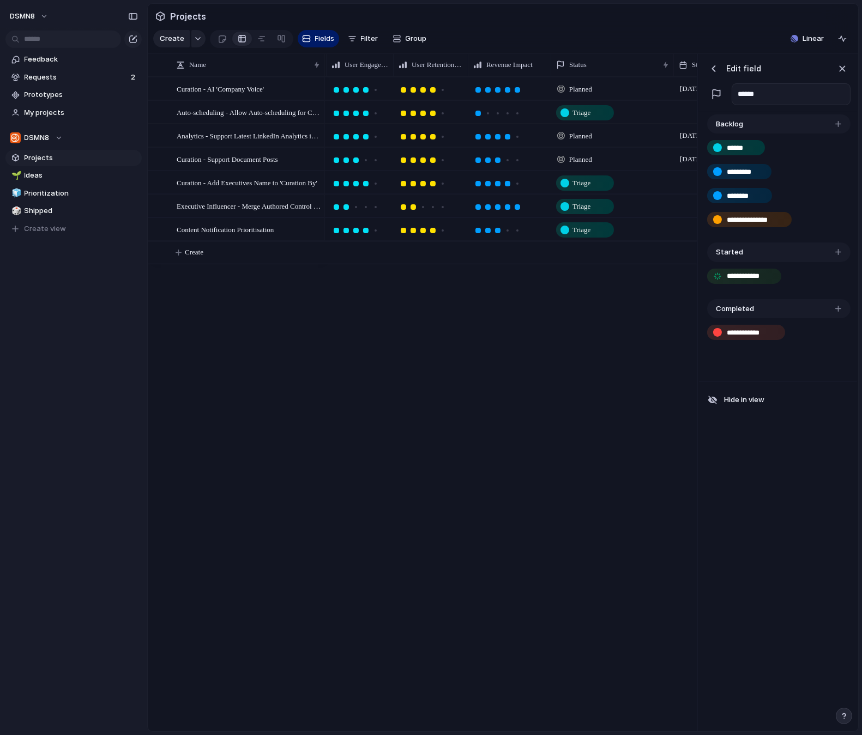
click at [749, 362] on div "**********" at bounding box center [778, 247] width 158 height 270
click at [763, 98] on input "******" at bounding box center [791, 94] width 119 height 22
click at [760, 122] on div "Backlog" at bounding box center [778, 124] width 143 height 20
click at [837, 310] on div "button" at bounding box center [838, 309] width 6 height 6
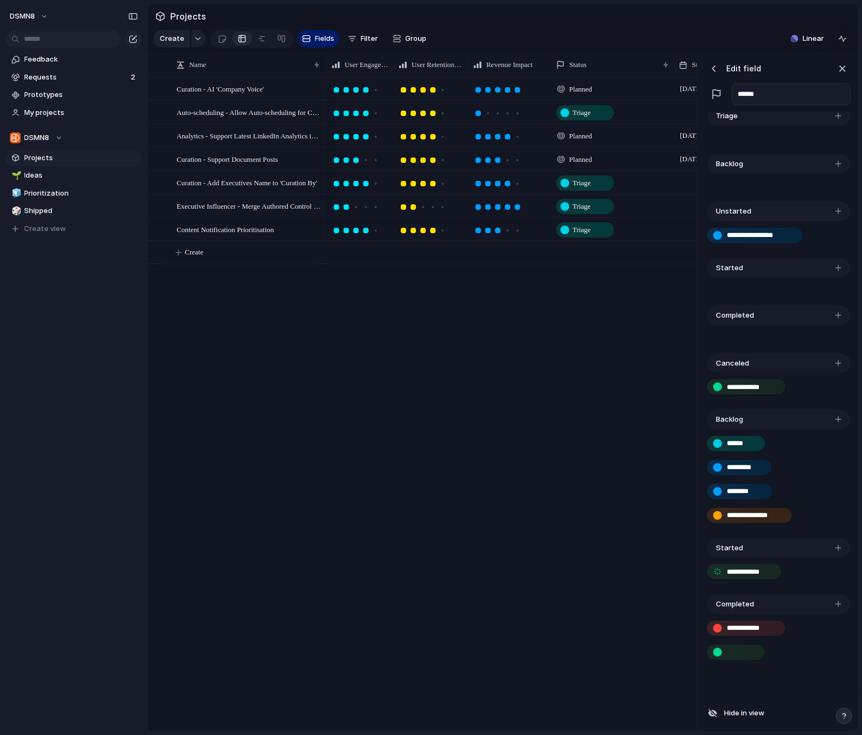
scroll to position [567, 0]
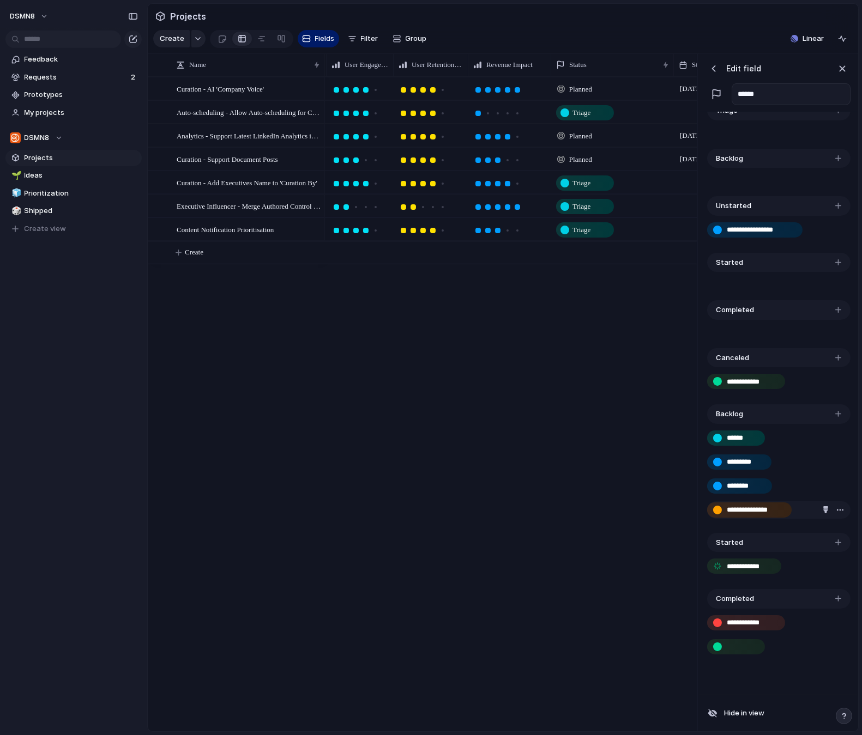
click at [834, 540] on div "**********" at bounding box center [777, 108] width 149 height 1123
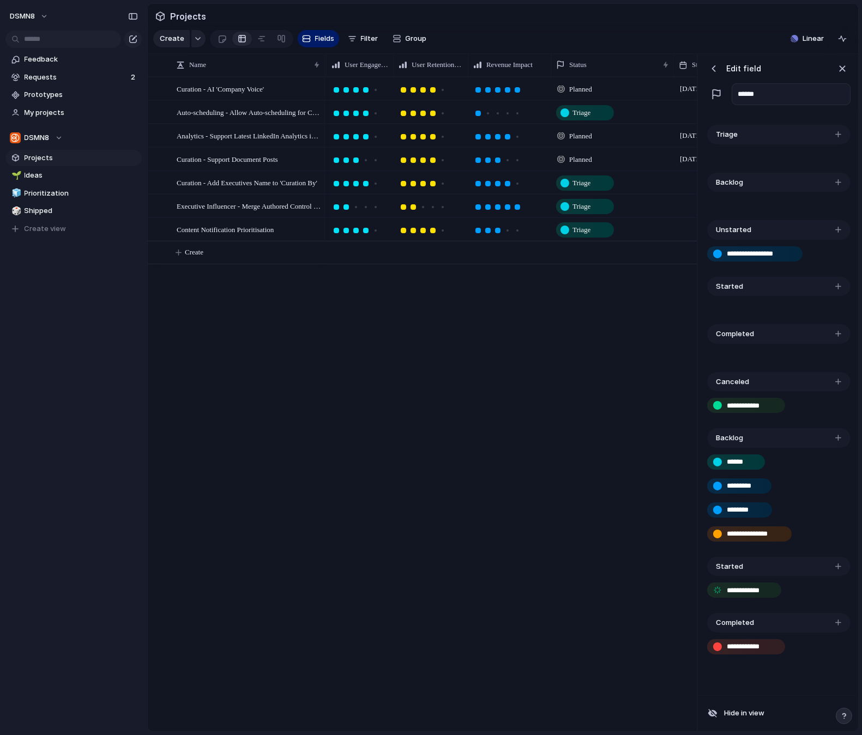
click at [839, 567] on div "button" at bounding box center [838, 567] width 6 height 6
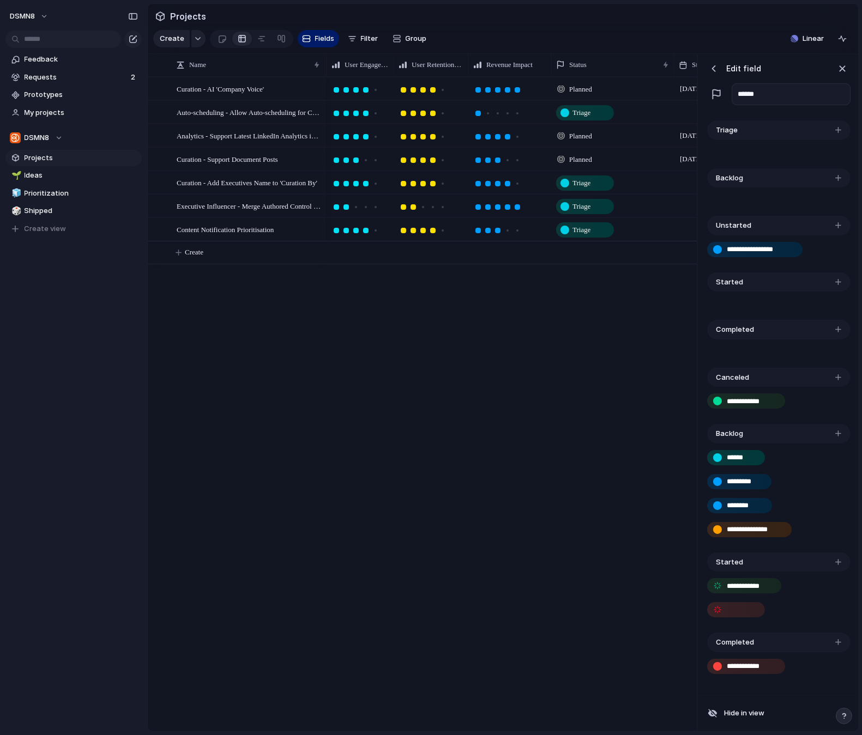
click at [716, 611] on div "**********" at bounding box center [778, 602] width 143 height 61
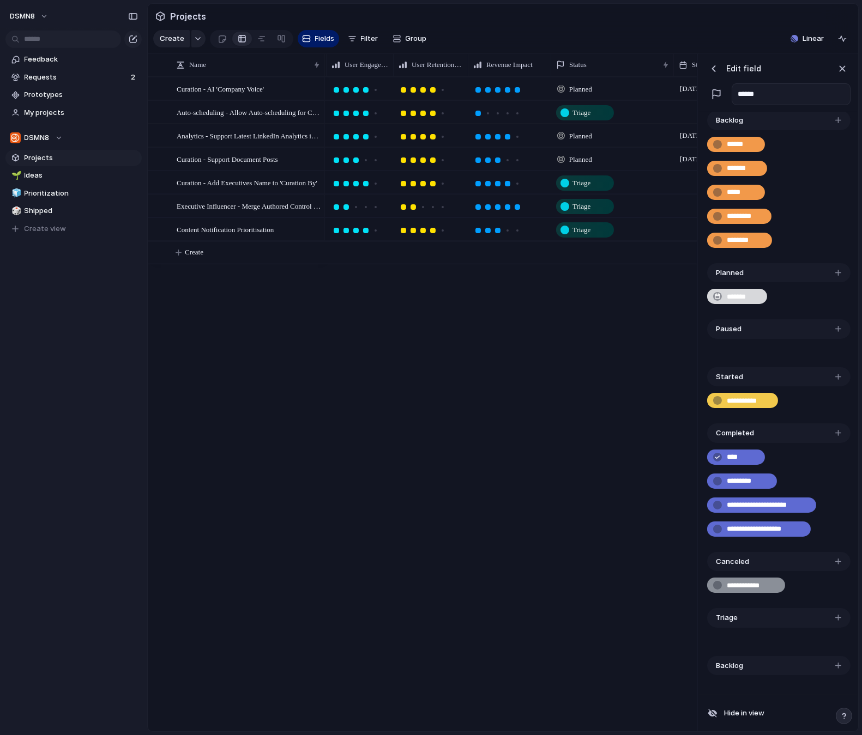
scroll to position [61, 0]
click at [716, 527] on div "button" at bounding box center [717, 528] width 9 height 9
click at [718, 529] on div "button" at bounding box center [717, 528] width 9 height 9
click at [751, 529] on input "**********" at bounding box center [765, 528] width 76 height 11
click at [645, 490] on div "High Planned 1 April 18 July Medium Triage High Planned 28 July 19 September Ur…" at bounding box center [511, 404] width 372 height 655
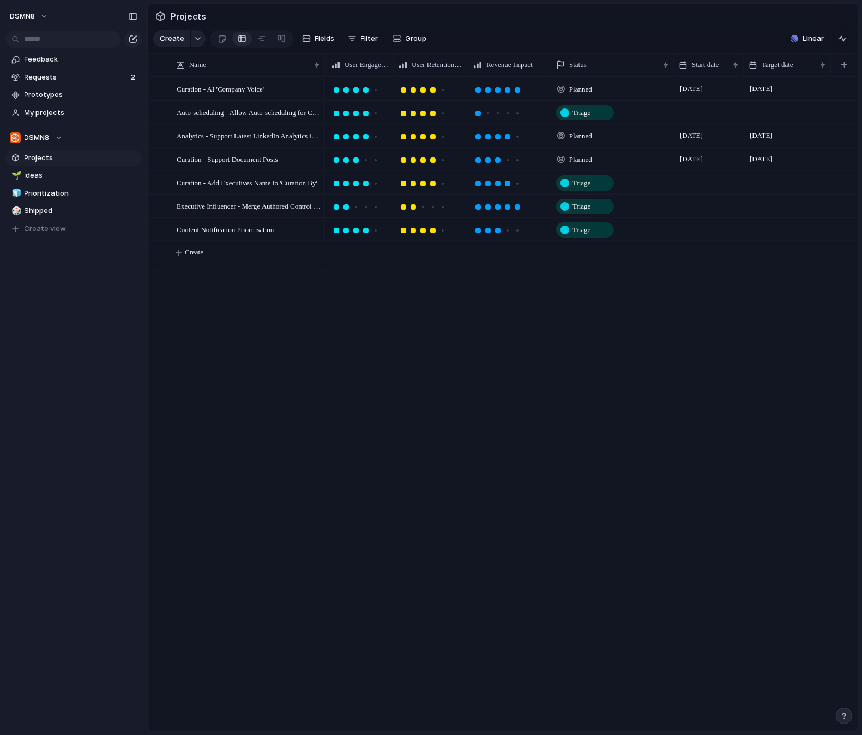
click at [589, 136] on span "Planned" at bounding box center [580, 136] width 23 height 11
type input "*"
click at [563, 457] on div "Triage Exploring Accepted Not Yet Started In Discovery Won't Pursue" at bounding box center [431, 367] width 862 height 735
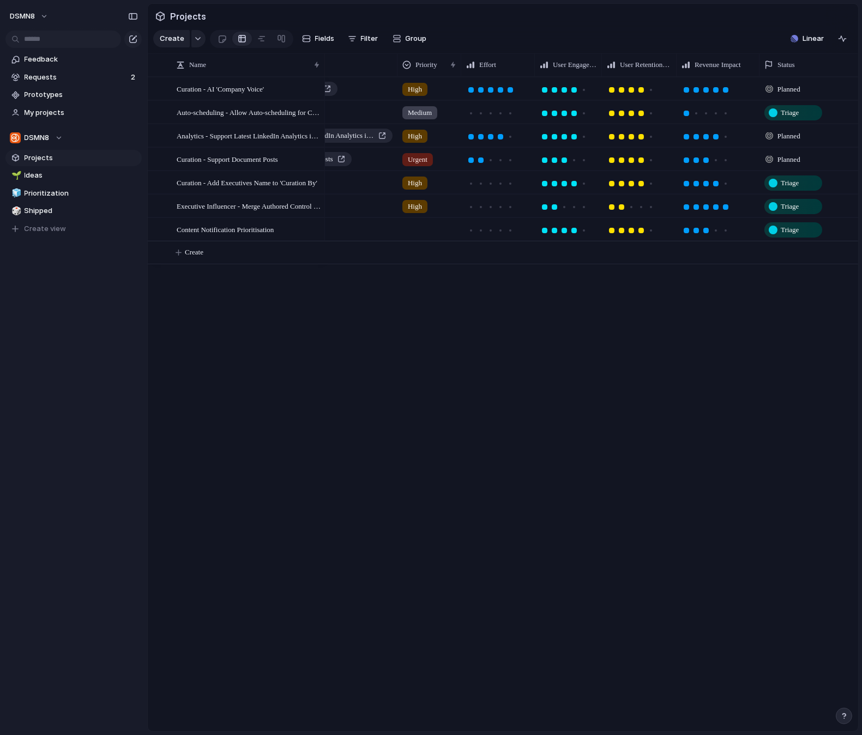
scroll to position [0, 38]
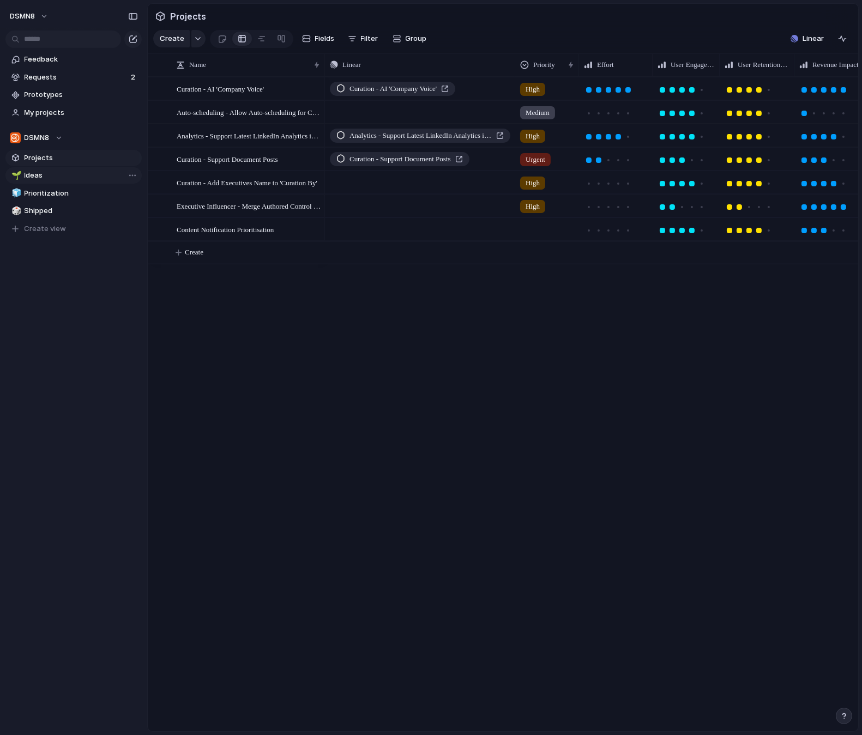
click at [29, 173] on span "Ideas" at bounding box center [81, 175] width 113 height 11
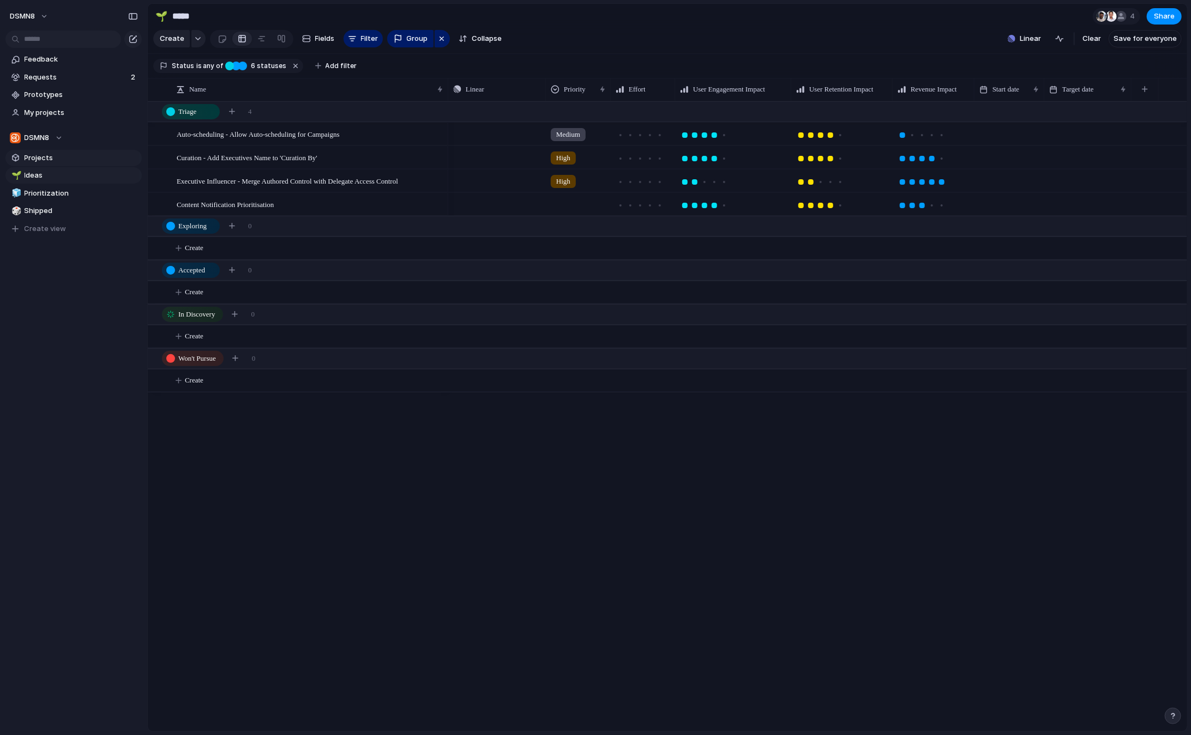
click at [51, 159] on span "Projects" at bounding box center [81, 158] width 113 height 11
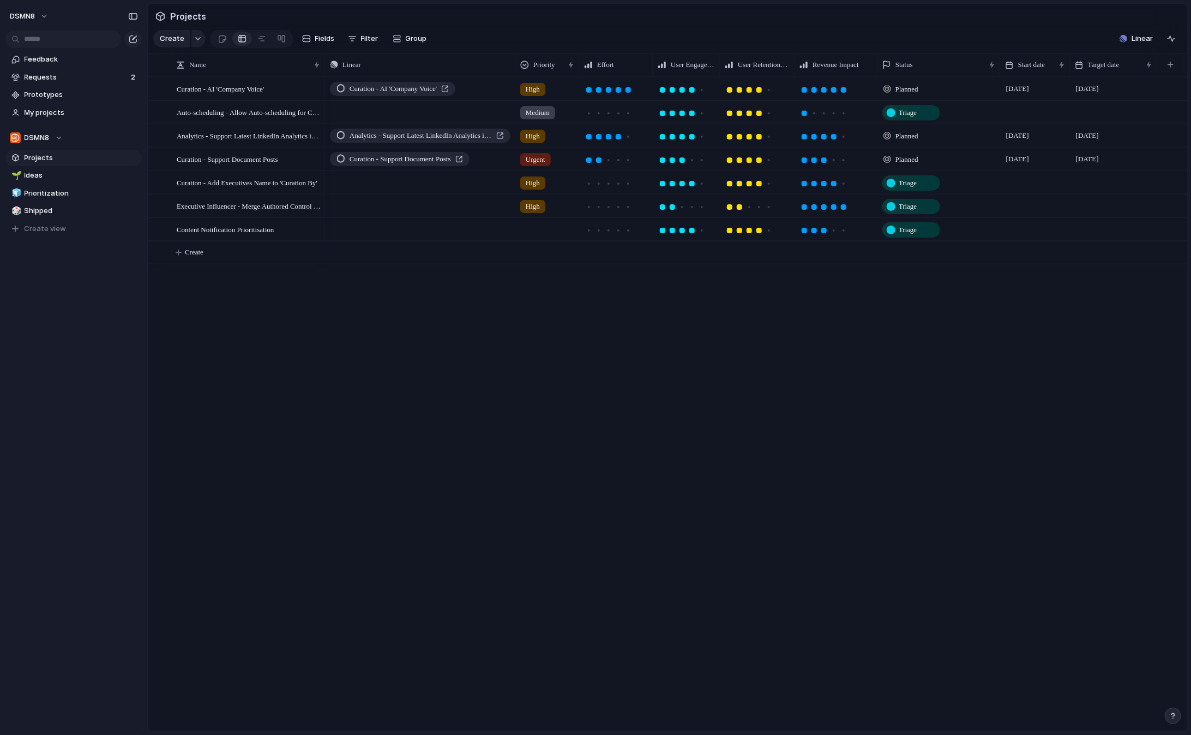
click at [913, 159] on span "Planned" at bounding box center [906, 159] width 23 height 11
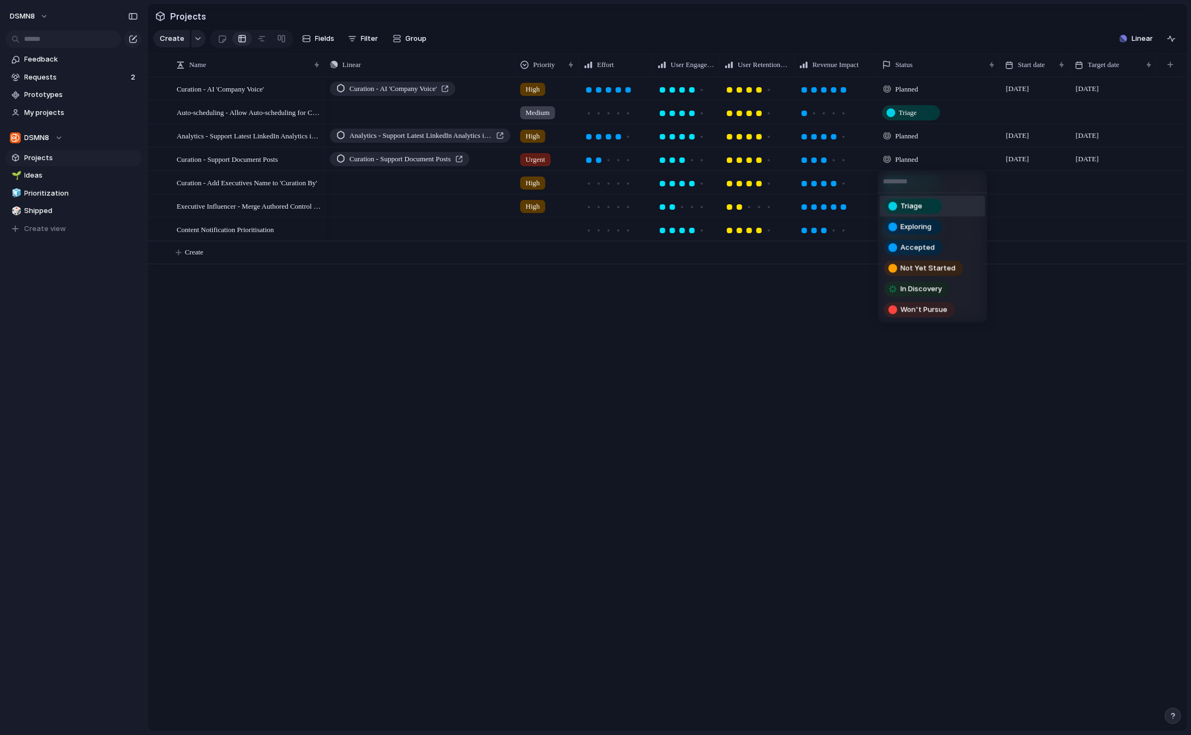
click at [908, 65] on div "Triage Exploring Accepted Not Yet Started In Discovery Won't Pursue" at bounding box center [595, 367] width 1191 height 735
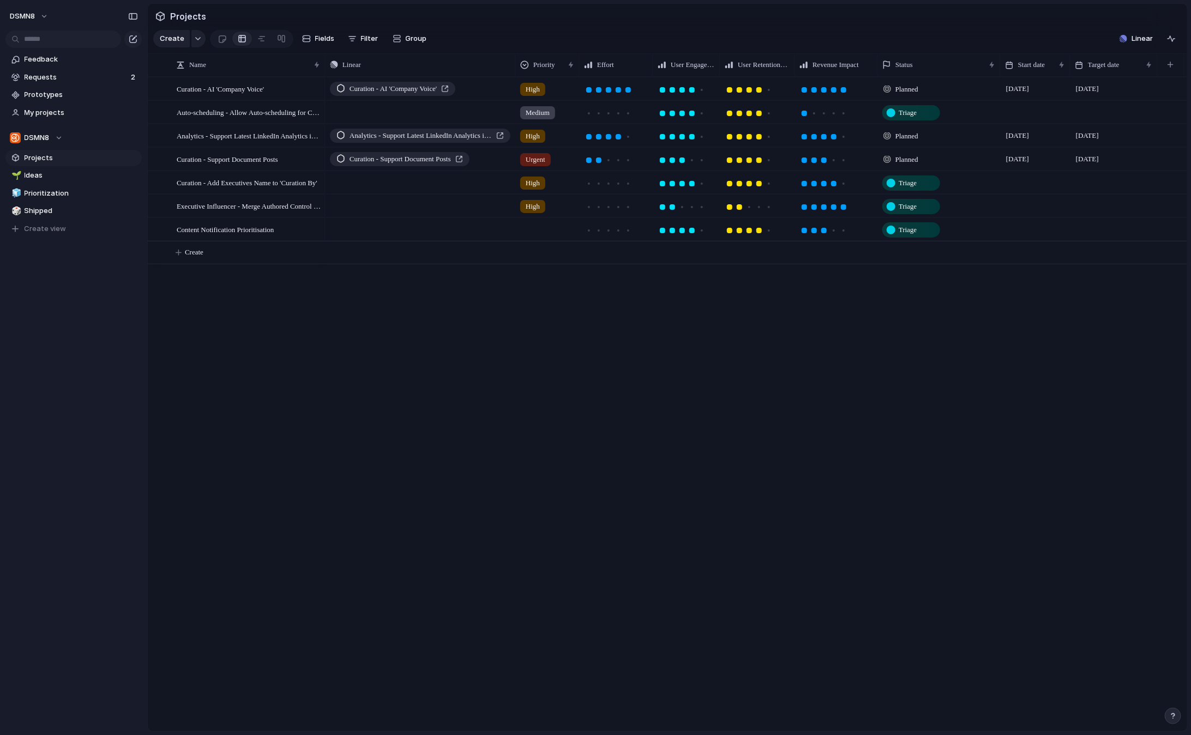
click at [908, 65] on span "Status" at bounding box center [903, 64] width 17 height 11
click at [912, 87] on span "Modify" at bounding box center [911, 89] width 23 height 11
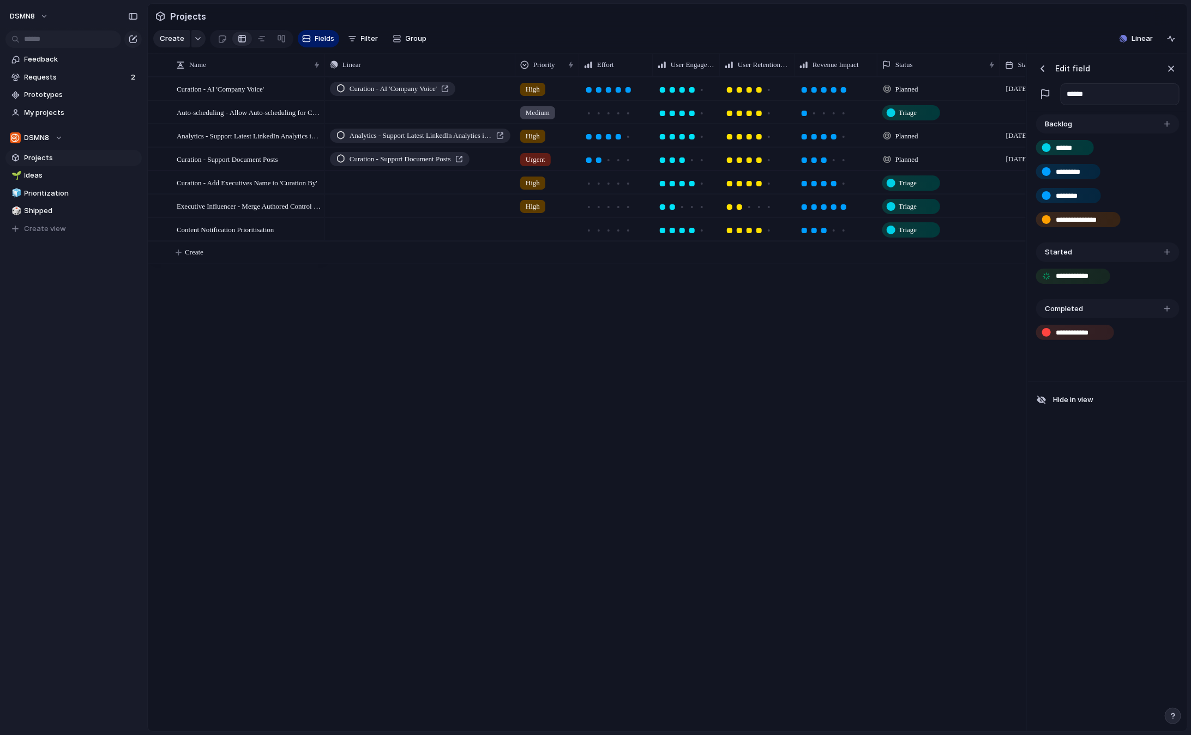
click at [1071, 361] on div "**********" at bounding box center [1107, 247] width 158 height 270
click at [1071, 310] on div "button" at bounding box center [1167, 309] width 6 height 6
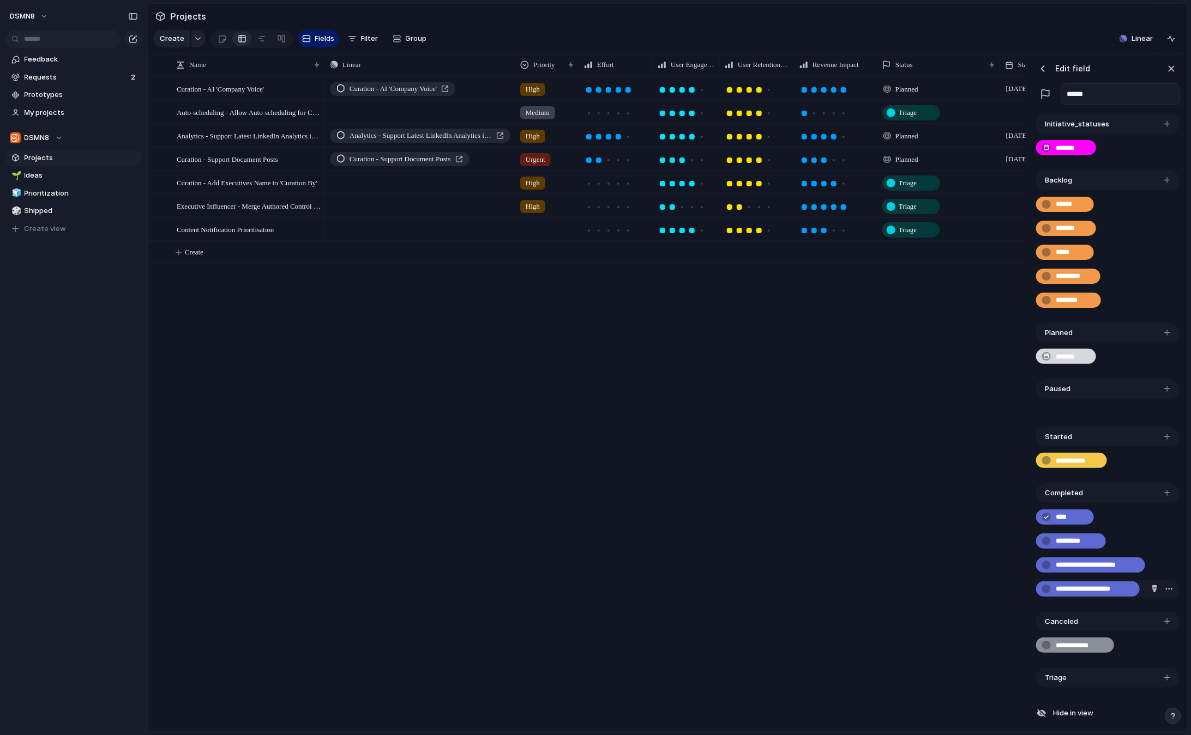
click at [1071, 590] on input "**********" at bounding box center [1093, 589] width 76 height 11
click at [1071, 588] on div "button" at bounding box center [1168, 589] width 9 height 9
click at [1071, 588] on div "Delete" at bounding box center [595, 367] width 1191 height 735
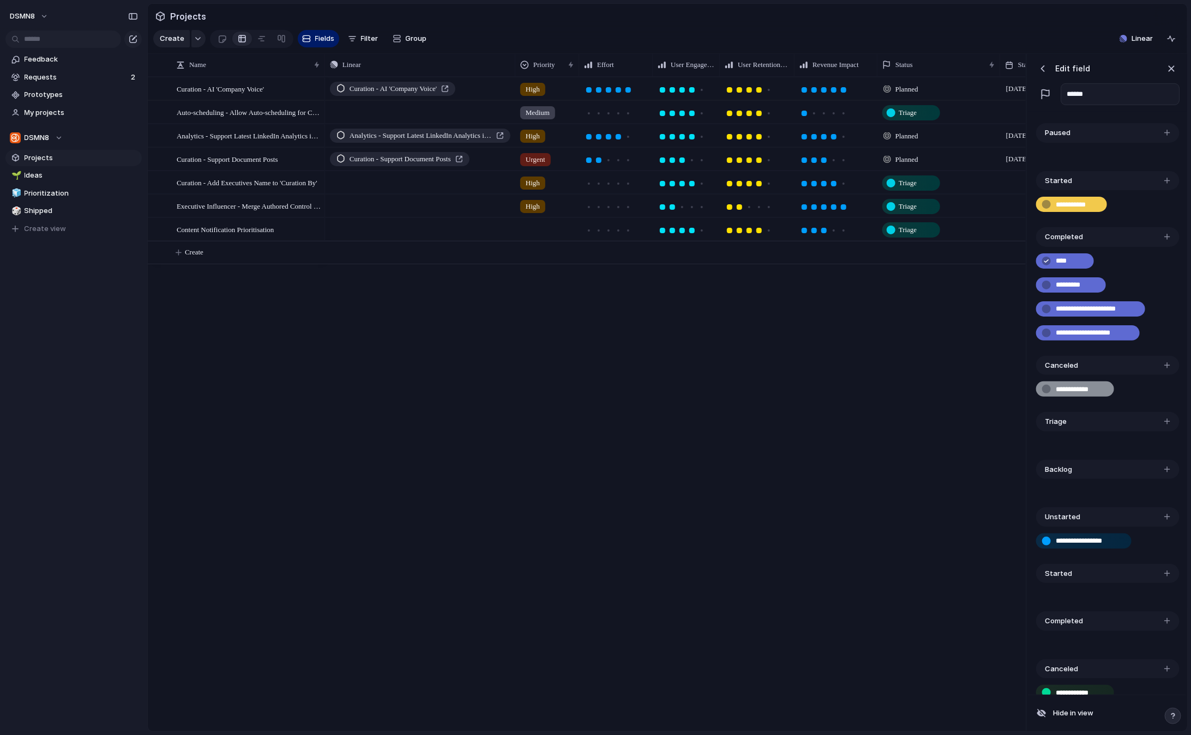
scroll to position [203, 0]
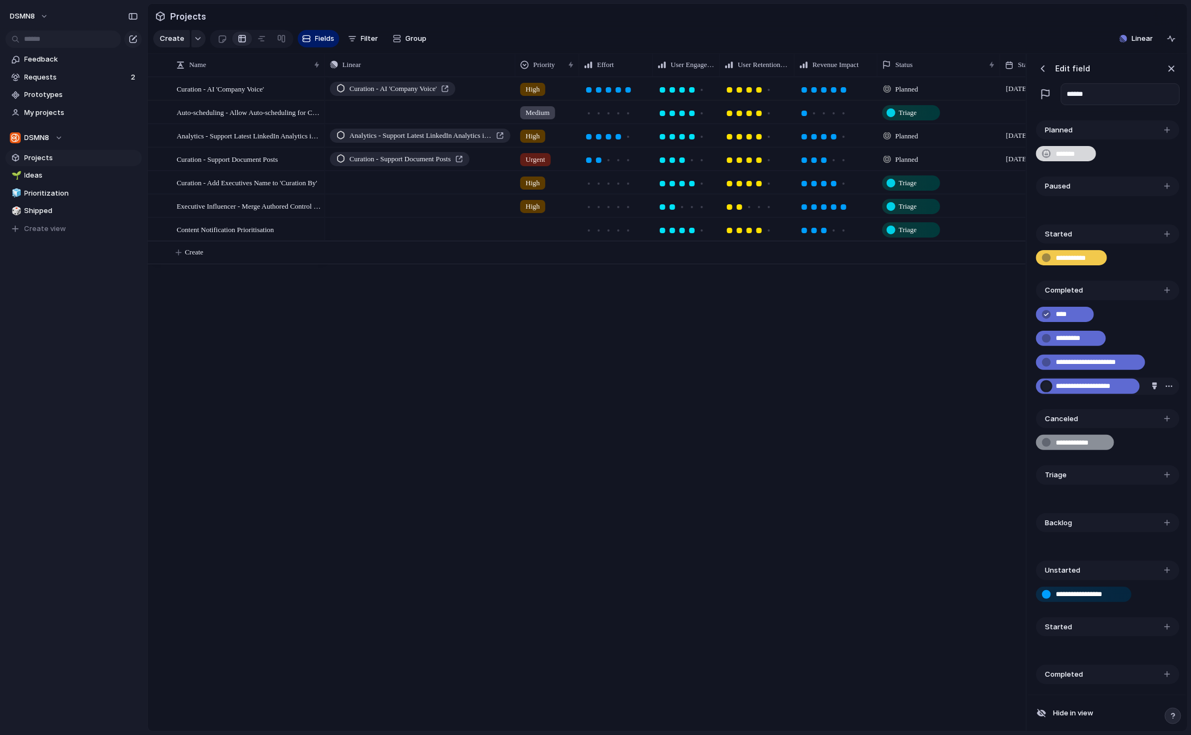
click at [1049, 387] on div "button" at bounding box center [1046, 386] width 9 height 9
click at [1071, 385] on input "**********" at bounding box center [1093, 386] width 76 height 11
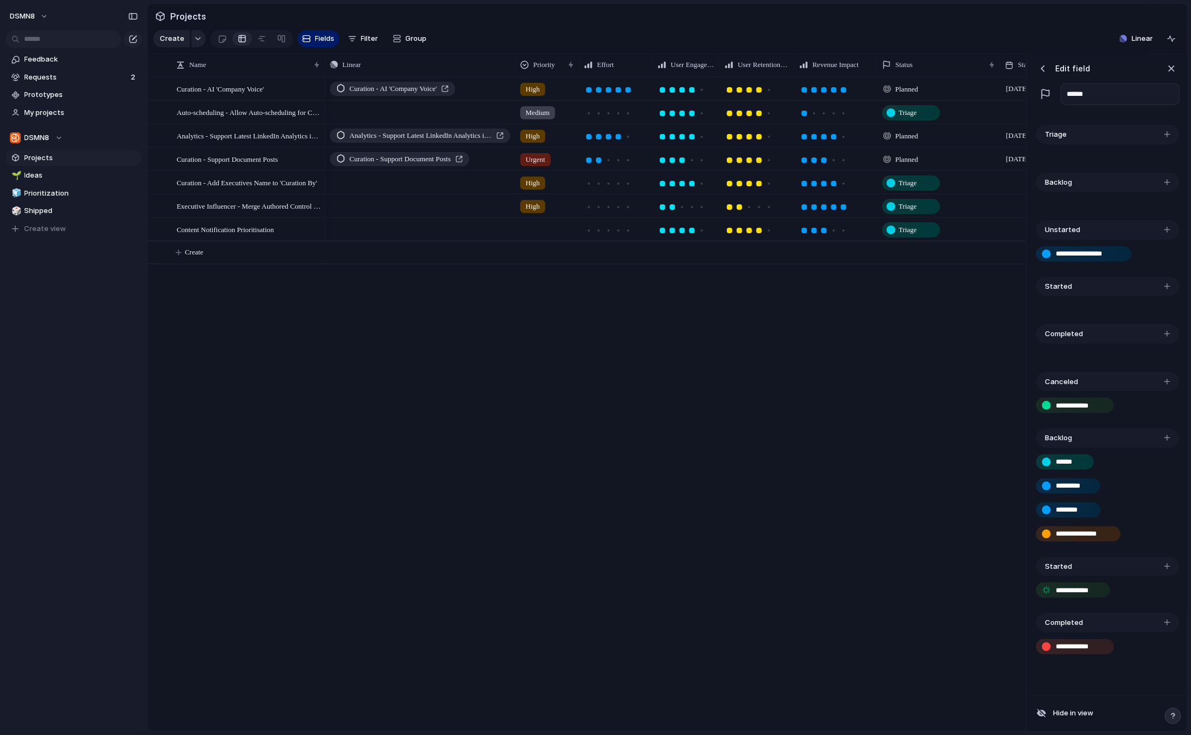
scroll to position [538, 0]
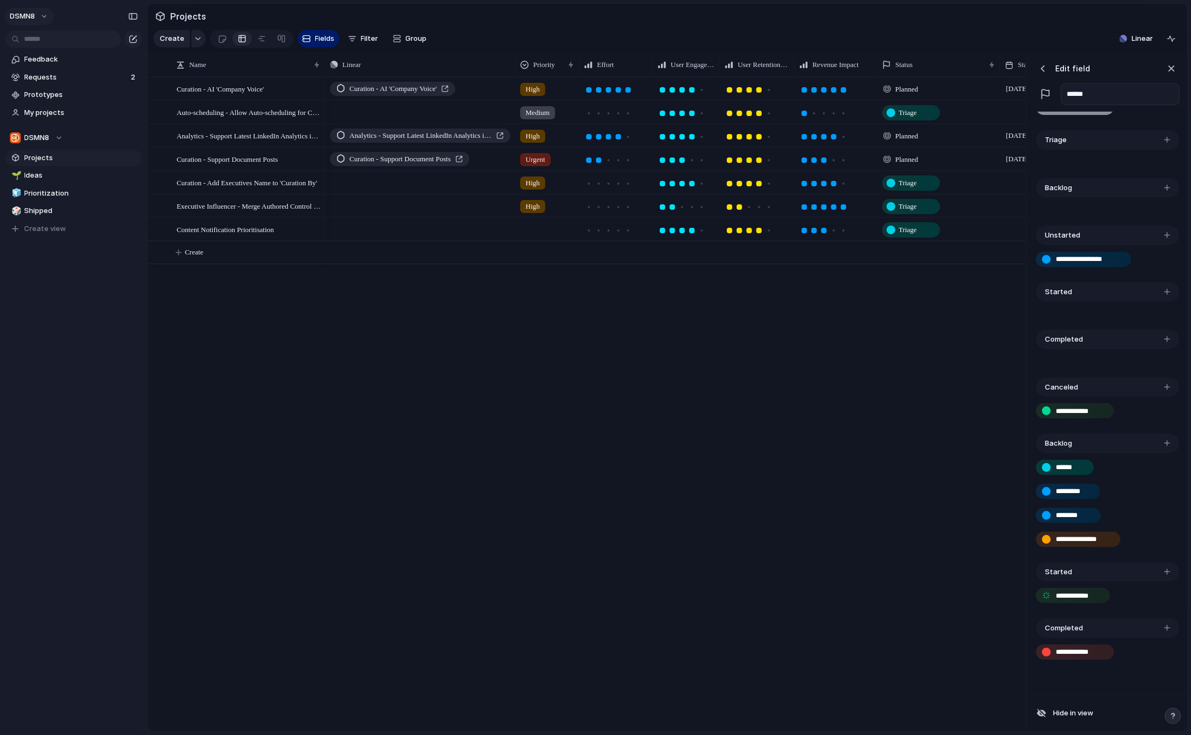
click at [41, 14] on button "DSMN8" at bounding box center [29, 16] width 49 height 17
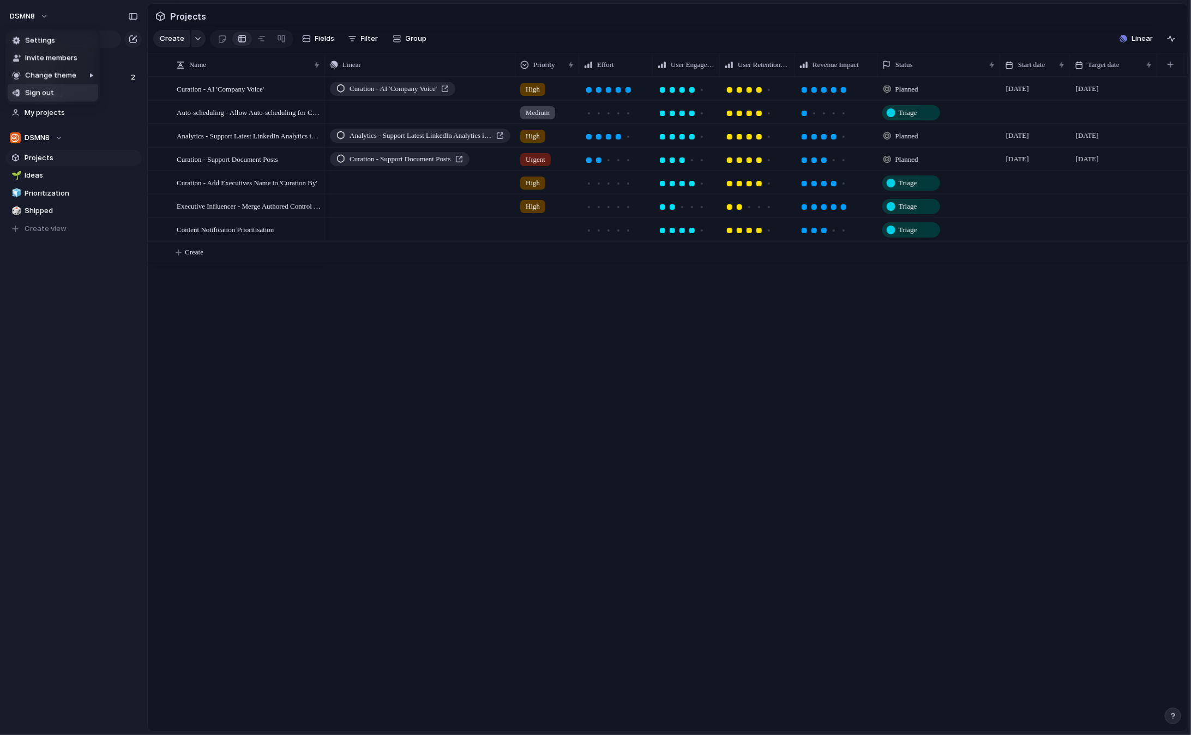
click at [47, 95] on span "Sign out" at bounding box center [39, 93] width 29 height 11
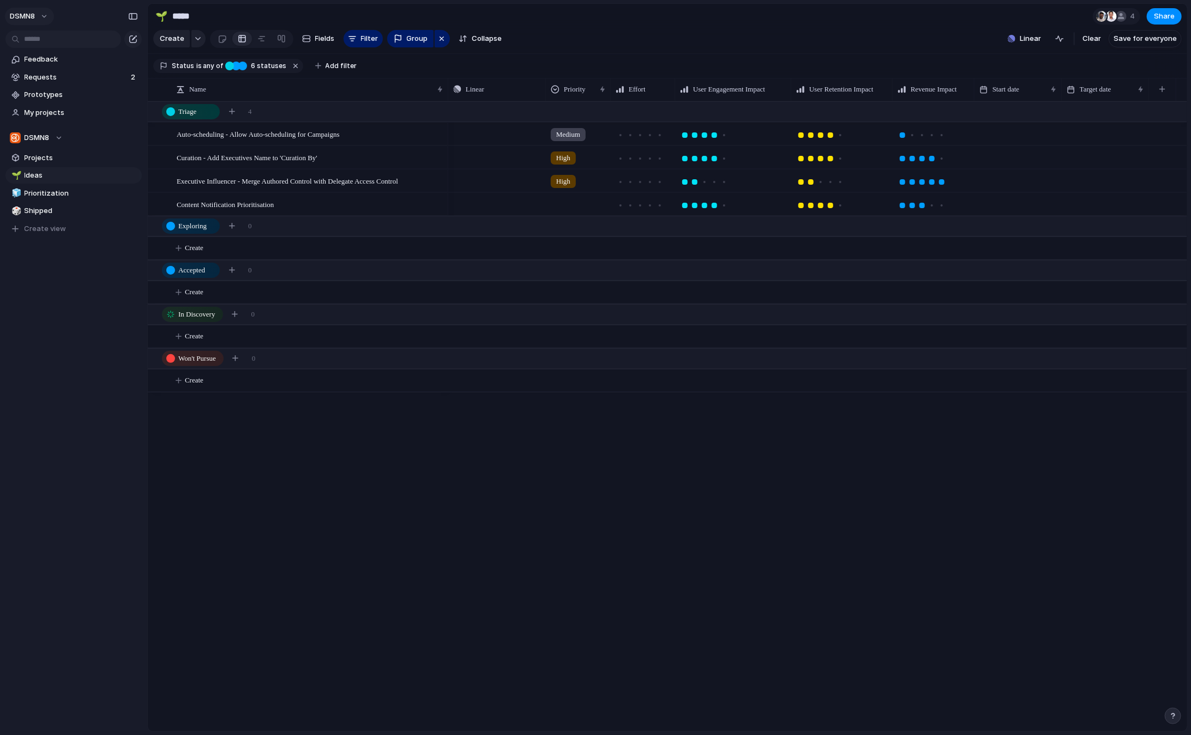
click at [44, 14] on button "DSMN8" at bounding box center [29, 16] width 49 height 17
click at [48, 32] on li "Settings" at bounding box center [53, 40] width 90 height 17
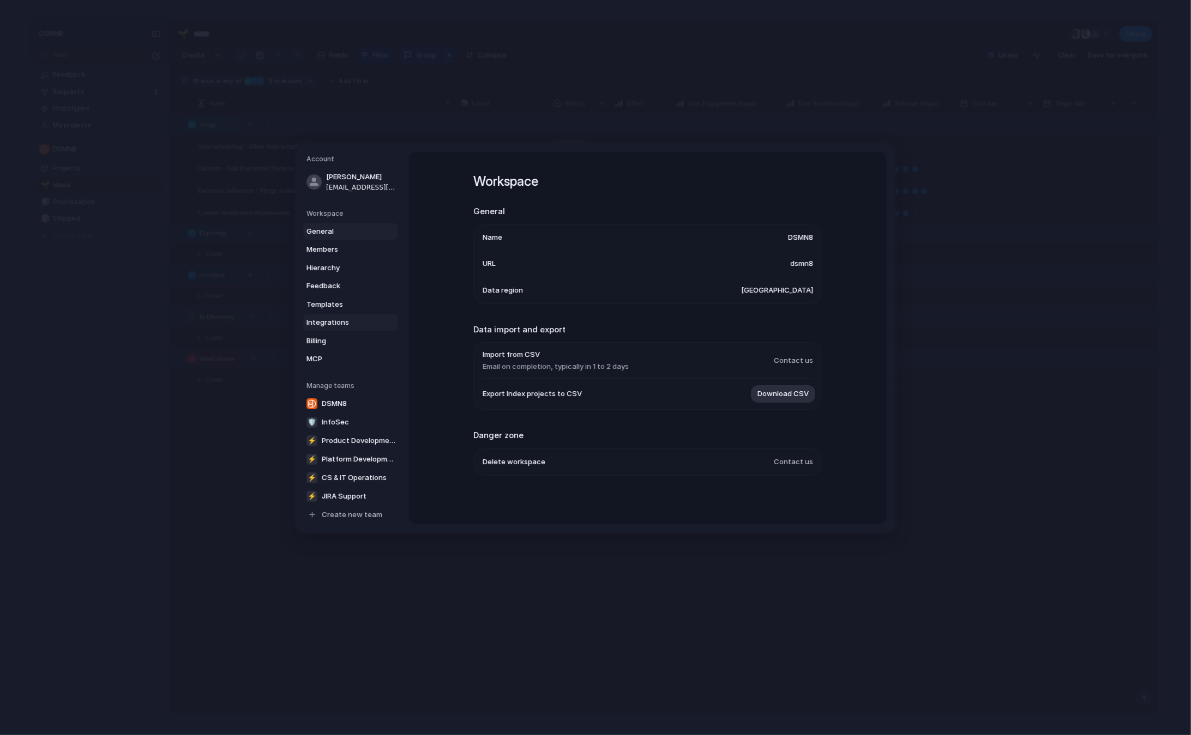
click at [323, 323] on span "Integrations" at bounding box center [341, 322] width 70 height 11
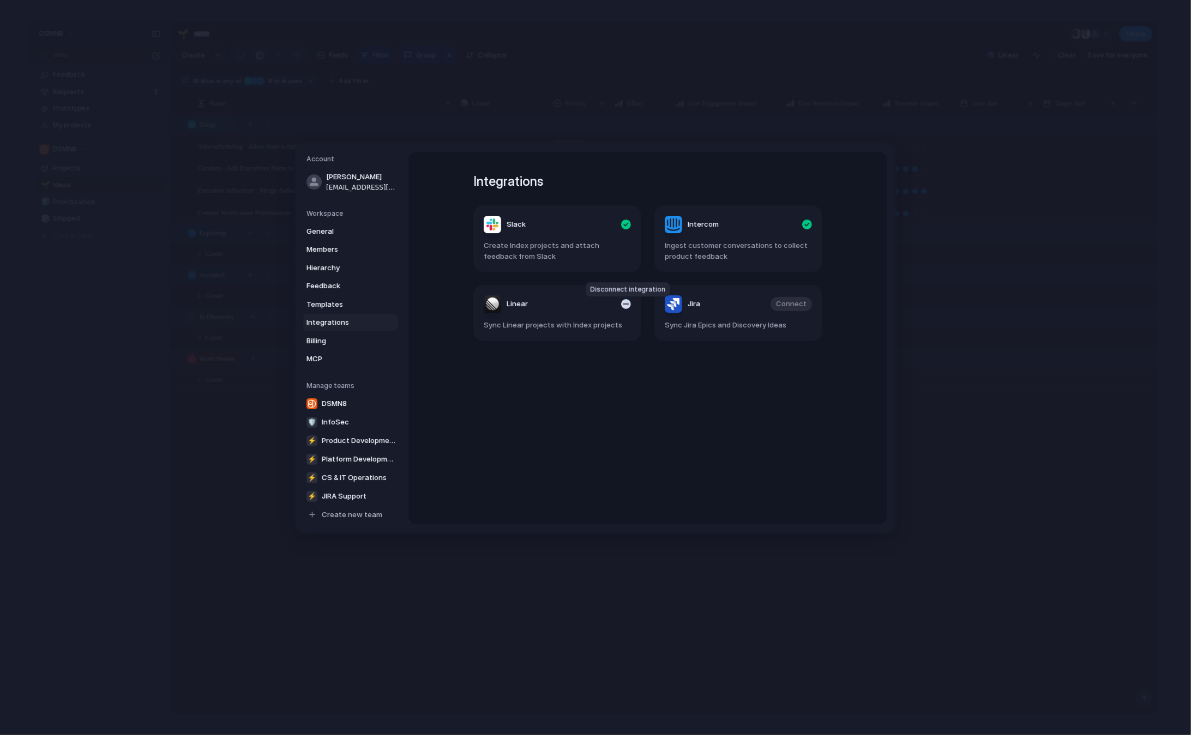
click at [626, 304] on div "button" at bounding box center [626, 304] width 10 height 10
click at [611, 304] on span "Connect" at bounding box center [610, 304] width 31 height 11
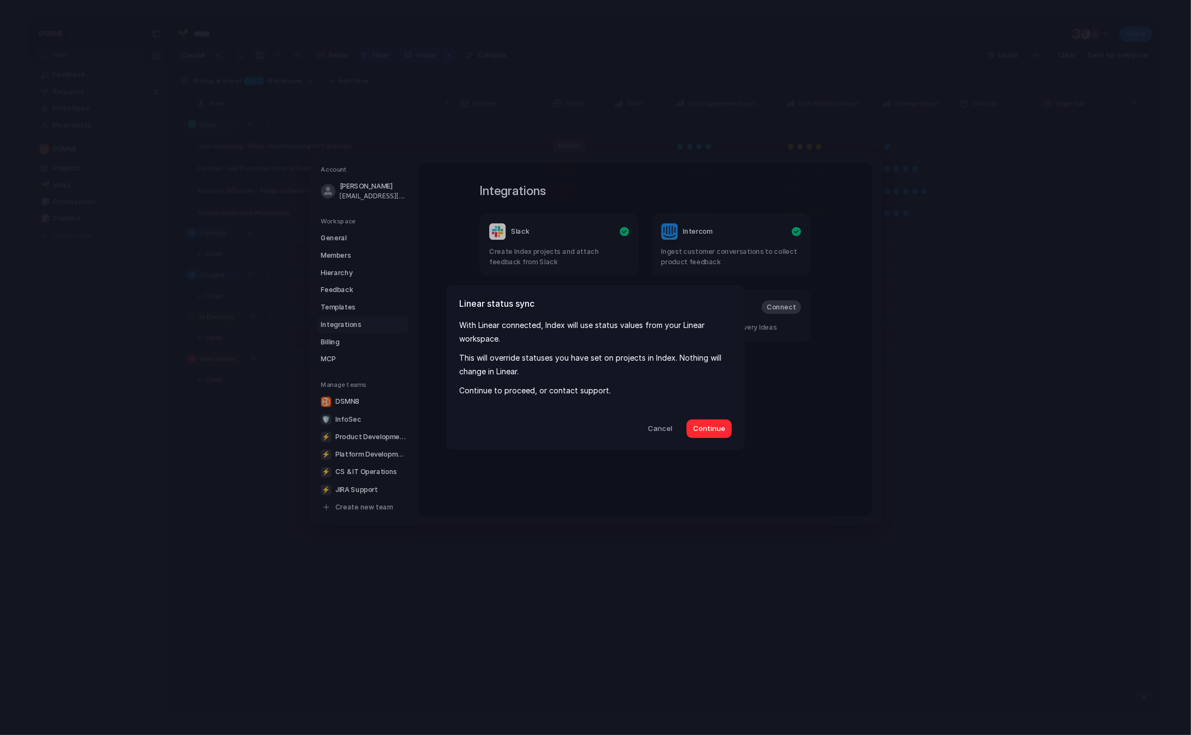
click at [708, 426] on span "Continue" at bounding box center [709, 429] width 32 height 11
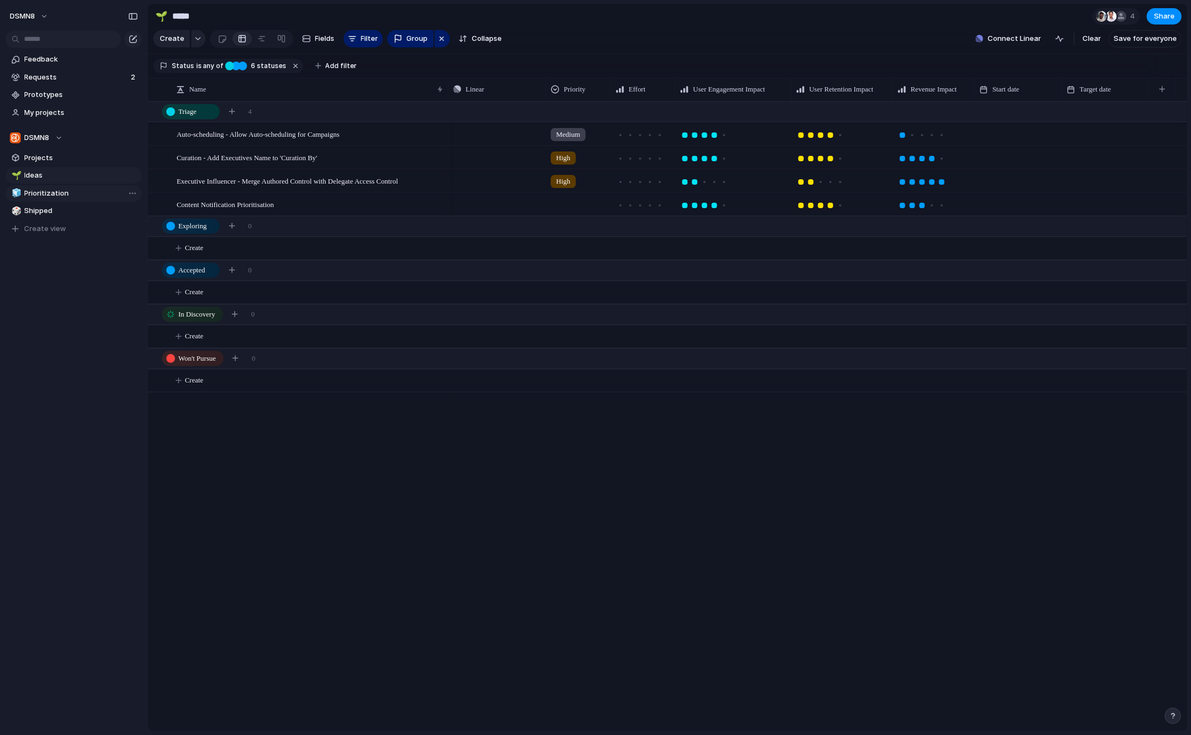
click at [50, 194] on span "Prioritization" at bounding box center [81, 193] width 113 height 11
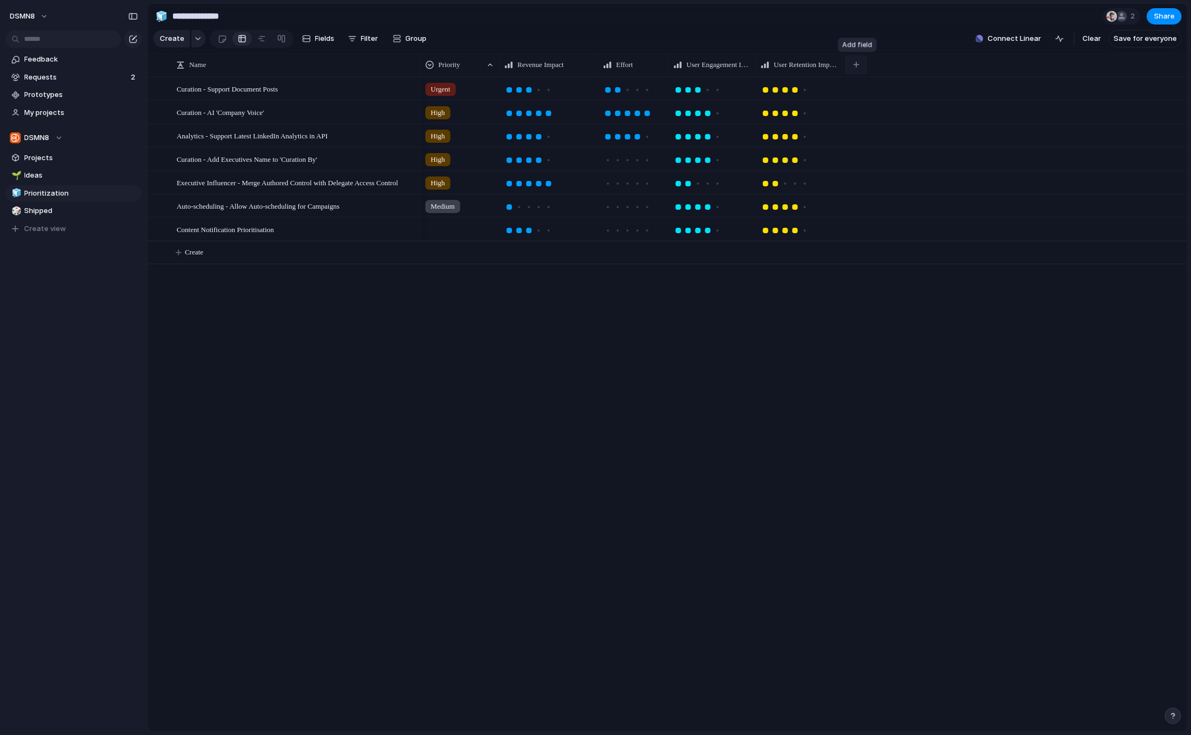
click at [860, 65] on button "button" at bounding box center [856, 65] width 22 height 20
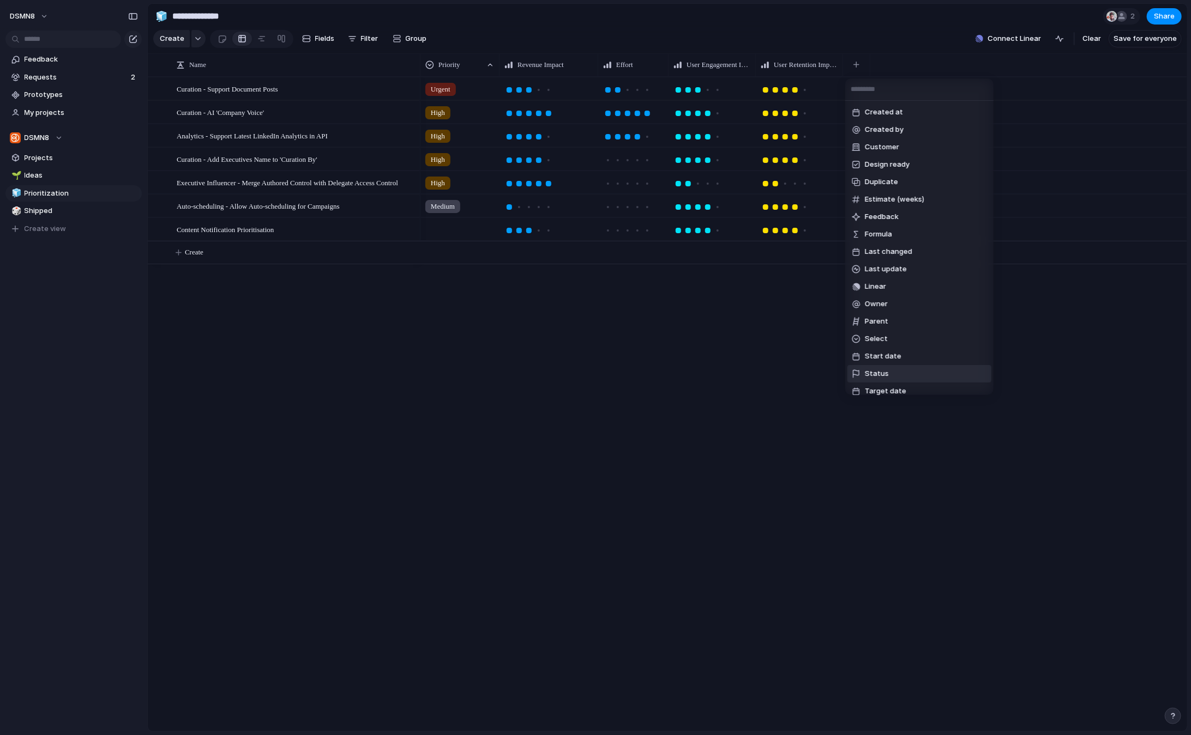
click at [886, 371] on span "Status" at bounding box center [877, 374] width 24 height 11
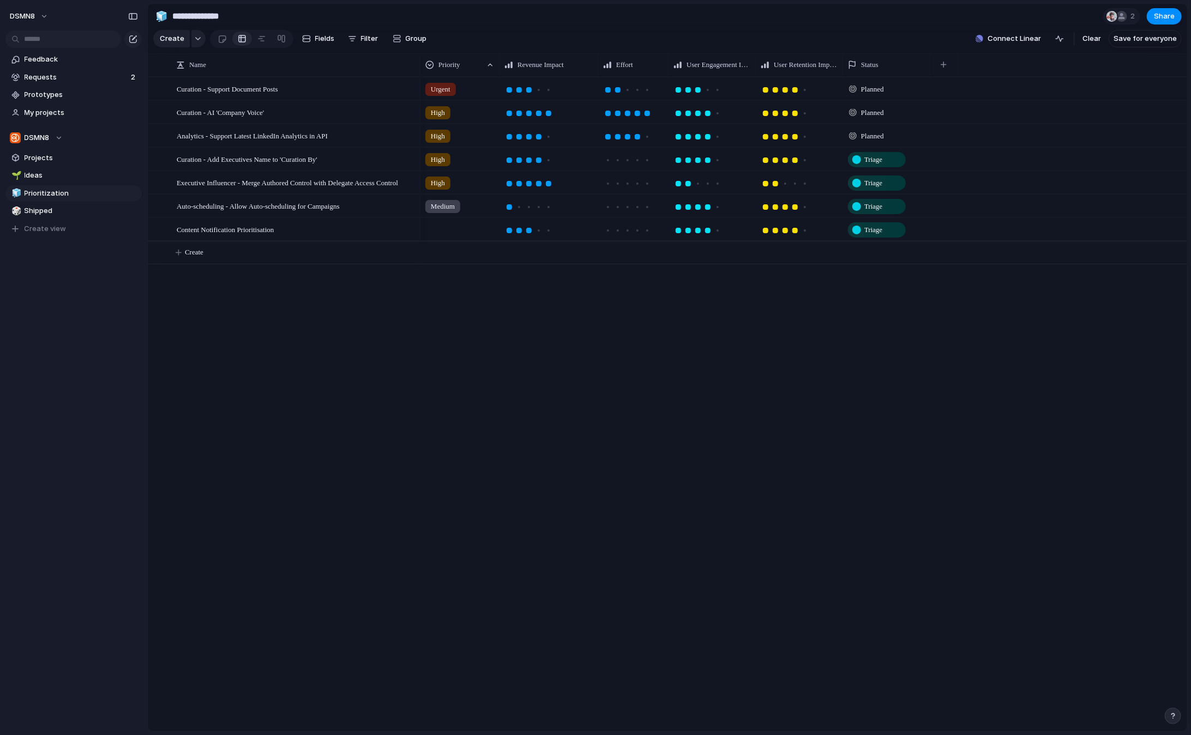
click at [865, 135] on span "Planned" at bounding box center [872, 136] width 23 height 11
click at [835, 440] on div "Triage Exploring Accepted Not Yet Started In Discovery Won't Pursue" at bounding box center [595, 367] width 1191 height 735
click at [46, 180] on span "Ideas" at bounding box center [81, 175] width 113 height 11
type input "*****"
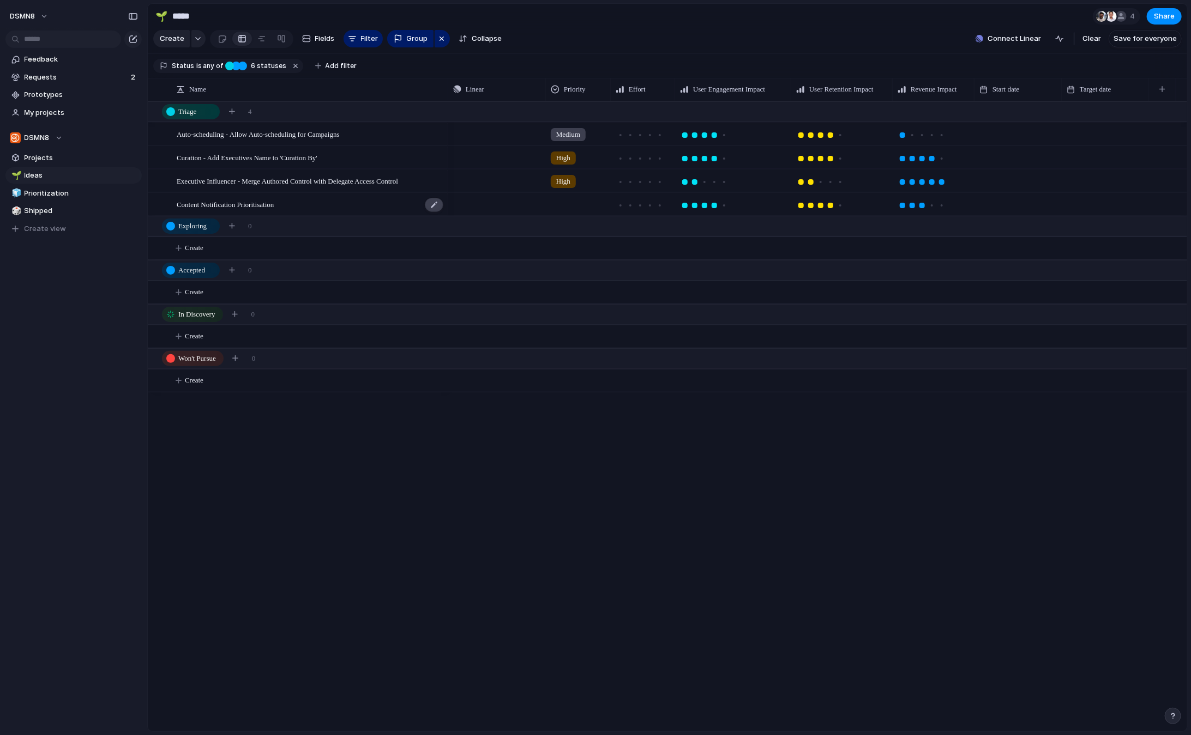
click at [434, 202] on div at bounding box center [434, 205] width 19 height 14
click at [177, 203] on textarea "**********" at bounding box center [309, 205] width 264 height 14
type textarea "**********"
click at [266, 205] on span "Notifications - Content Notification Prioritisation" at bounding box center [247, 204] width 140 height 13
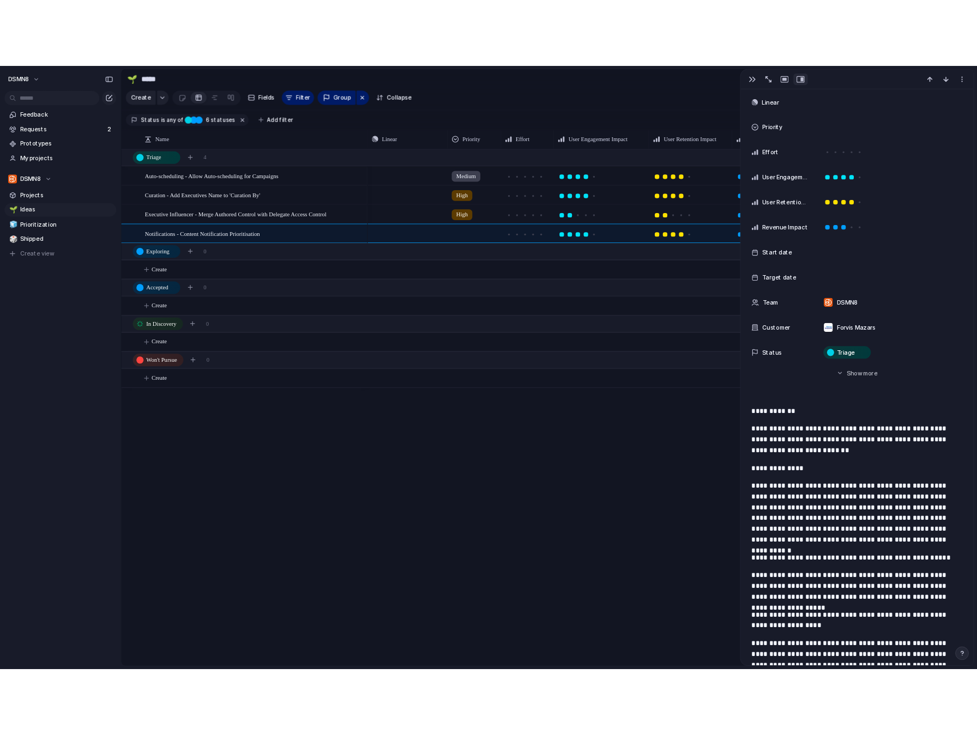
scroll to position [83, 0]
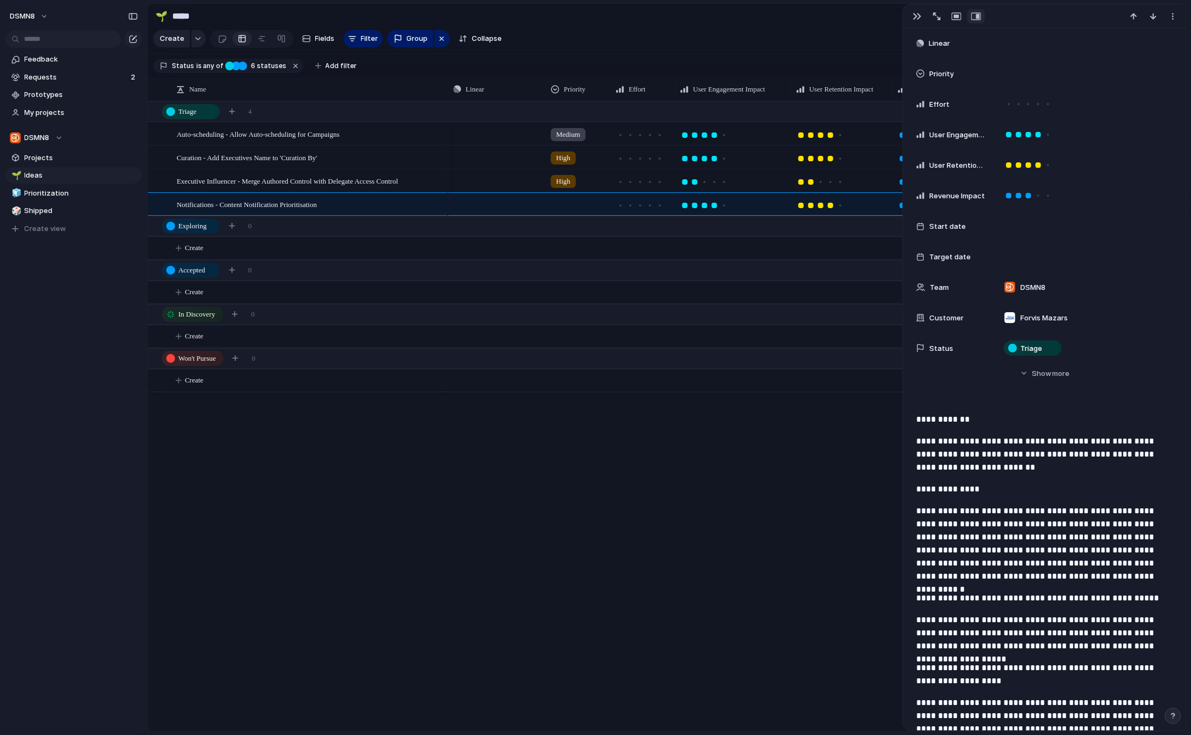
click at [370, 472] on div "Auto-scheduling - Allow Auto-scheduling for Campaigns Curation - Add Executives…" at bounding box center [667, 416] width 1039 height 630
click at [914, 13] on div "button" at bounding box center [917, 16] width 9 height 9
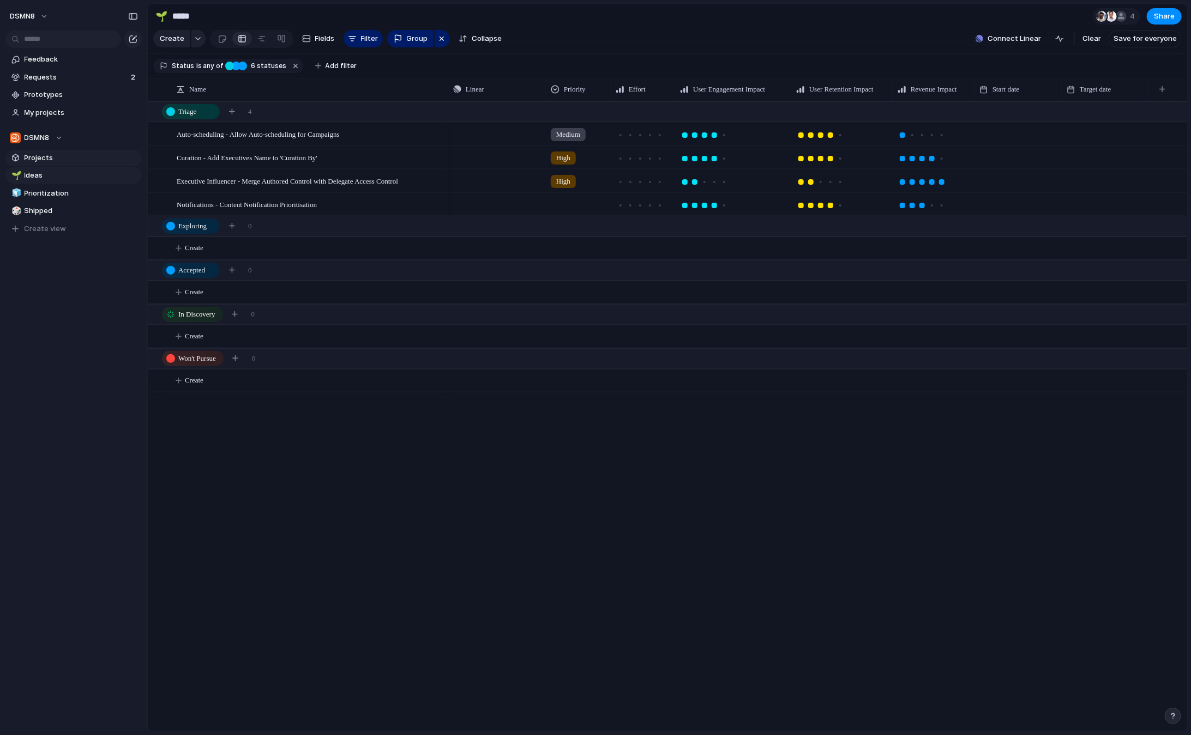
click at [54, 156] on span "Projects" at bounding box center [81, 158] width 113 height 11
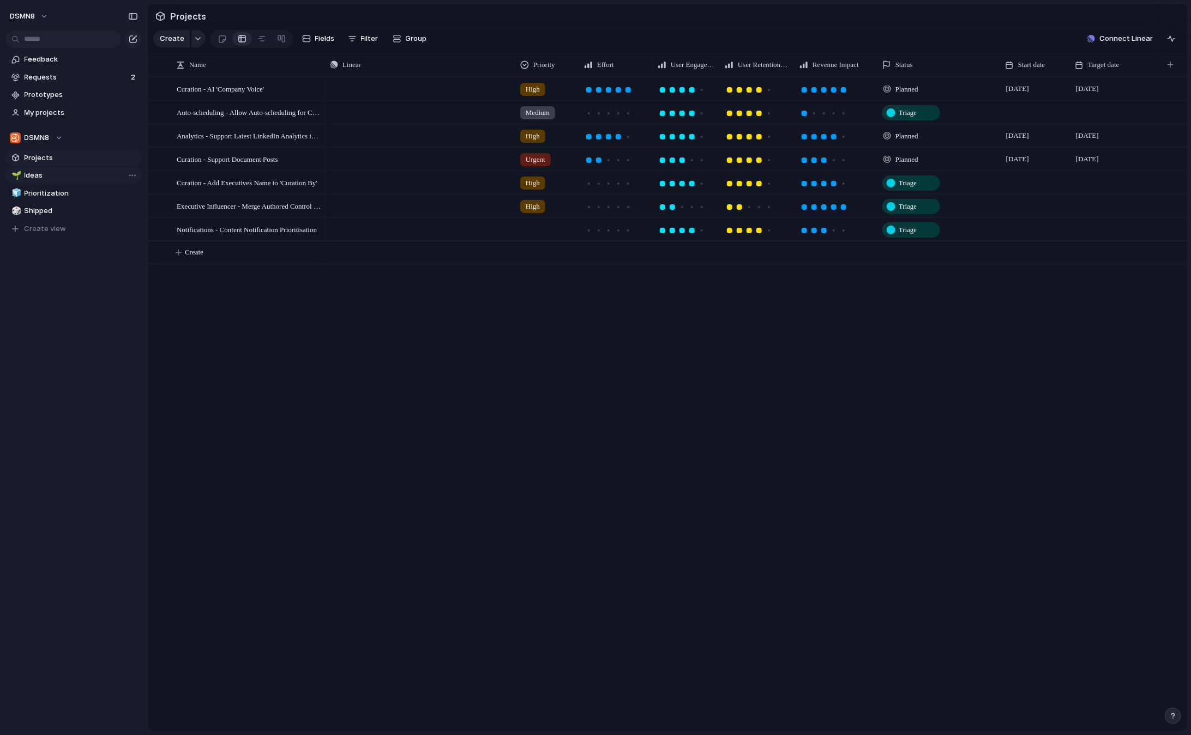
click at [50, 176] on span "Ideas" at bounding box center [81, 175] width 113 height 11
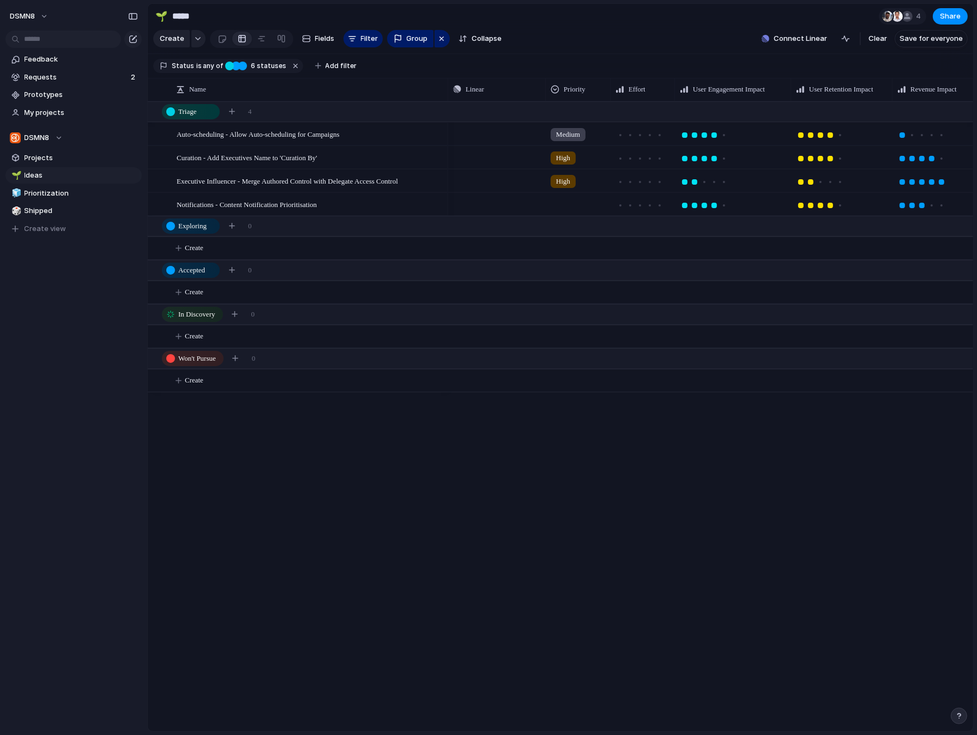
click at [27, 442] on div "DSMN8 Feedback Requests 2 Prototypes My projects DSMN8 Projects 🌱 Ideas 🧊 Prior…" at bounding box center [73, 367] width 147 height 735
click at [47, 16] on button "DSMN8" at bounding box center [29, 16] width 49 height 17
click at [53, 45] on li "Settings" at bounding box center [53, 40] width 90 height 17
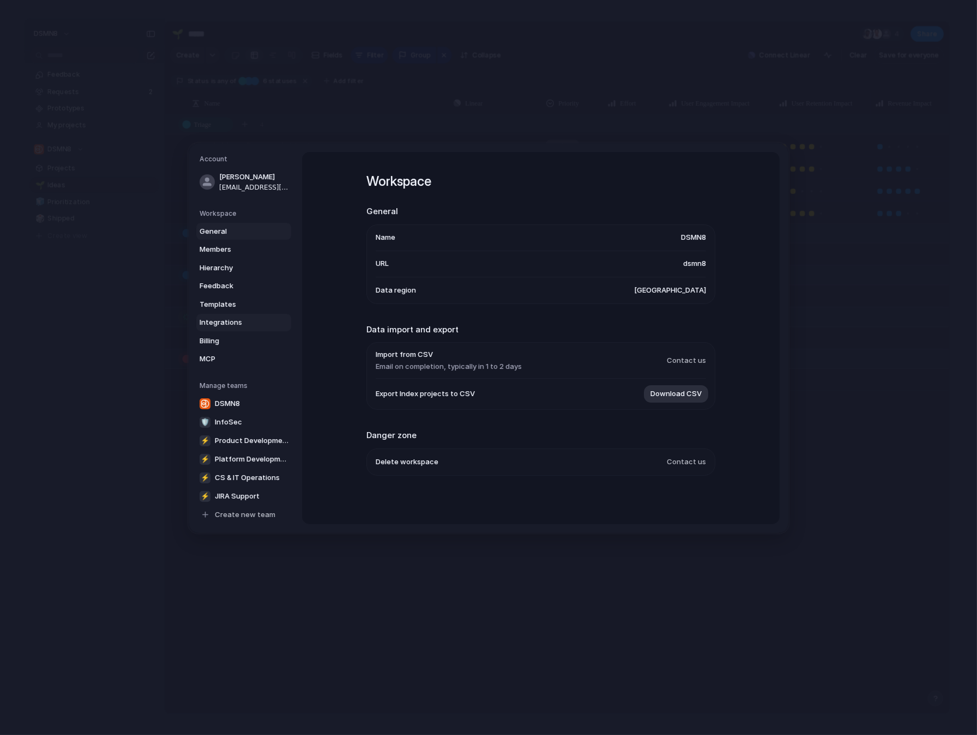
click at [225, 319] on span "Integrations" at bounding box center [235, 322] width 70 height 11
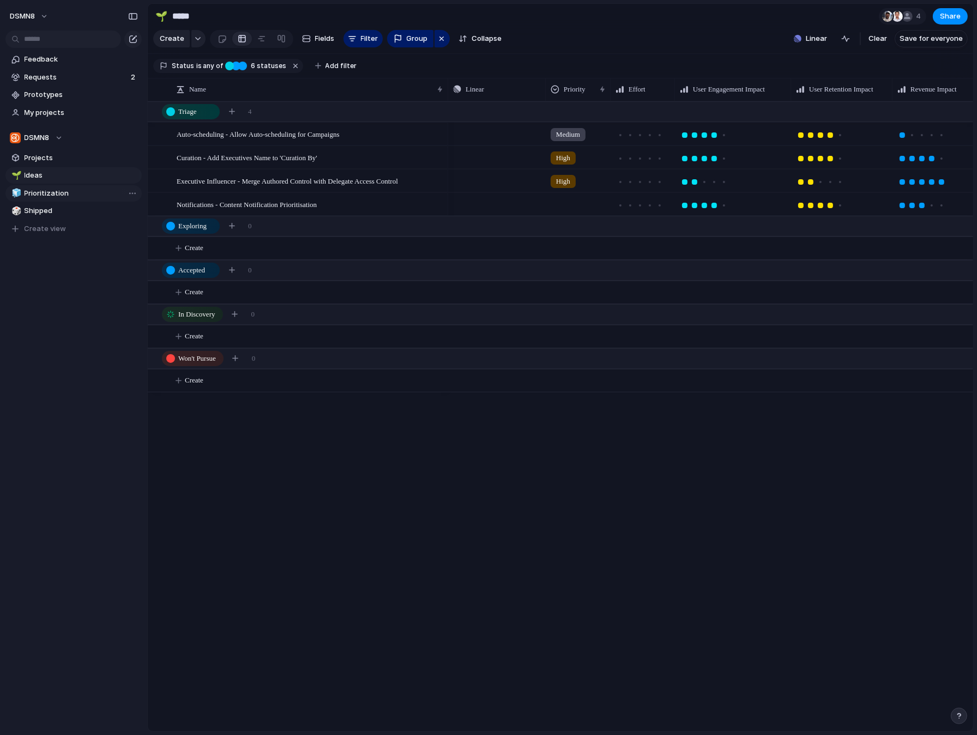
click at [68, 196] on span "Prioritization" at bounding box center [81, 193] width 113 height 11
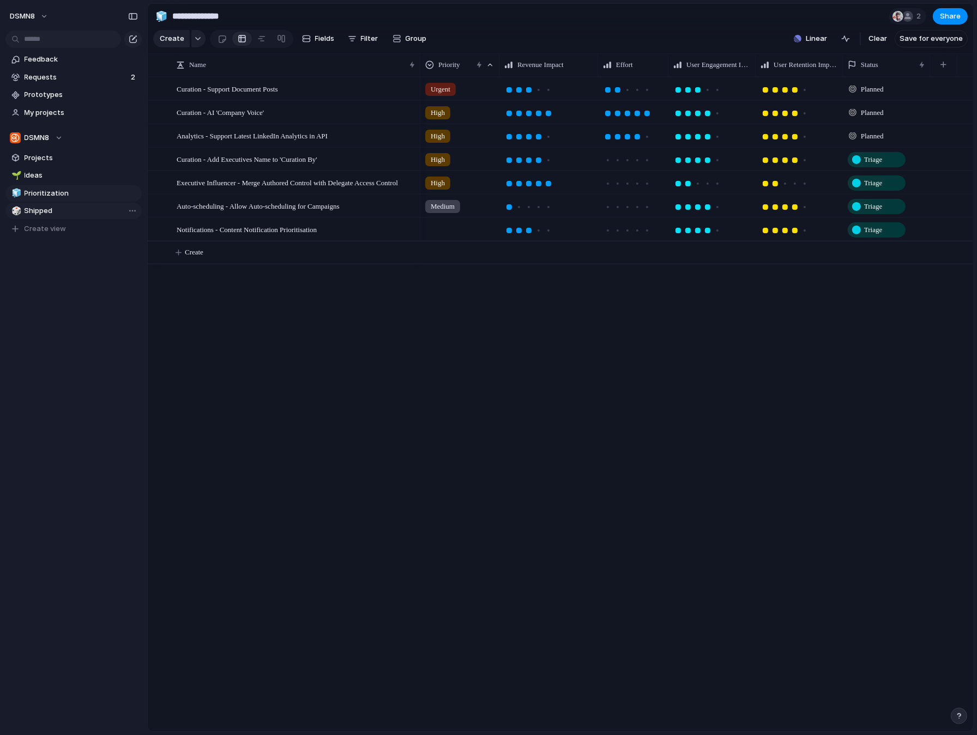
click at [55, 212] on span "Shipped" at bounding box center [81, 211] width 113 height 11
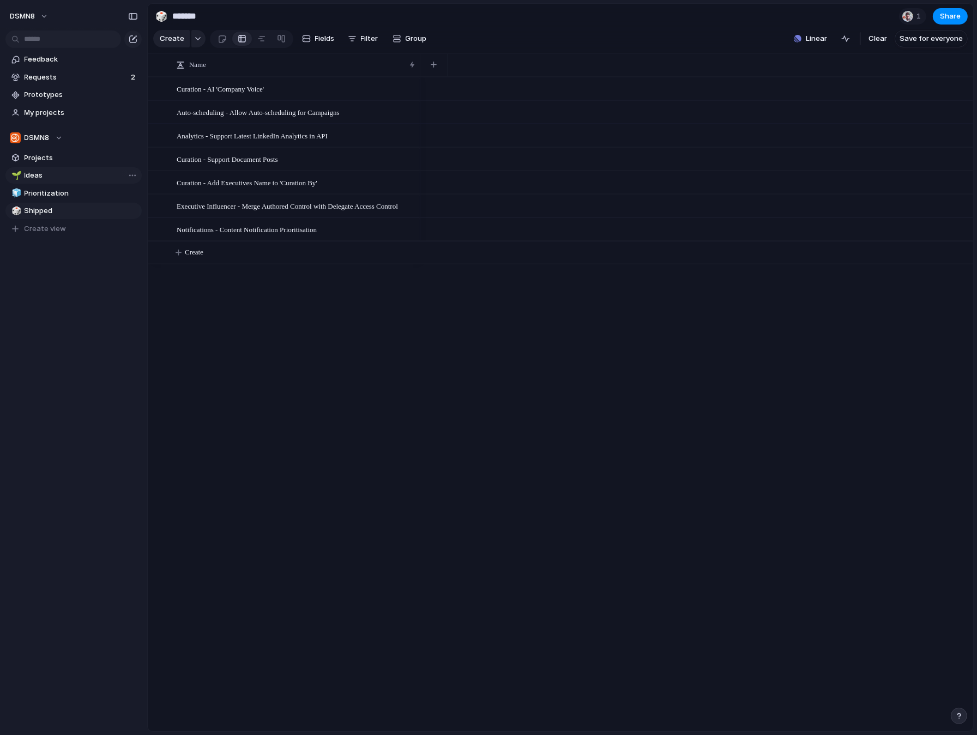
click at [57, 171] on span "Ideas" at bounding box center [81, 175] width 113 height 11
type input "*****"
